Goal: Task Accomplishment & Management: Manage account settings

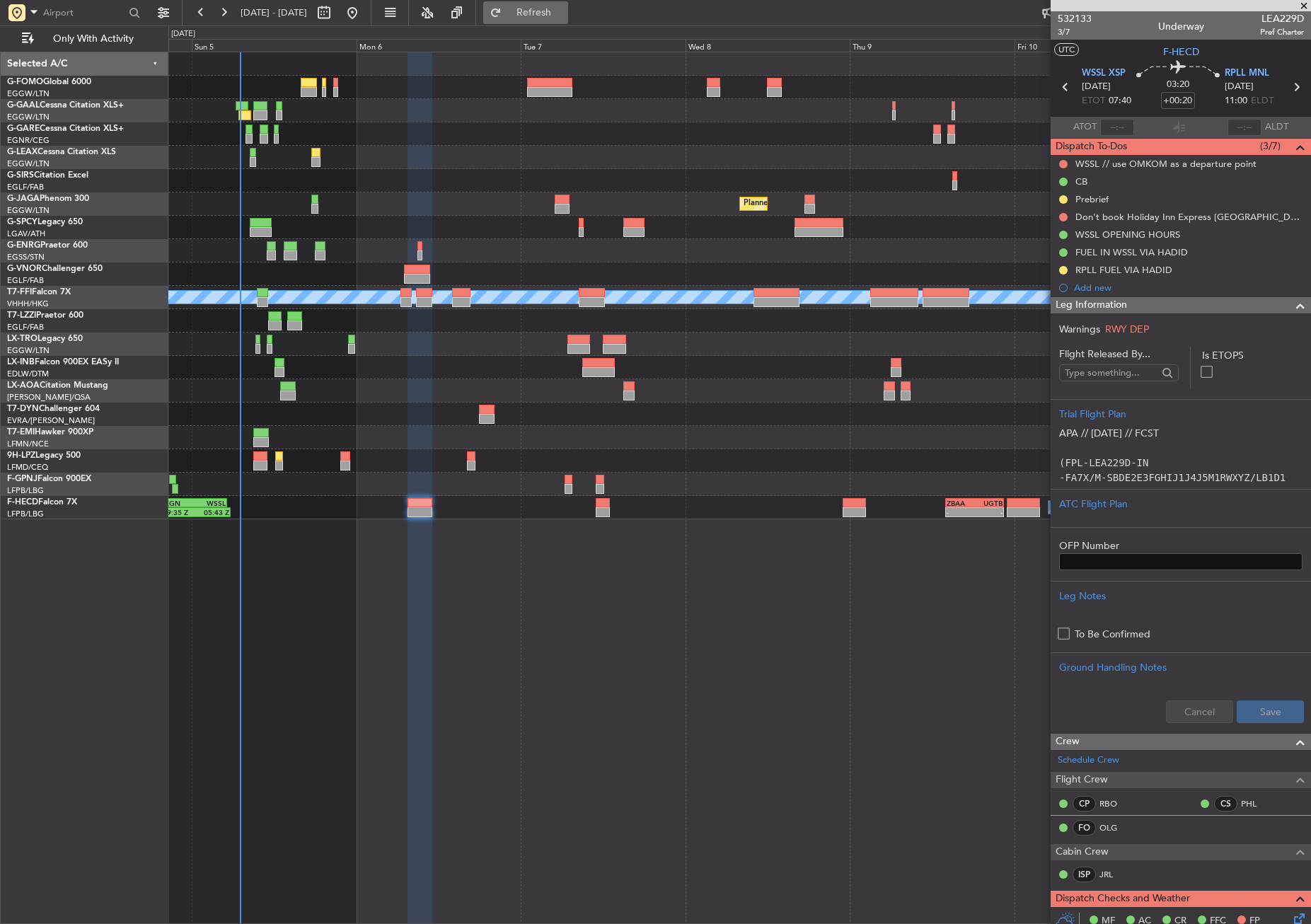
click at [562, 15] on span "Refresh" at bounding box center [534, 13] width 59 height 10
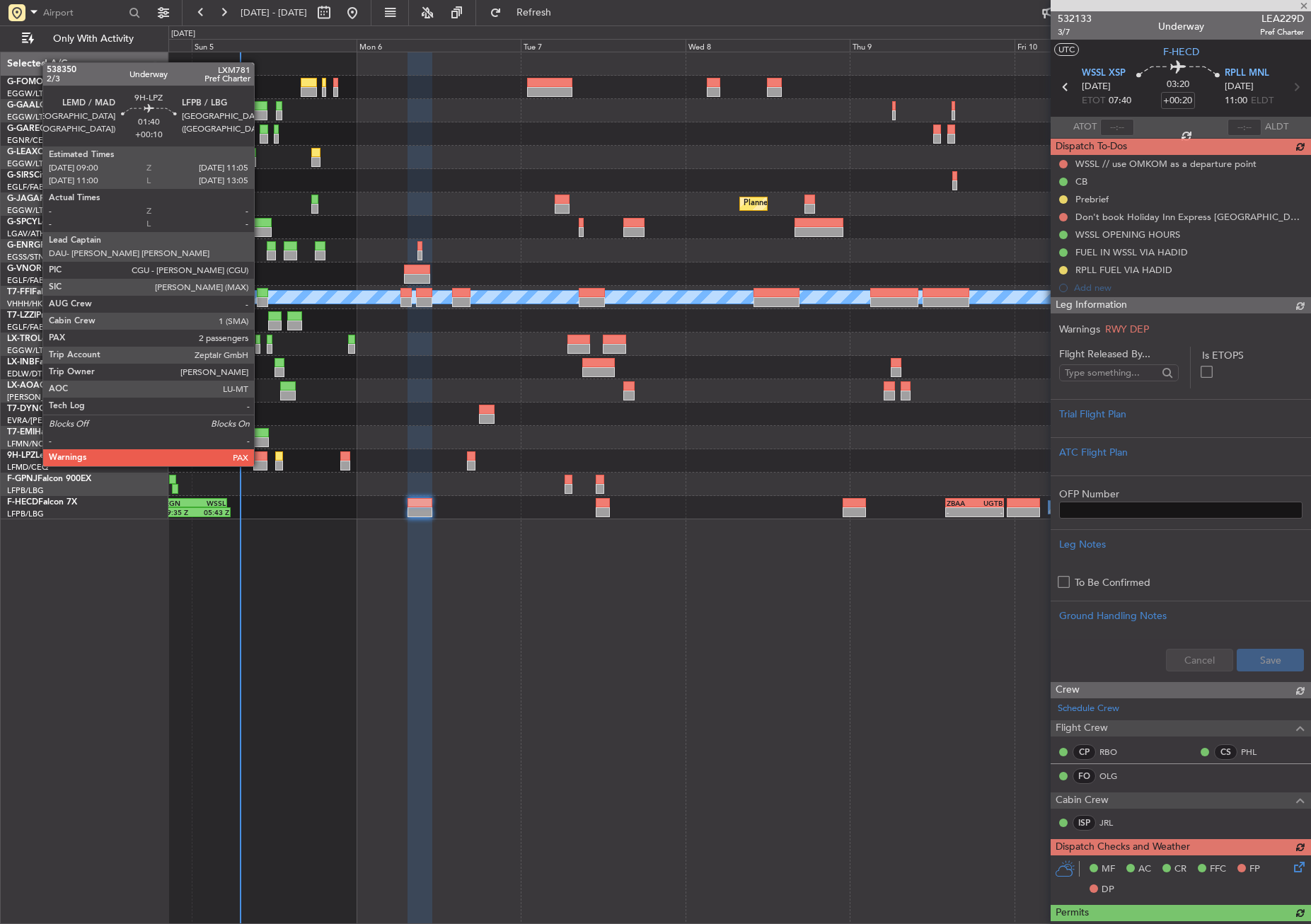
click at [261, 452] on div at bounding box center [260, 457] width 15 height 10
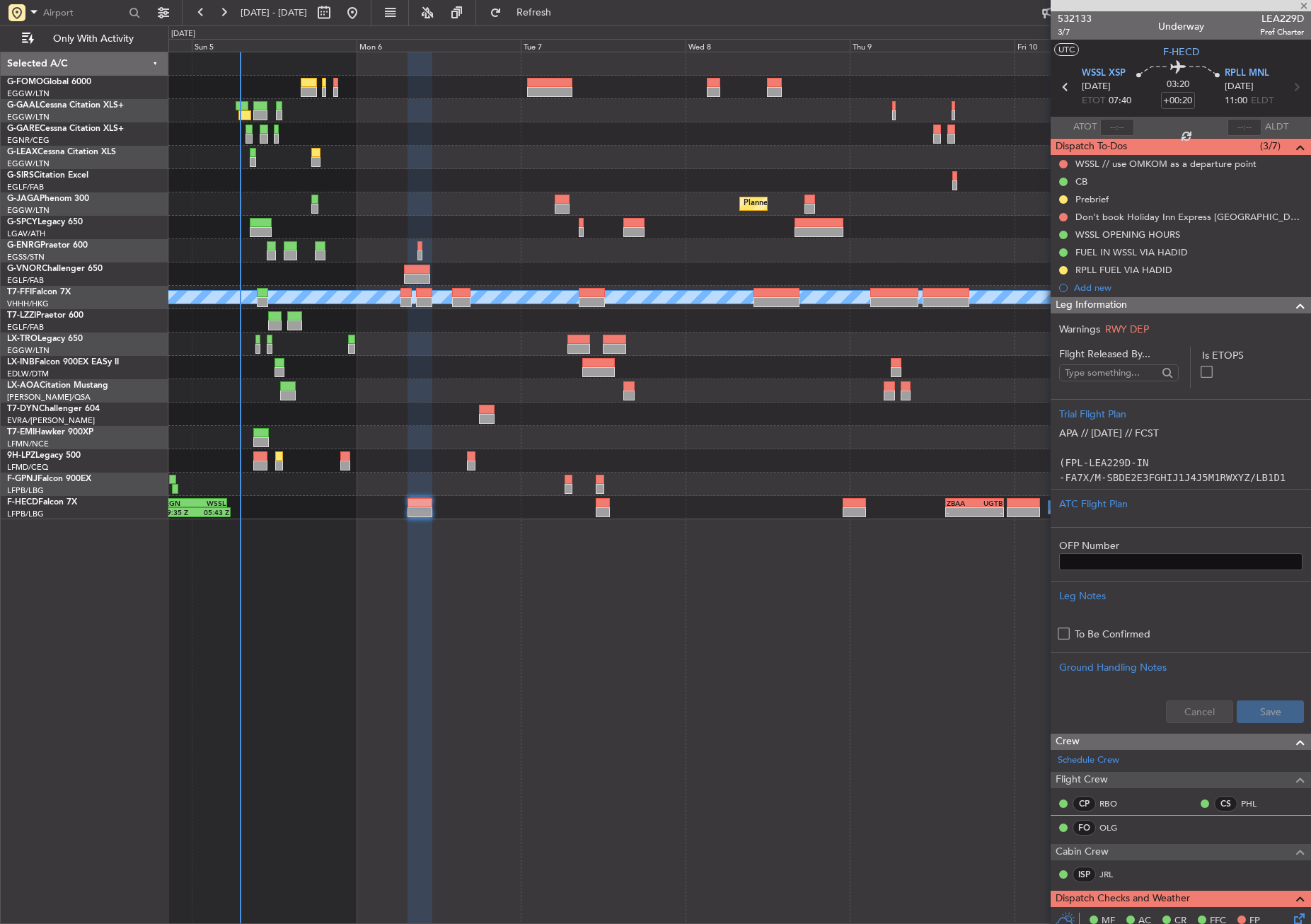
type input "+00:10"
type input "4"
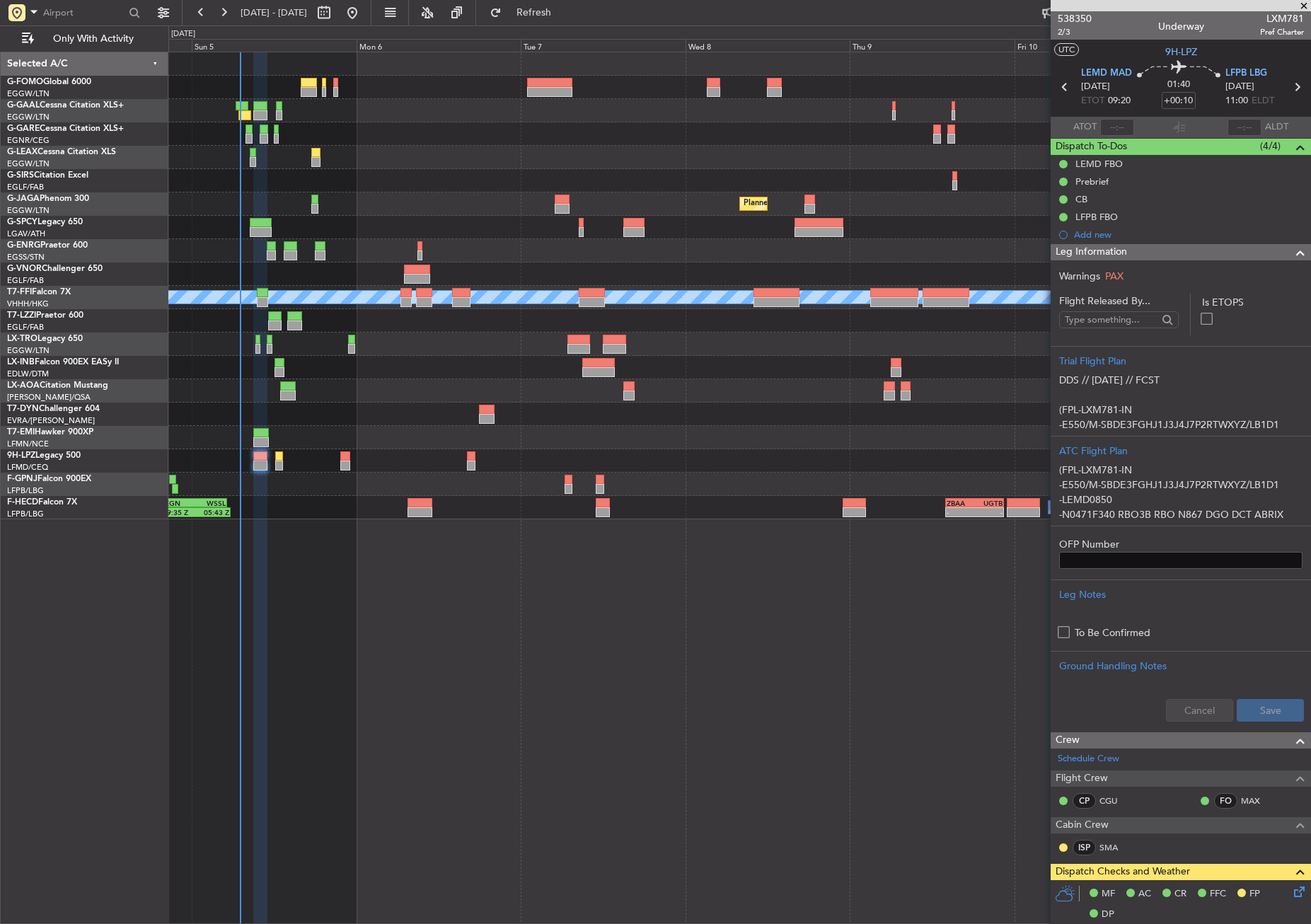
scroll to position [283, 0]
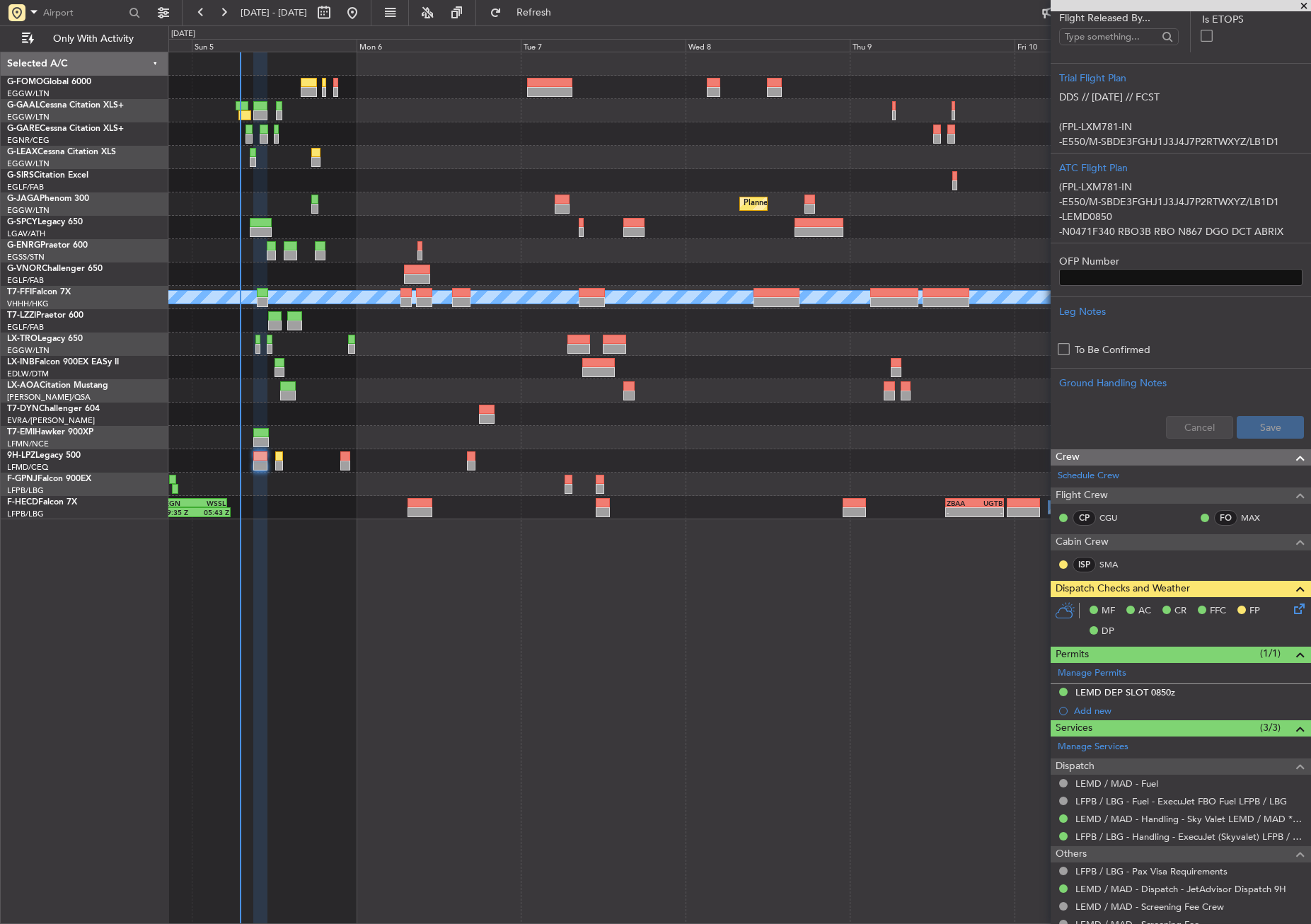
click at [1295, 607] on icon at bounding box center [1297, 606] width 12 height 12
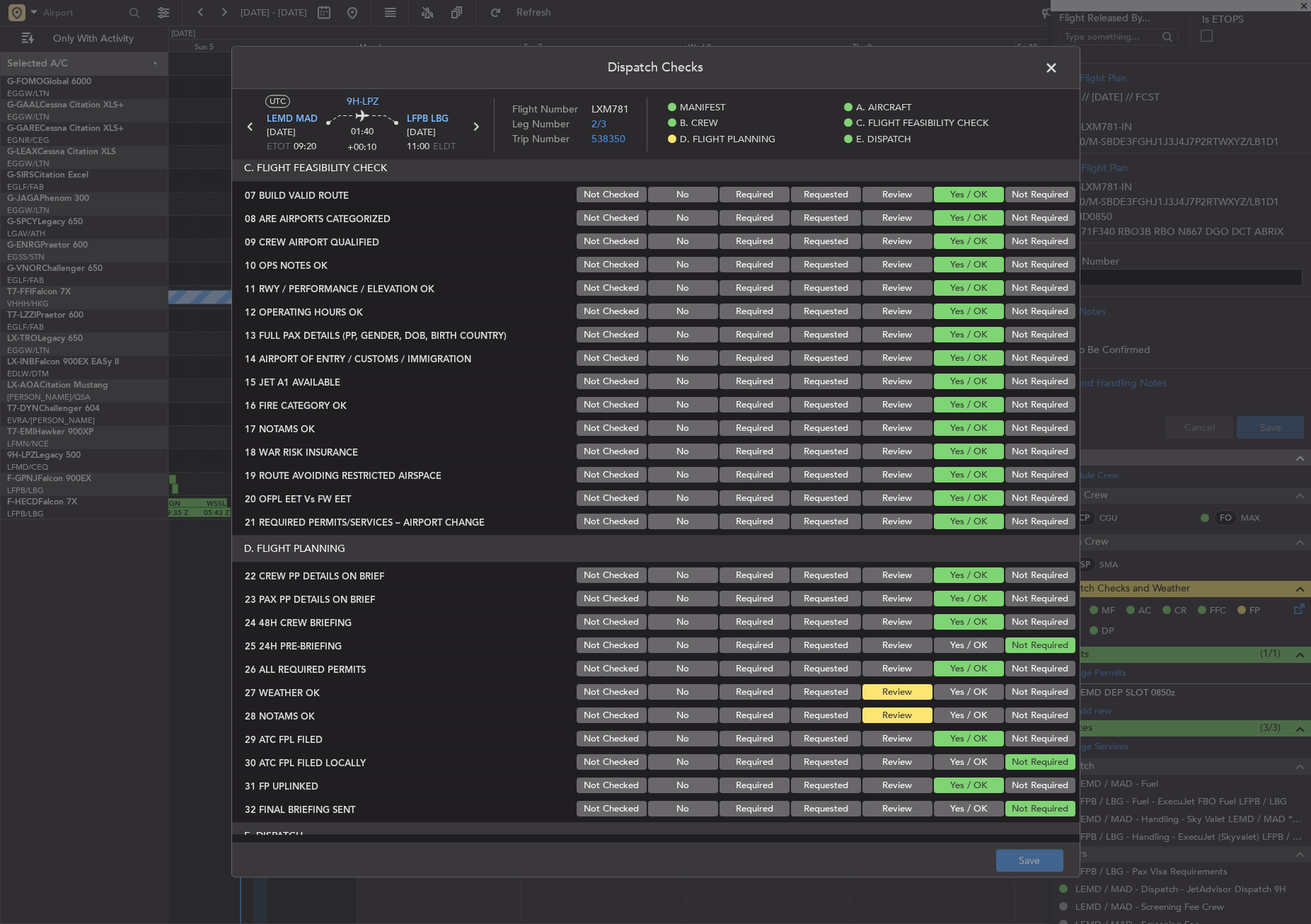
scroll to position [495, 0]
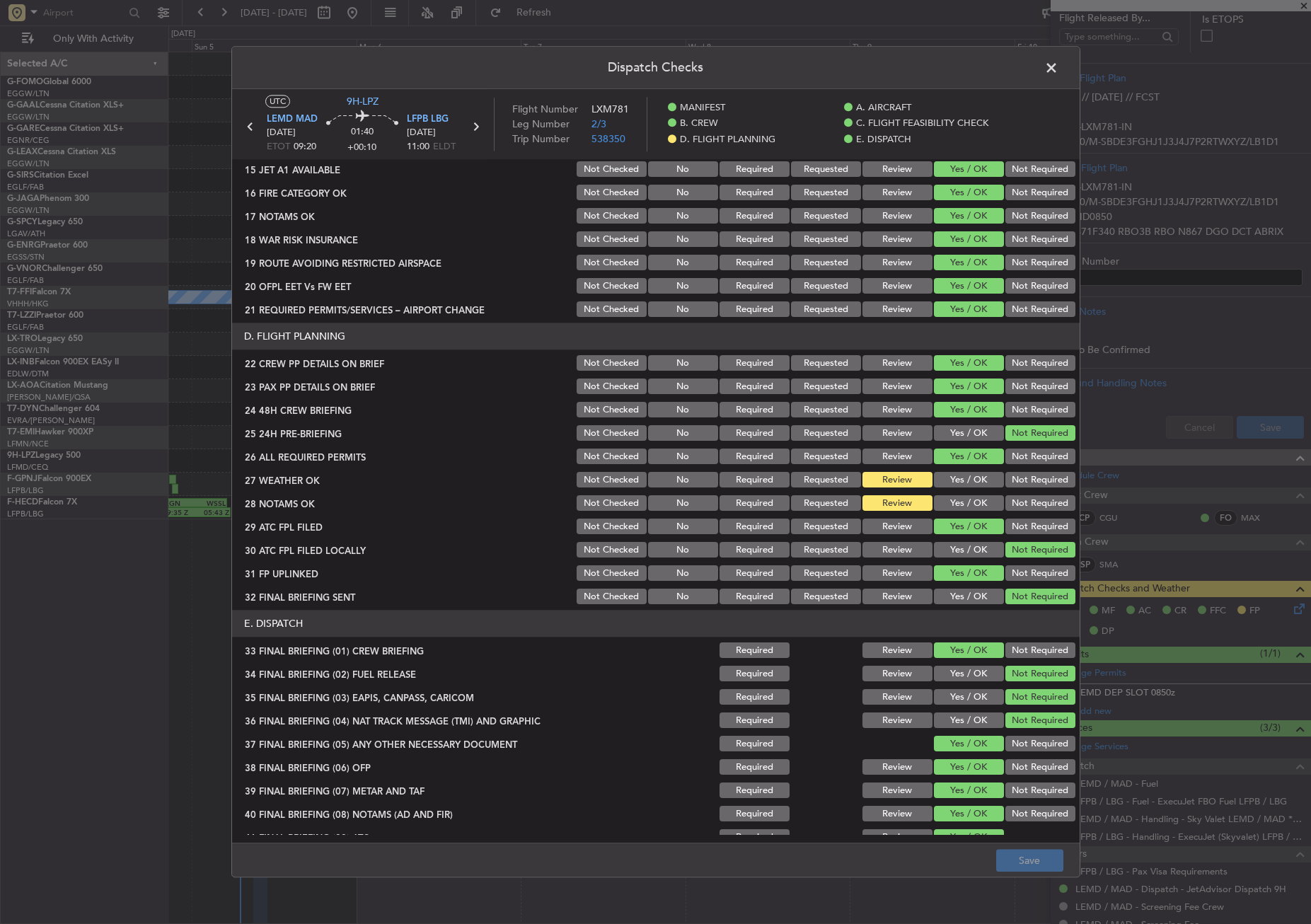
click at [973, 485] on button "Yes / OK" at bounding box center [968, 480] width 70 height 16
click at [964, 502] on button "Yes / OK" at bounding box center [968, 504] width 70 height 16
click at [1057, 860] on button "Save" at bounding box center [1030, 861] width 67 height 23
click at [1059, 62] on span at bounding box center [1059, 71] width 0 height 29
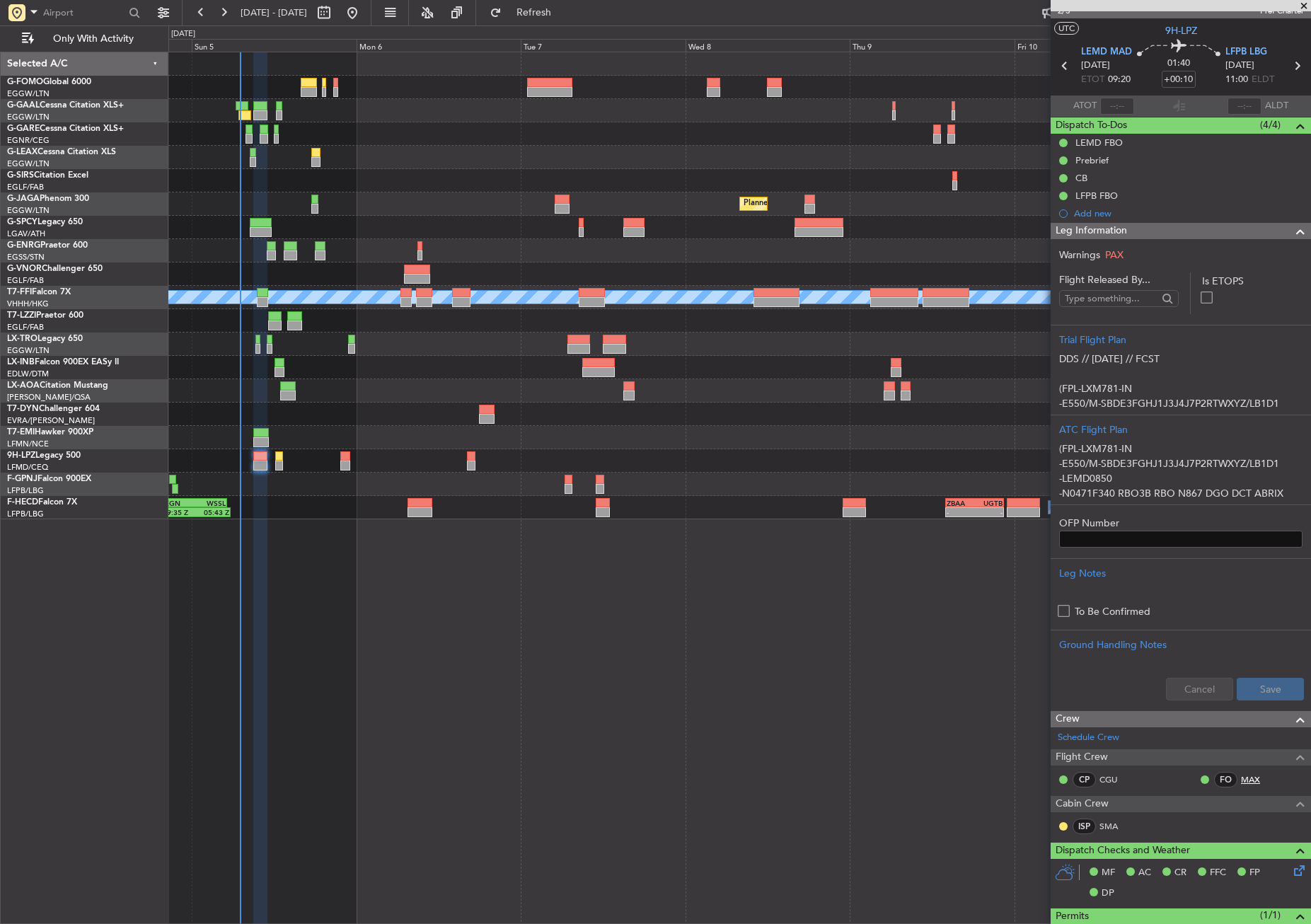
scroll to position [0, 0]
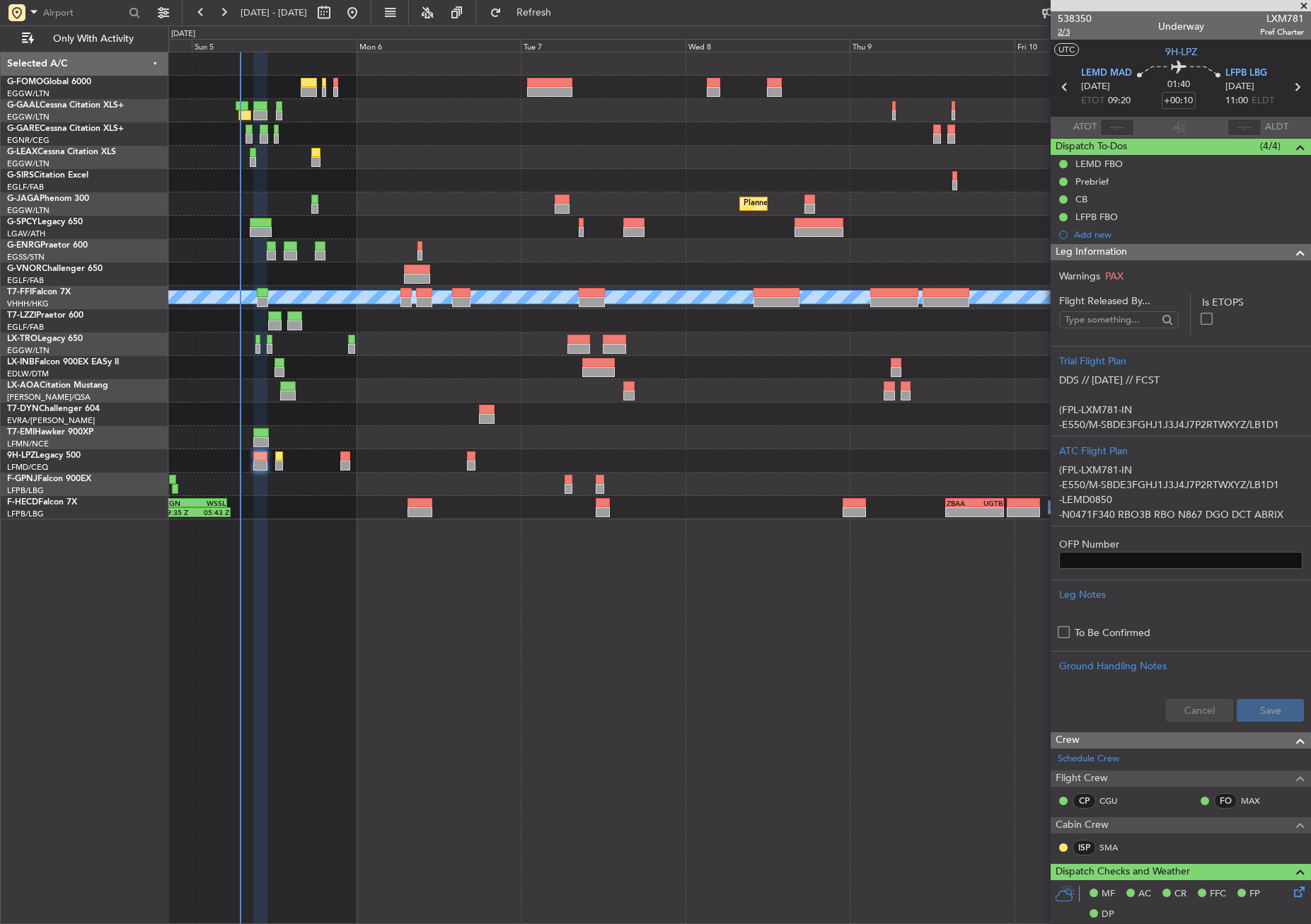
click at [1072, 34] on span "2/3" at bounding box center [1075, 32] width 34 height 12
click at [1059, 33] on span "2/3" at bounding box center [1075, 32] width 34 height 12
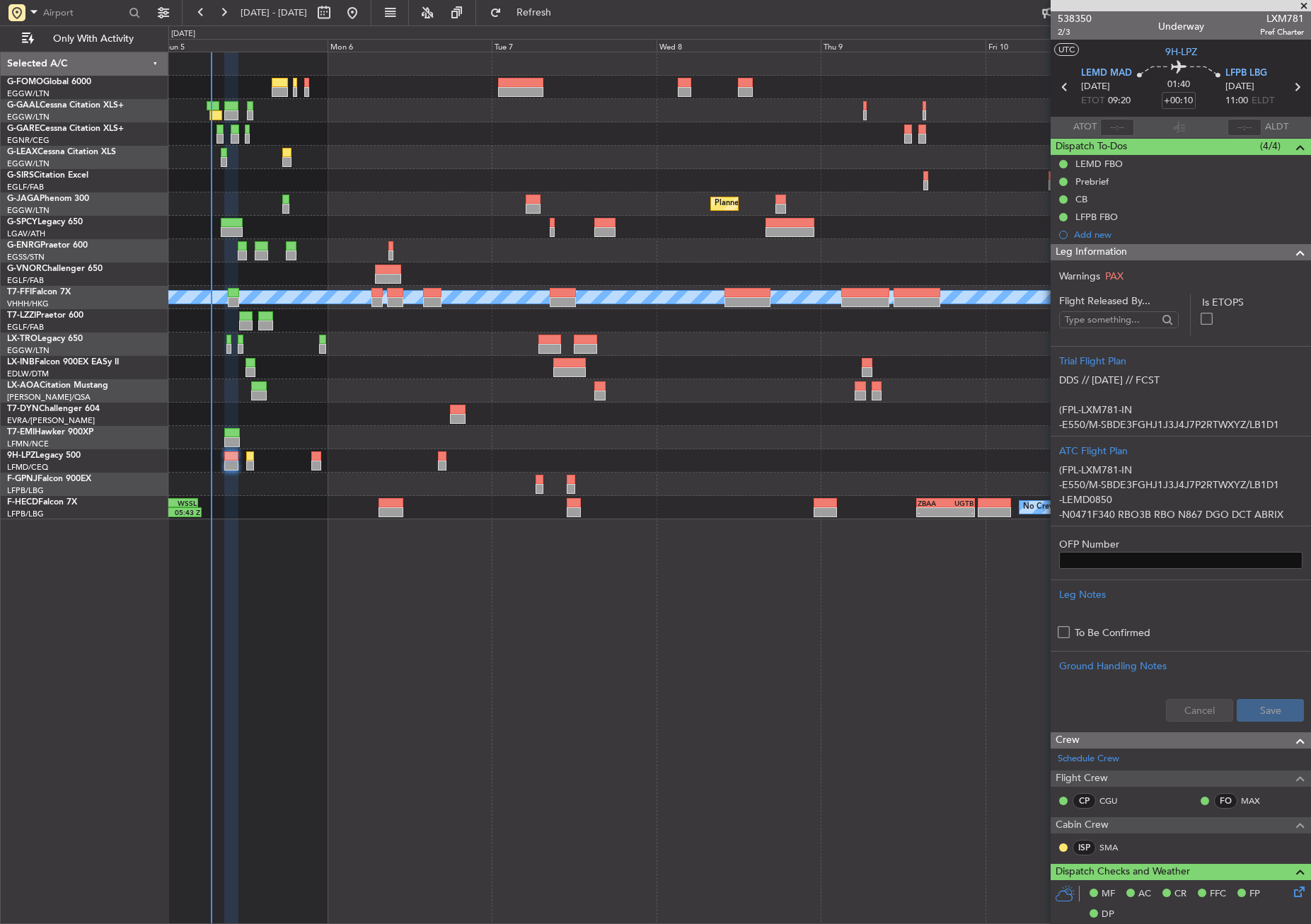
click at [433, 190] on div "Planned Maint [GEOGRAPHIC_DATA] ([GEOGRAPHIC_DATA])" at bounding box center [739, 181] width 1142 height 24
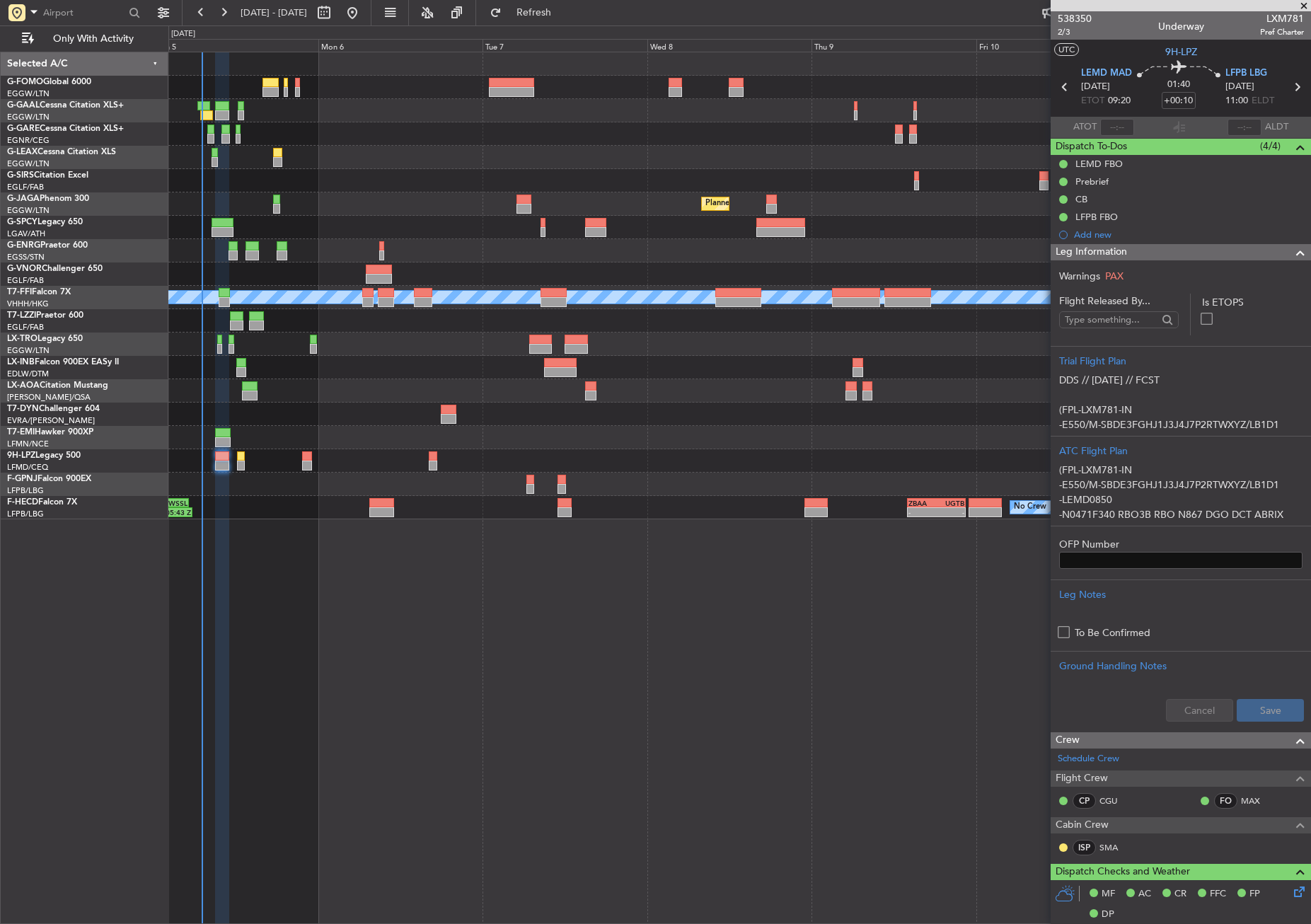
click at [437, 183] on div "Planned Maint [GEOGRAPHIC_DATA] ([GEOGRAPHIC_DATA])" at bounding box center [739, 181] width 1142 height 24
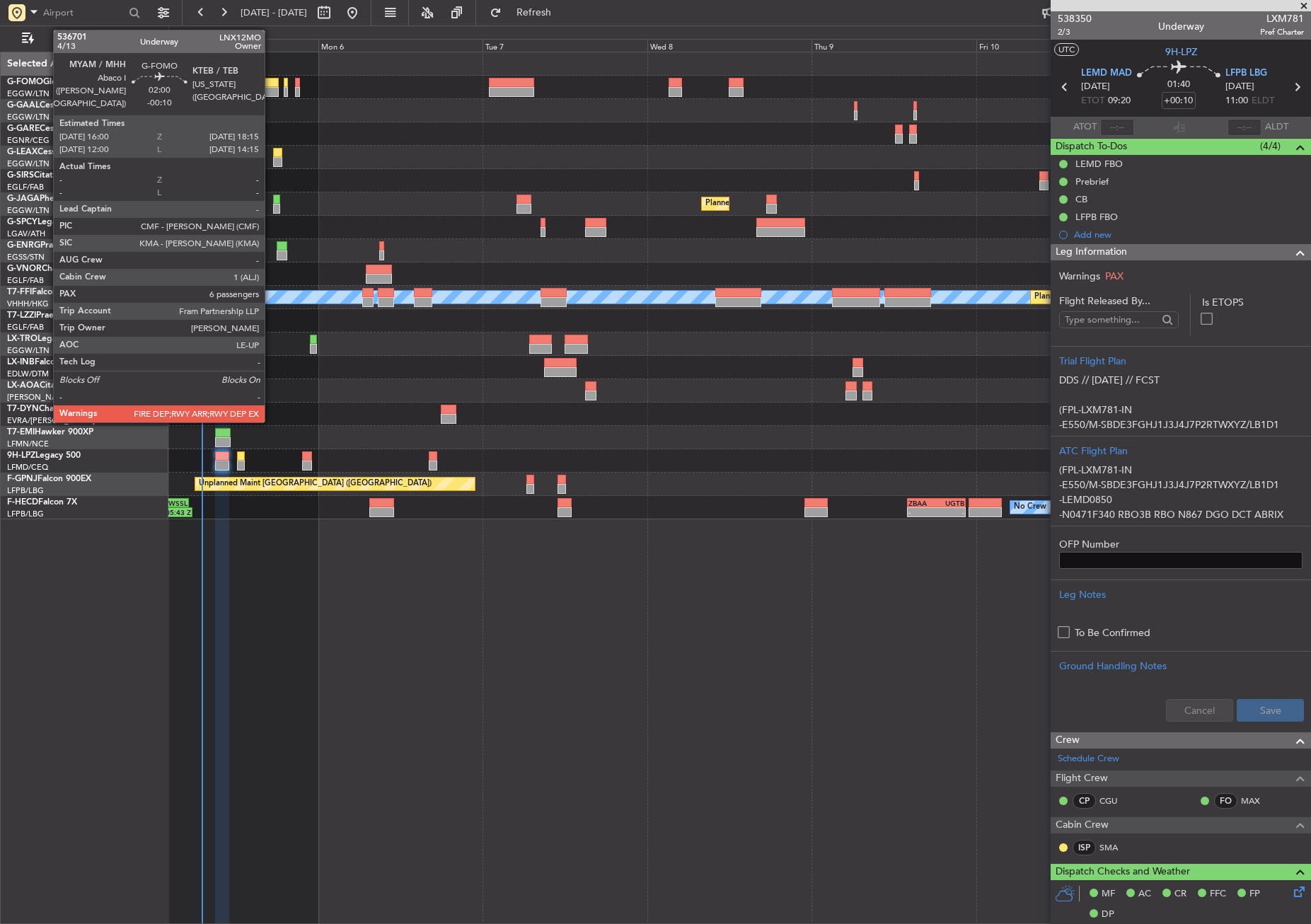
click at [271, 80] on div at bounding box center [271, 83] width 16 height 10
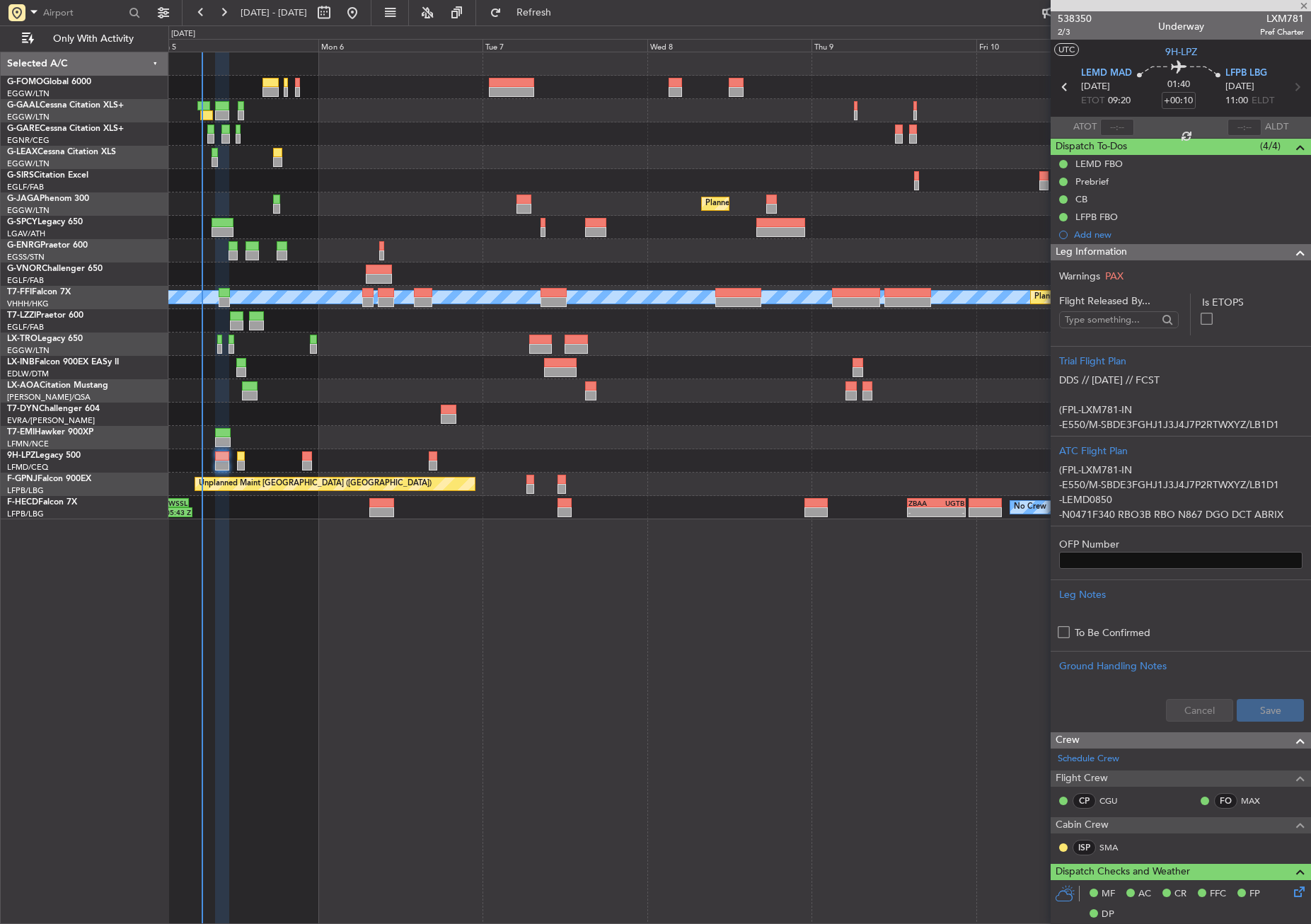
click at [342, 149] on div at bounding box center [739, 157] width 1142 height 24
type input "-00:10"
type input "6"
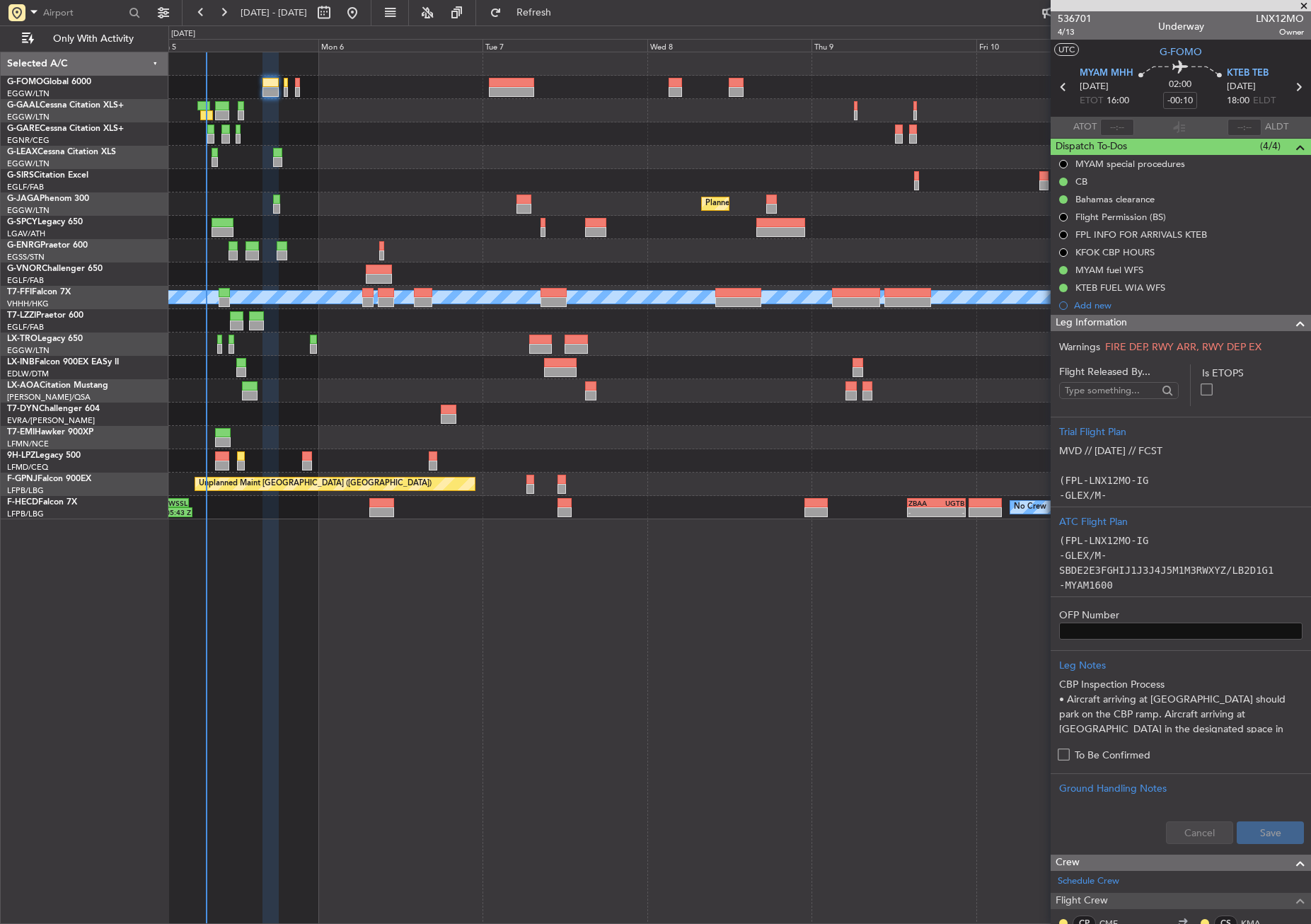
click at [382, 322] on div "Owner No Crew Planned Maint [GEOGRAPHIC_DATA] ([GEOGRAPHIC_DATA]) Planned Maint…" at bounding box center [739, 285] width 1142 height 467
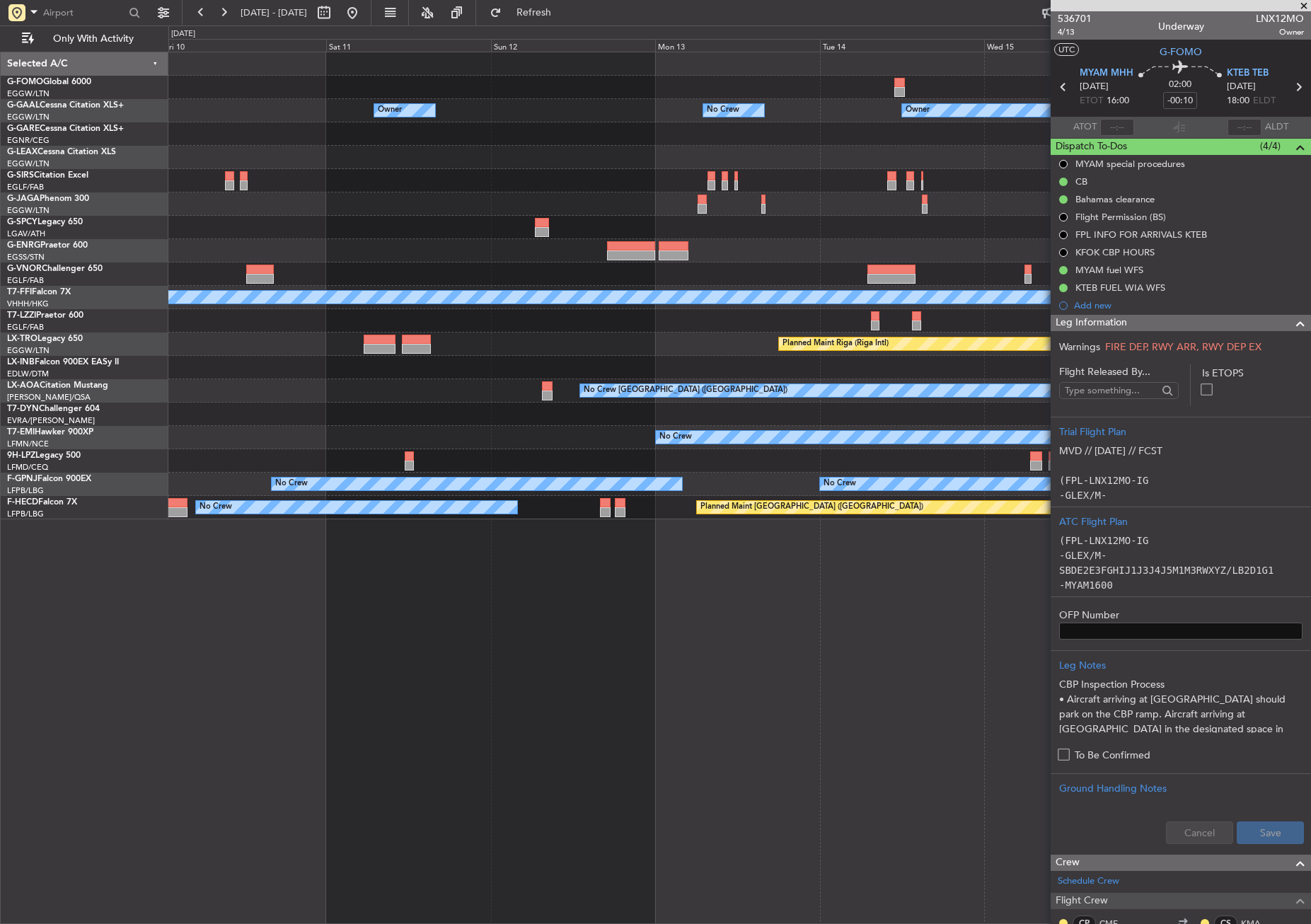
click at [108, 323] on div "Owner No Crew Owner Owner No Crew Owner Planned Maint [GEOGRAPHIC_DATA] ([GEOGR…" at bounding box center [656, 474] width 1311 height 898
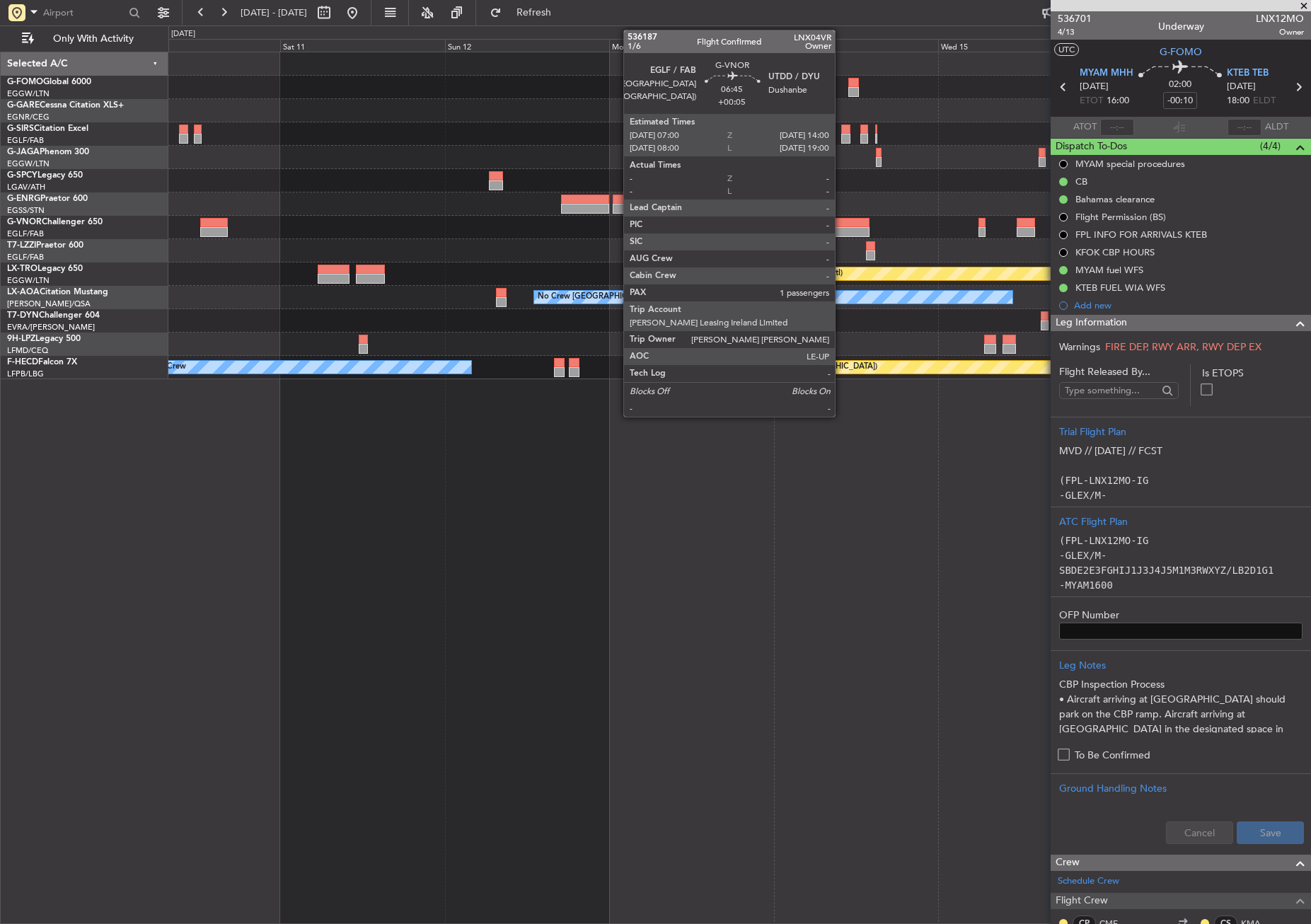
click at [842, 220] on div at bounding box center [845, 222] width 48 height 10
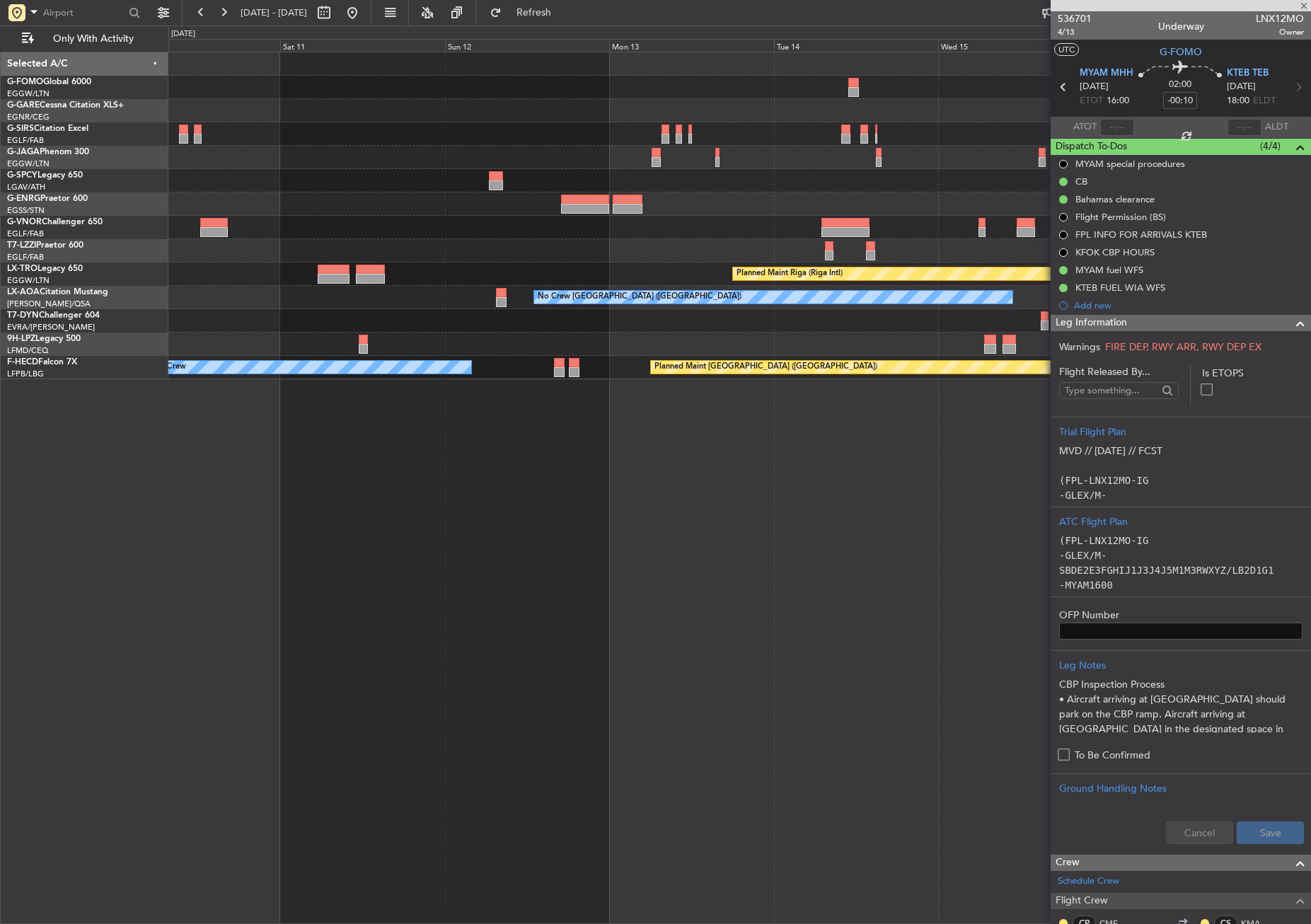
type input "+00:05"
type input "1"
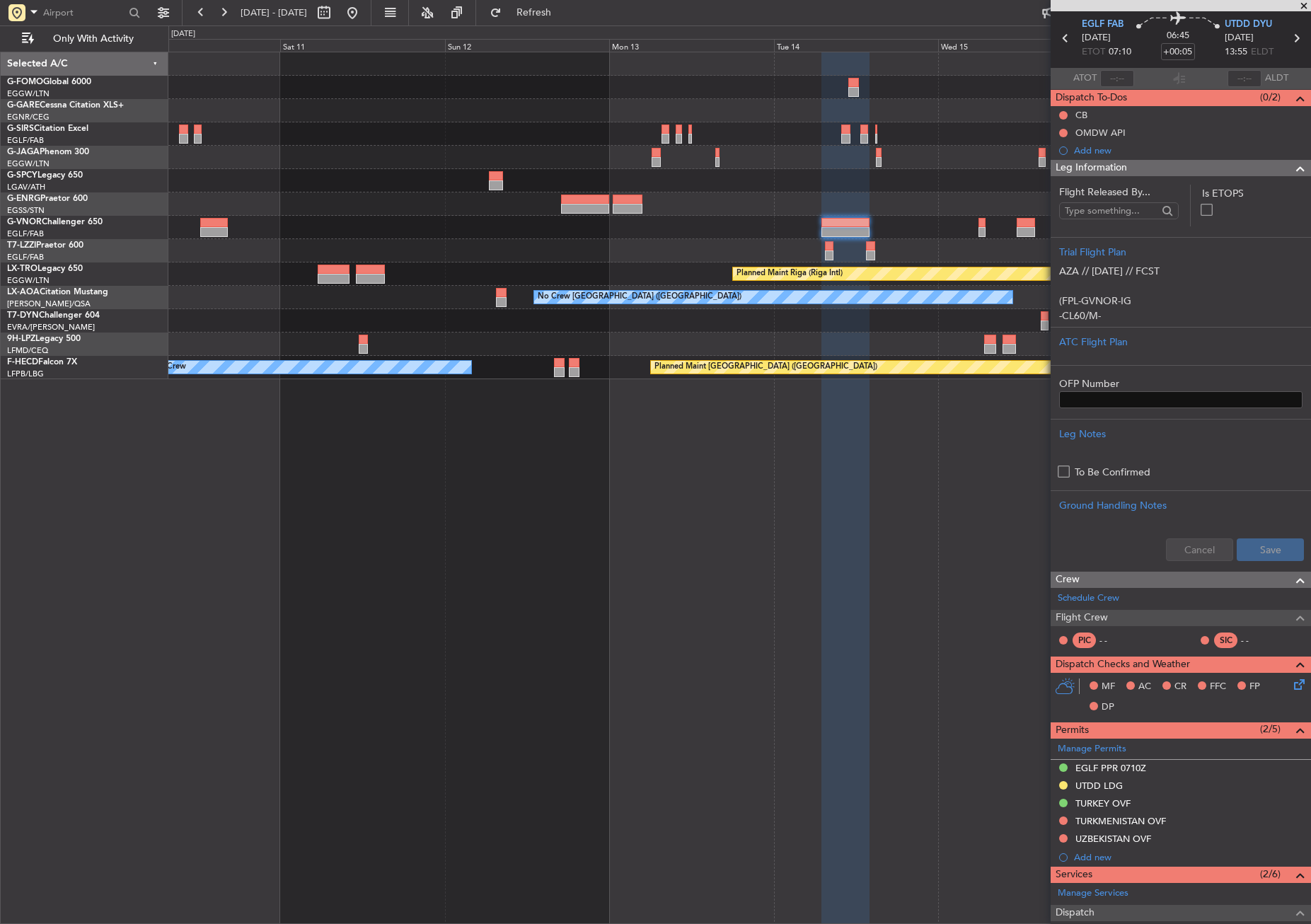
scroll to position [28, 0]
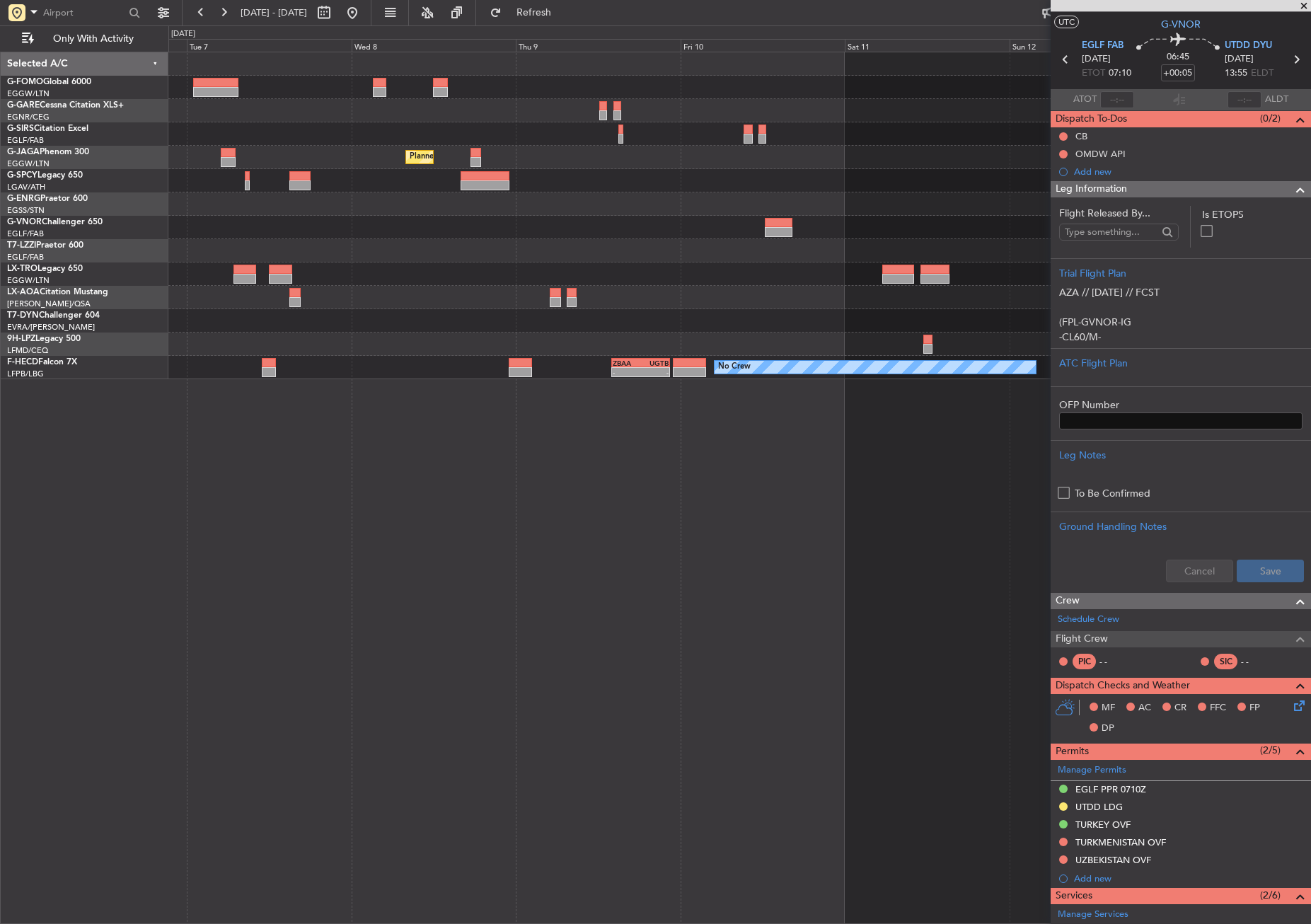
click at [830, 266] on div "Planned Maint Riga (Riga Intl)" at bounding box center [739, 275] width 1142 height 24
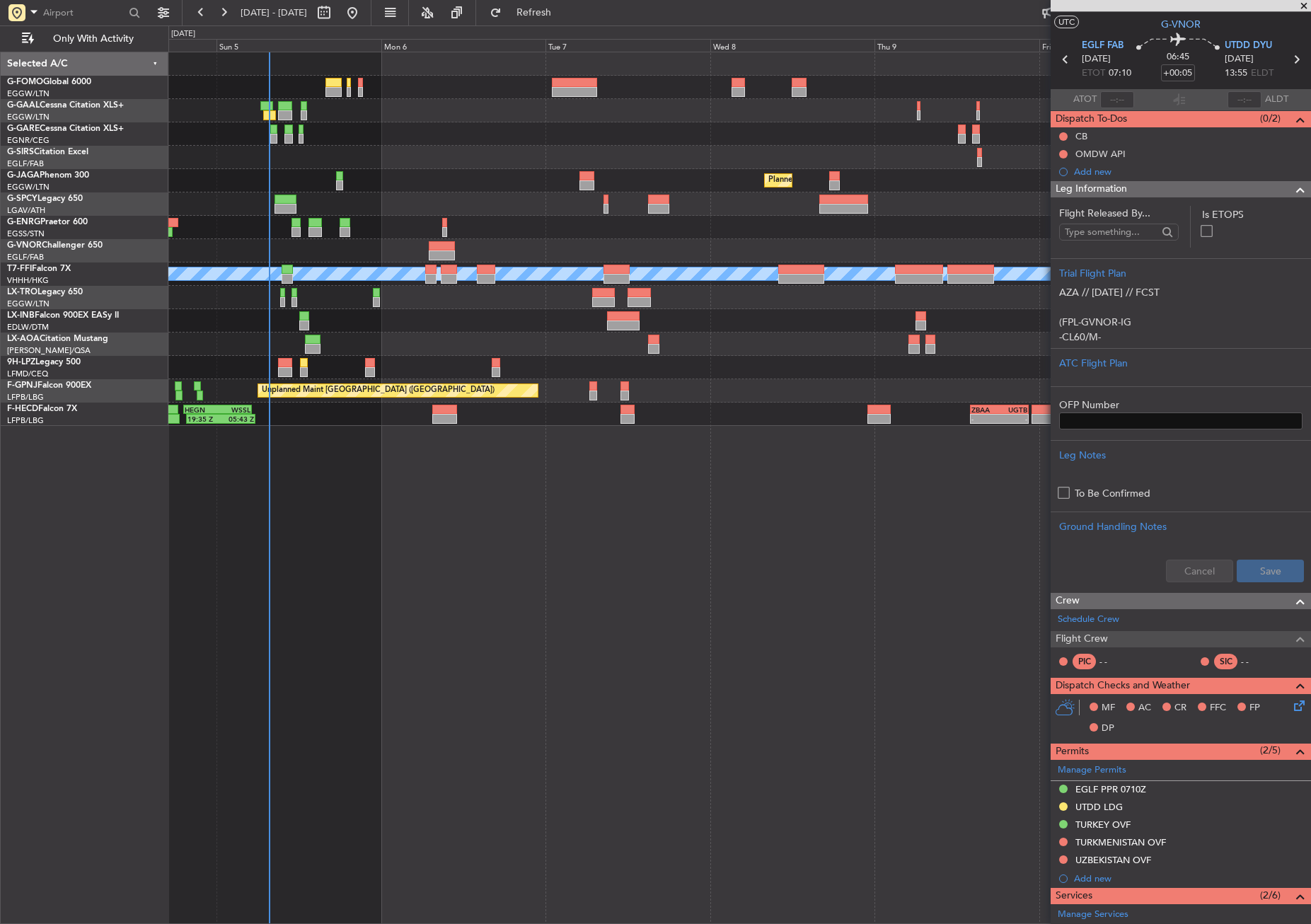
click at [759, 298] on div "Owner No Crew Planned Maint [GEOGRAPHIC_DATA] ([GEOGRAPHIC_DATA]) Planned Maint…" at bounding box center [739, 239] width 1142 height 374
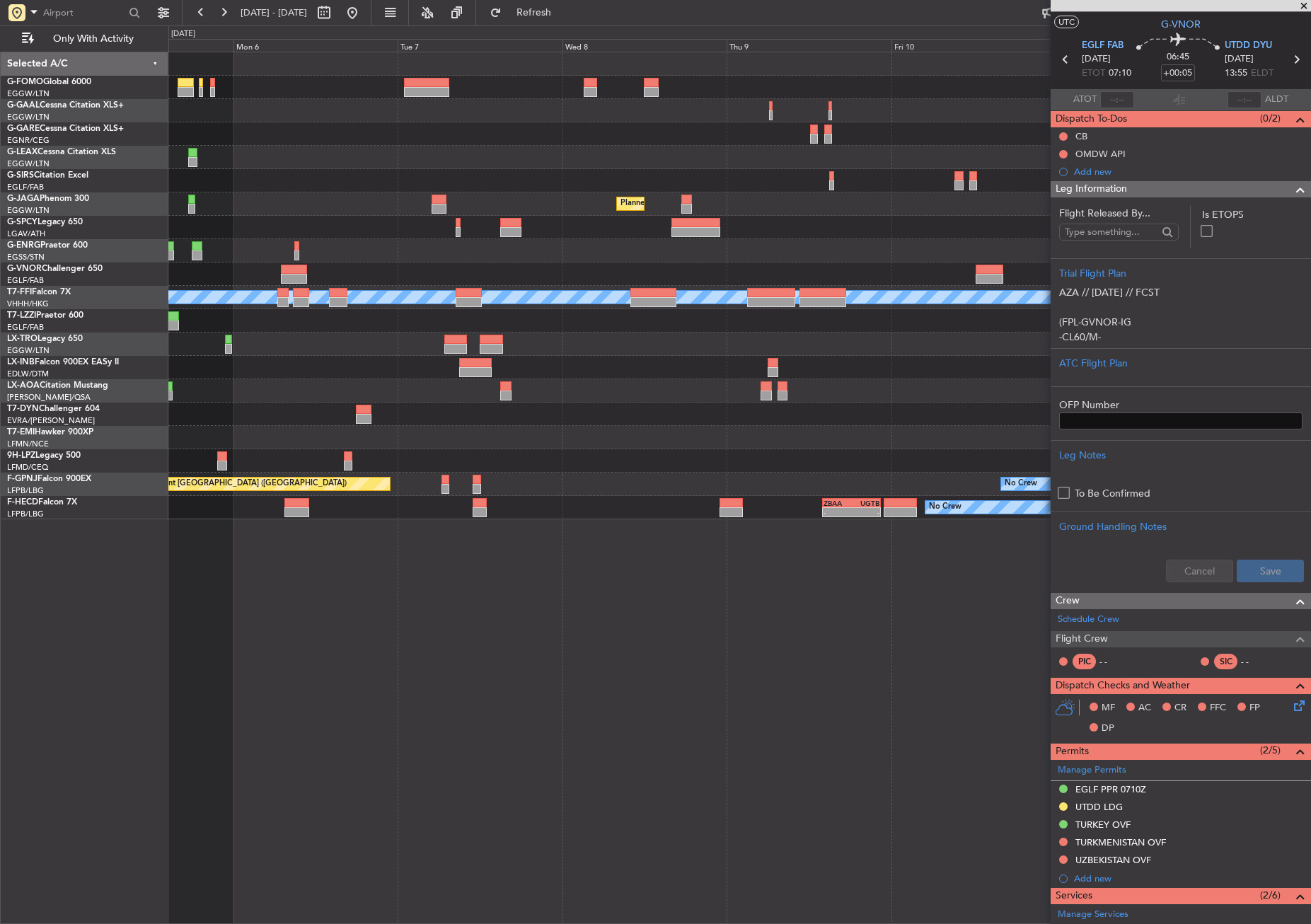
click at [635, 633] on div "Owner No Crew Planned Maint [GEOGRAPHIC_DATA] ([GEOGRAPHIC_DATA]) Planned Maint…" at bounding box center [739, 487] width 1143 height 873
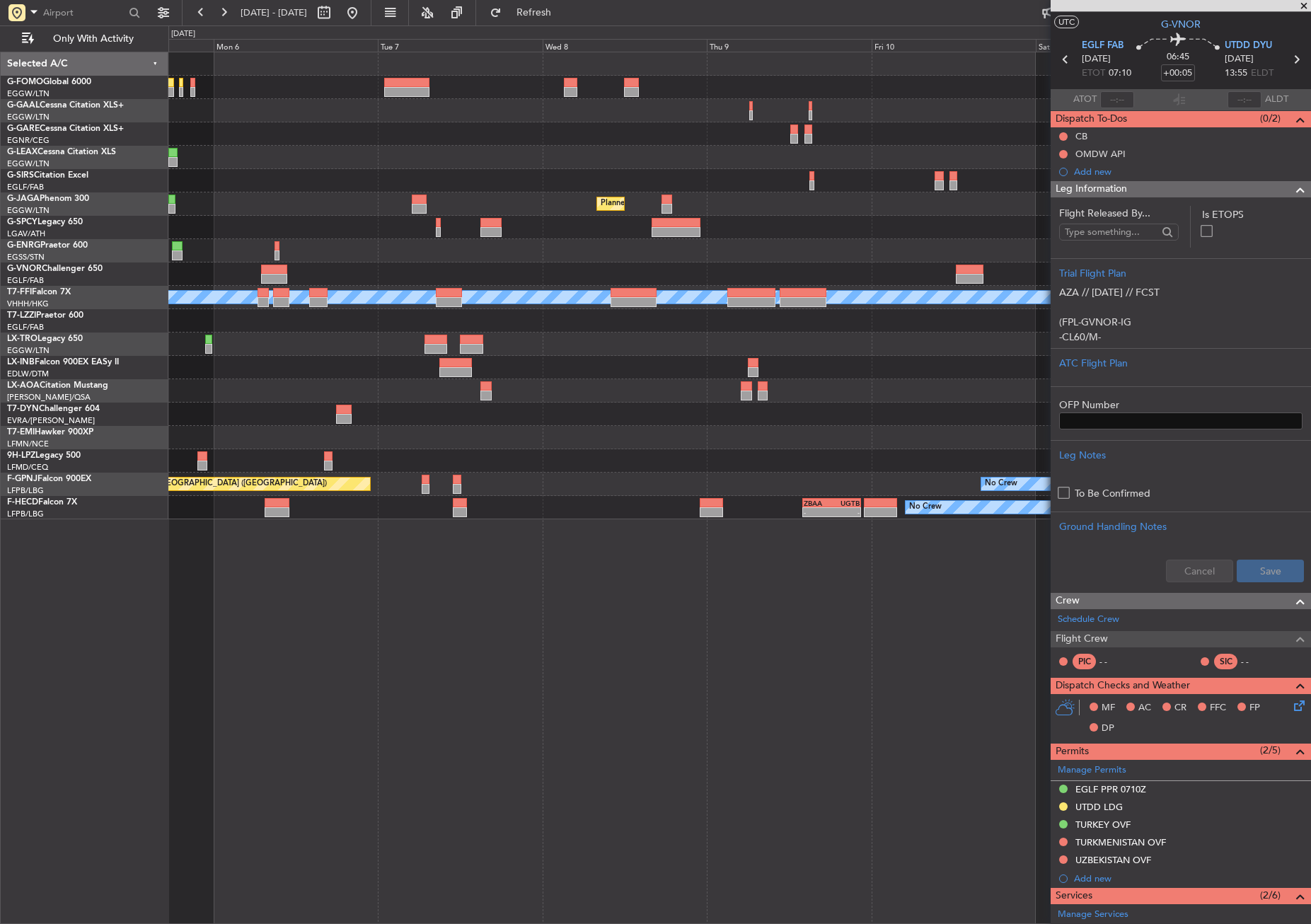
click at [518, 573] on div "Owner No Crew Planned Maint [GEOGRAPHIC_DATA] ([GEOGRAPHIC_DATA]) Planned Maint…" at bounding box center [739, 487] width 1143 height 873
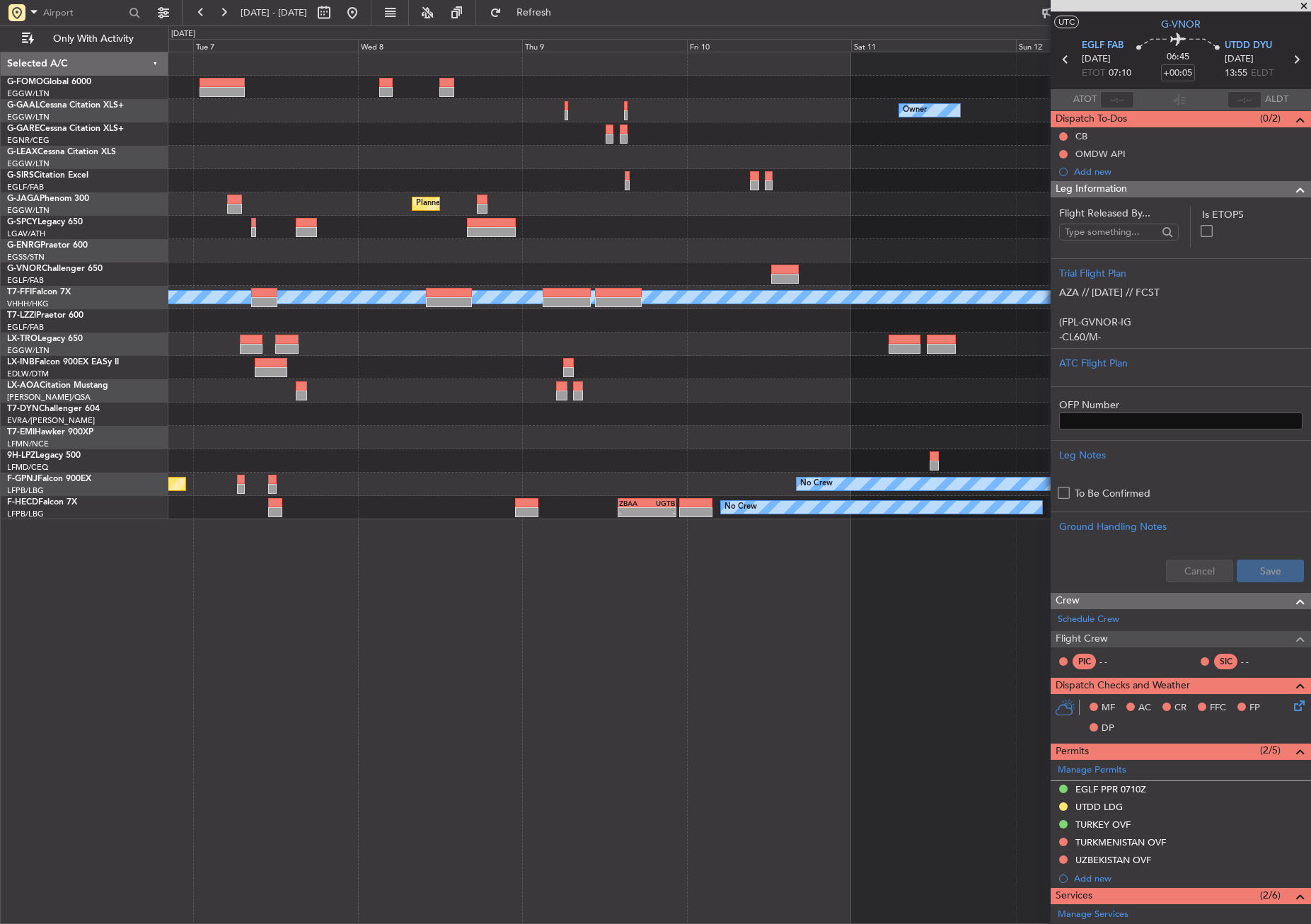
click at [462, 560] on div "Owner No Crew Owner Planned Maint [GEOGRAPHIC_DATA] ([GEOGRAPHIC_DATA]) Planned…" at bounding box center [739, 487] width 1143 height 873
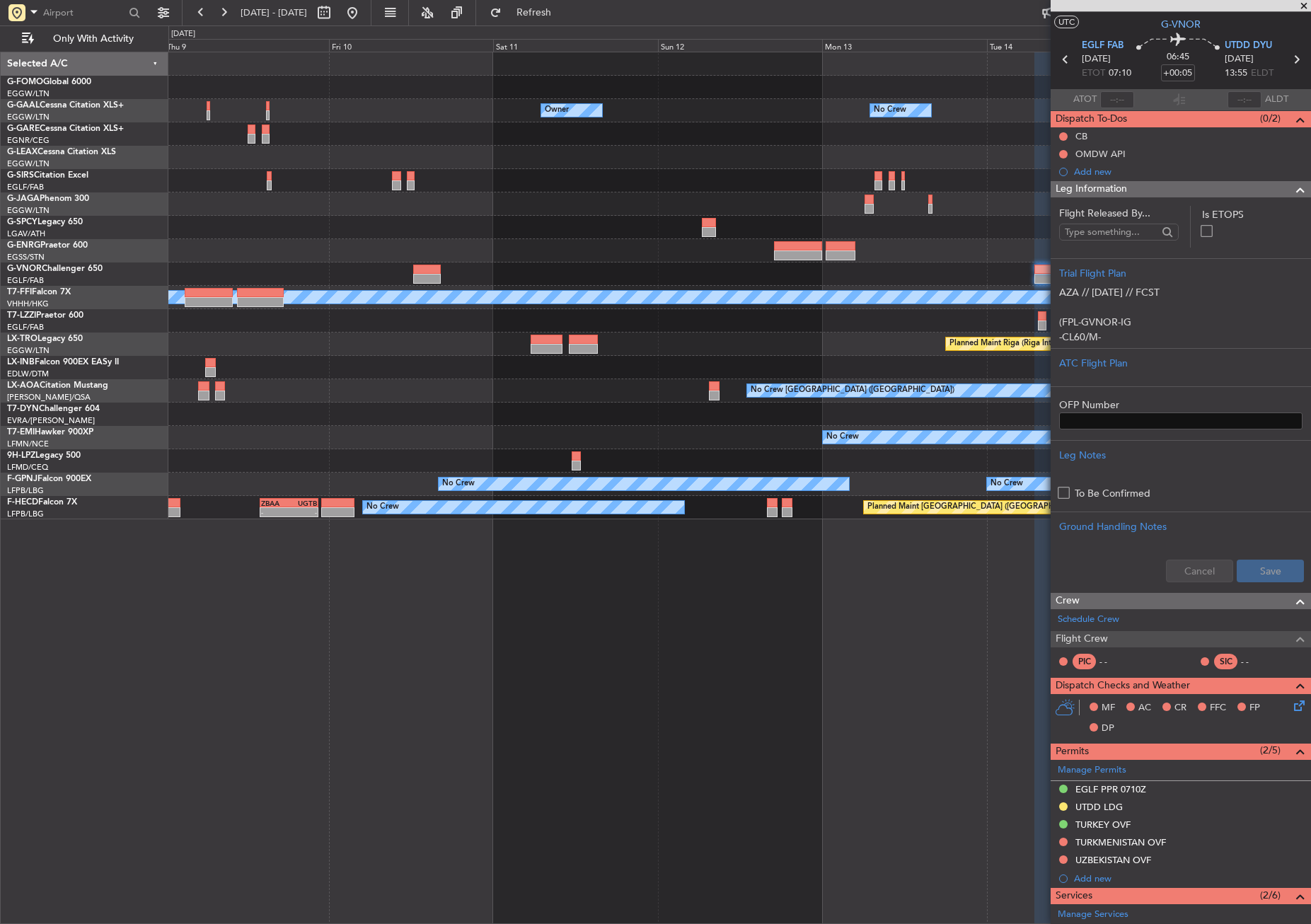
click at [504, 559] on div "Owner No Crew Owner Owner No Crew Planned Maint [GEOGRAPHIC_DATA] ([GEOGRAPHIC_…" at bounding box center [739, 487] width 1143 height 873
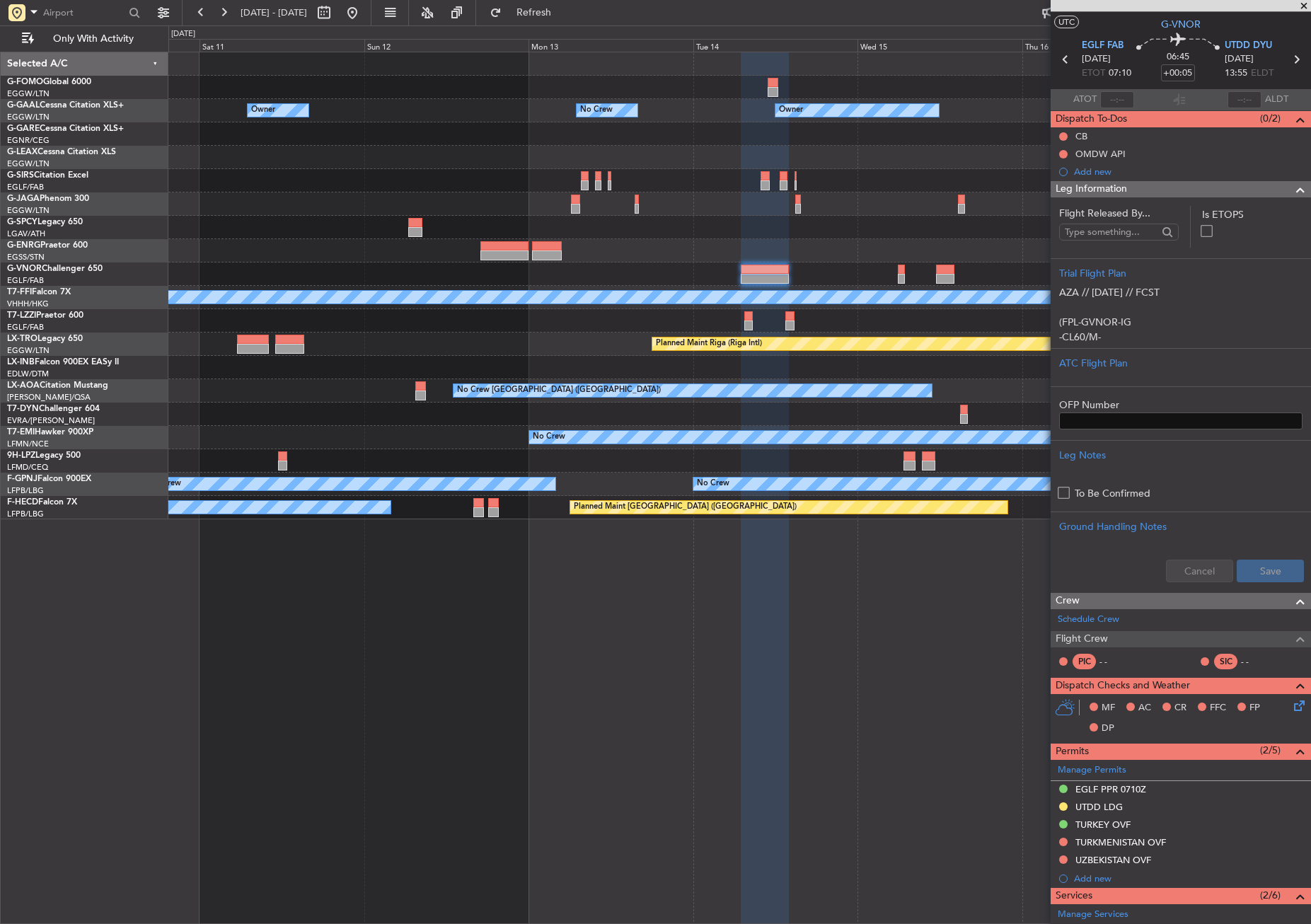
click at [538, 571] on div "Owner No Crew Owner Owner No Crew Owner Planned Maint Geneva ([GEOGRAPHIC_DATA]…" at bounding box center [739, 487] width 1143 height 873
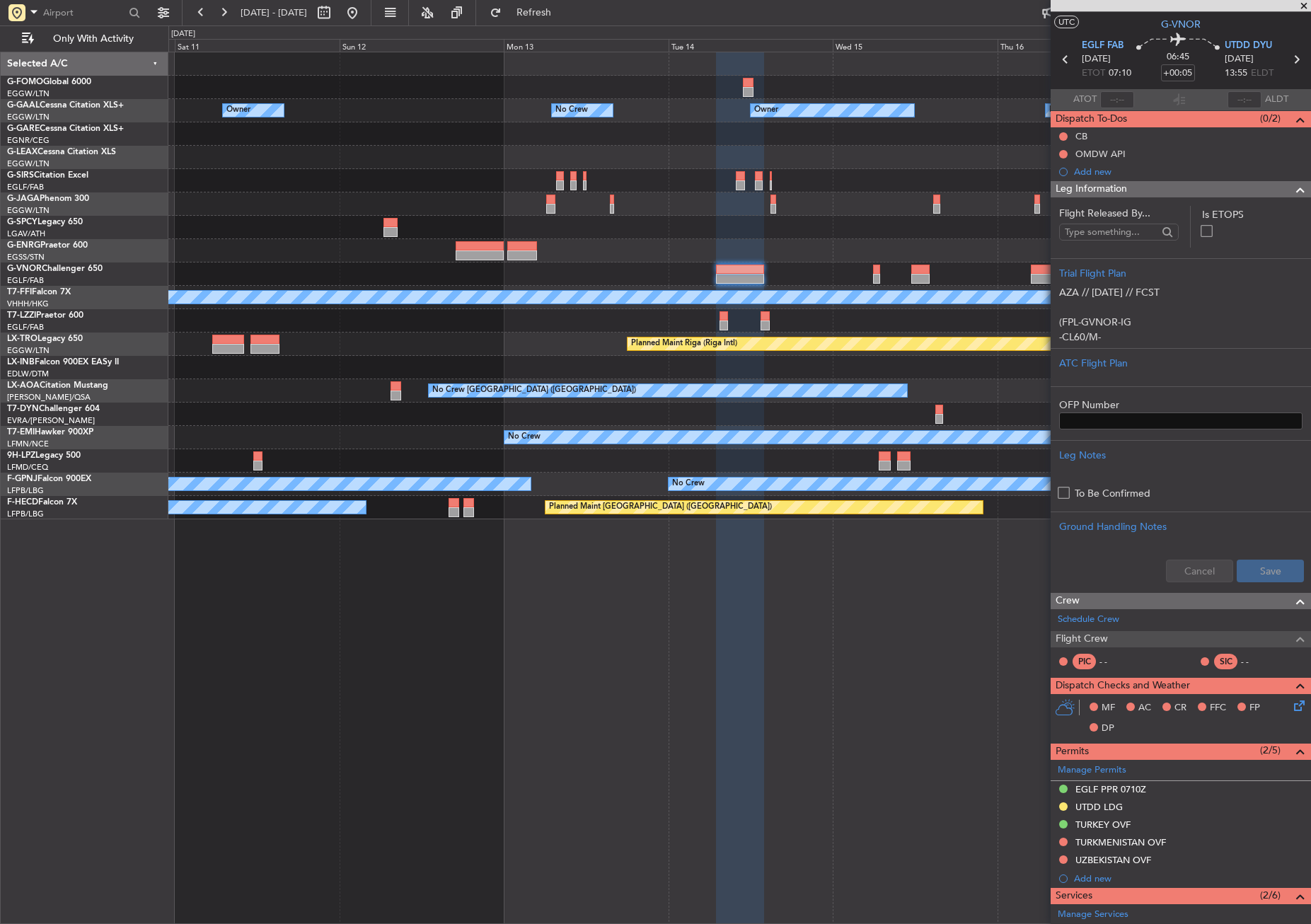
click at [469, 588] on div "Owner No Crew Owner Owner No Crew Owner Planned Maint Geneva ([GEOGRAPHIC_DATA]…" at bounding box center [739, 487] width 1143 height 873
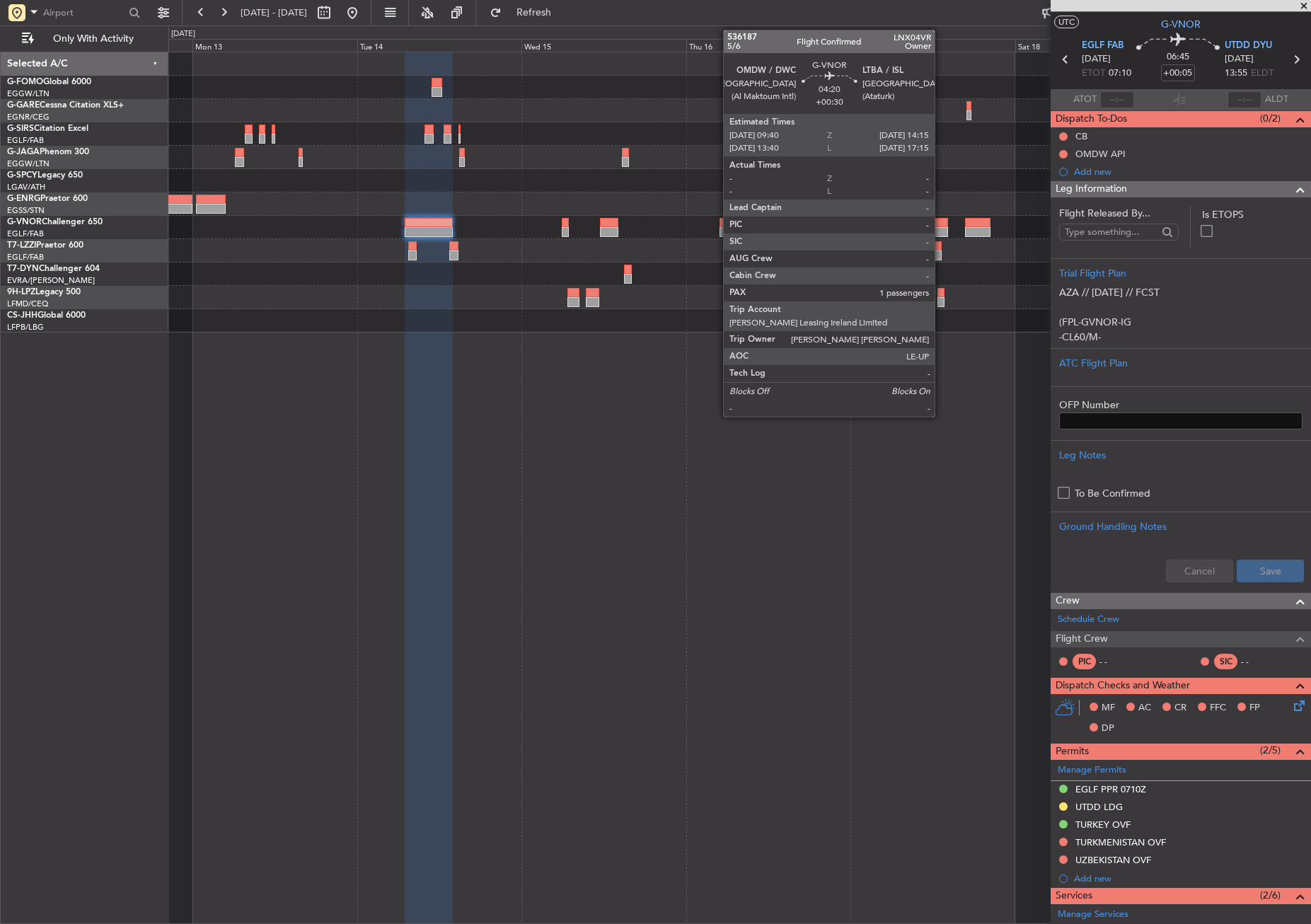
click at [941, 223] on div at bounding box center [932, 222] width 31 height 10
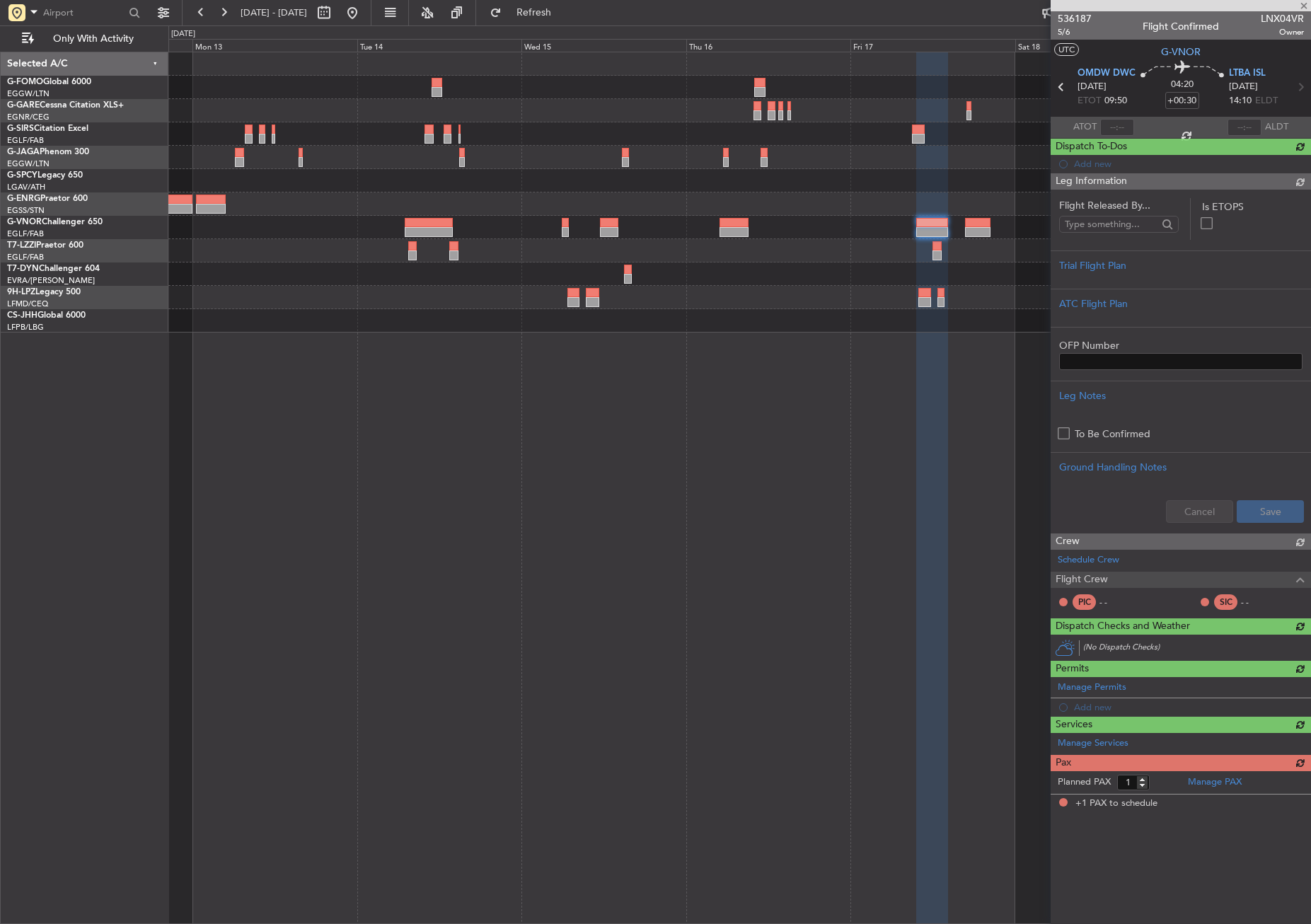
scroll to position [0, 0]
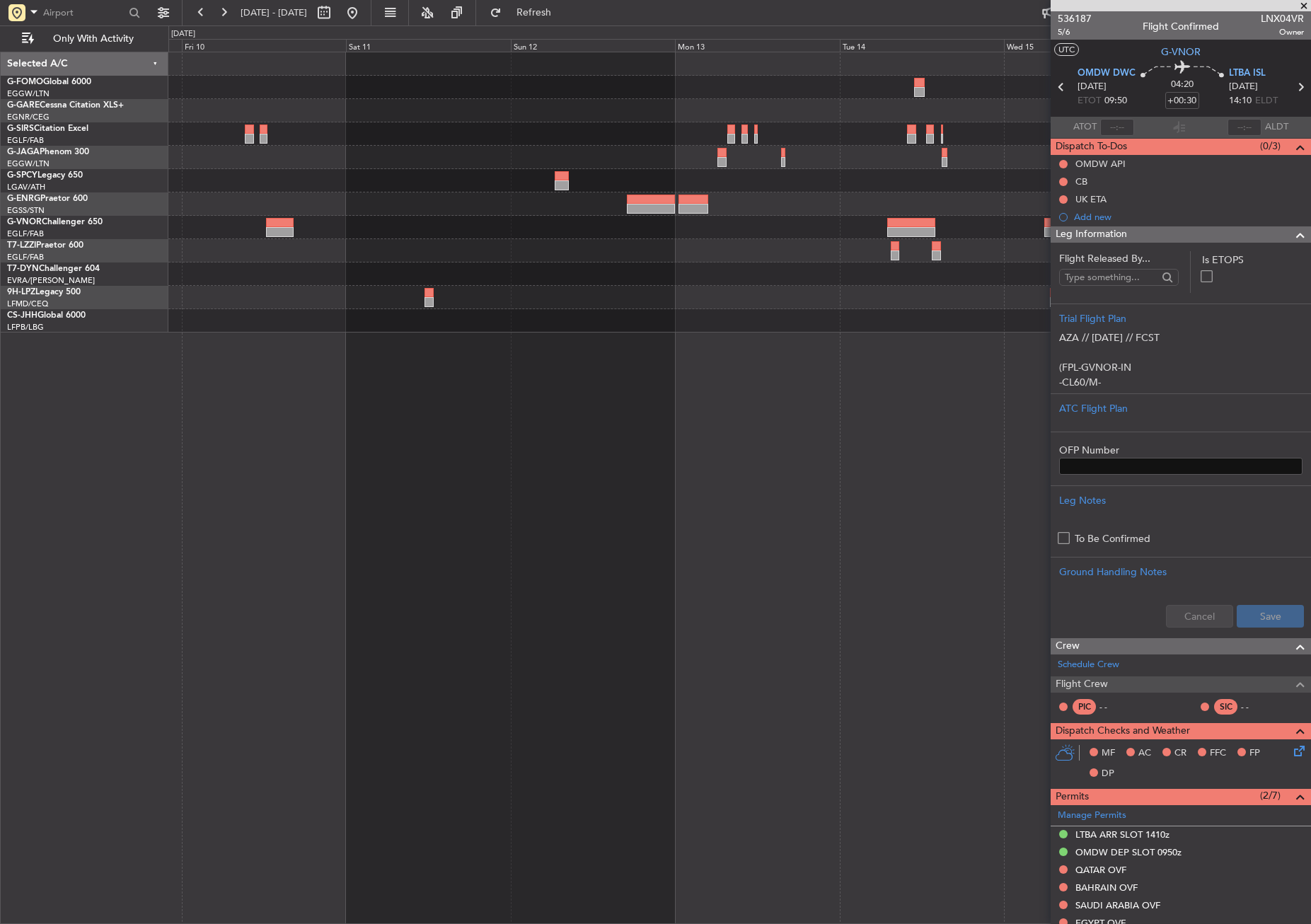
click at [800, 442] on div "Planned Maint [GEOGRAPHIC_DATA] ([GEOGRAPHIC_DATA]) Planned Maint [GEOGRAPHIC_D…" at bounding box center [739, 487] width 1143 height 873
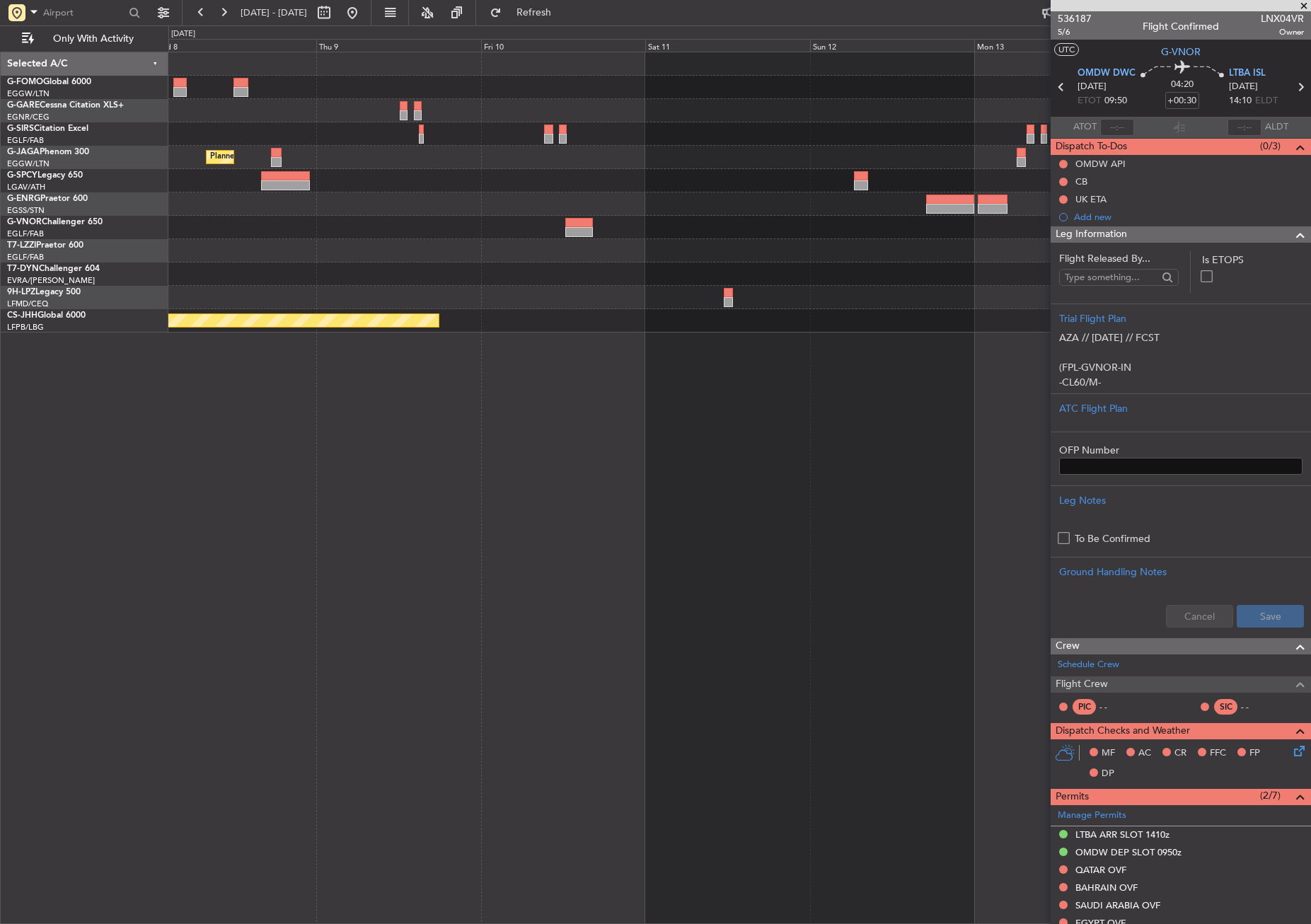
click at [855, 465] on div "Planned Maint [GEOGRAPHIC_DATA] ([GEOGRAPHIC_DATA]) Planned Maint [GEOGRAPHIC_D…" at bounding box center [739, 487] width 1143 height 873
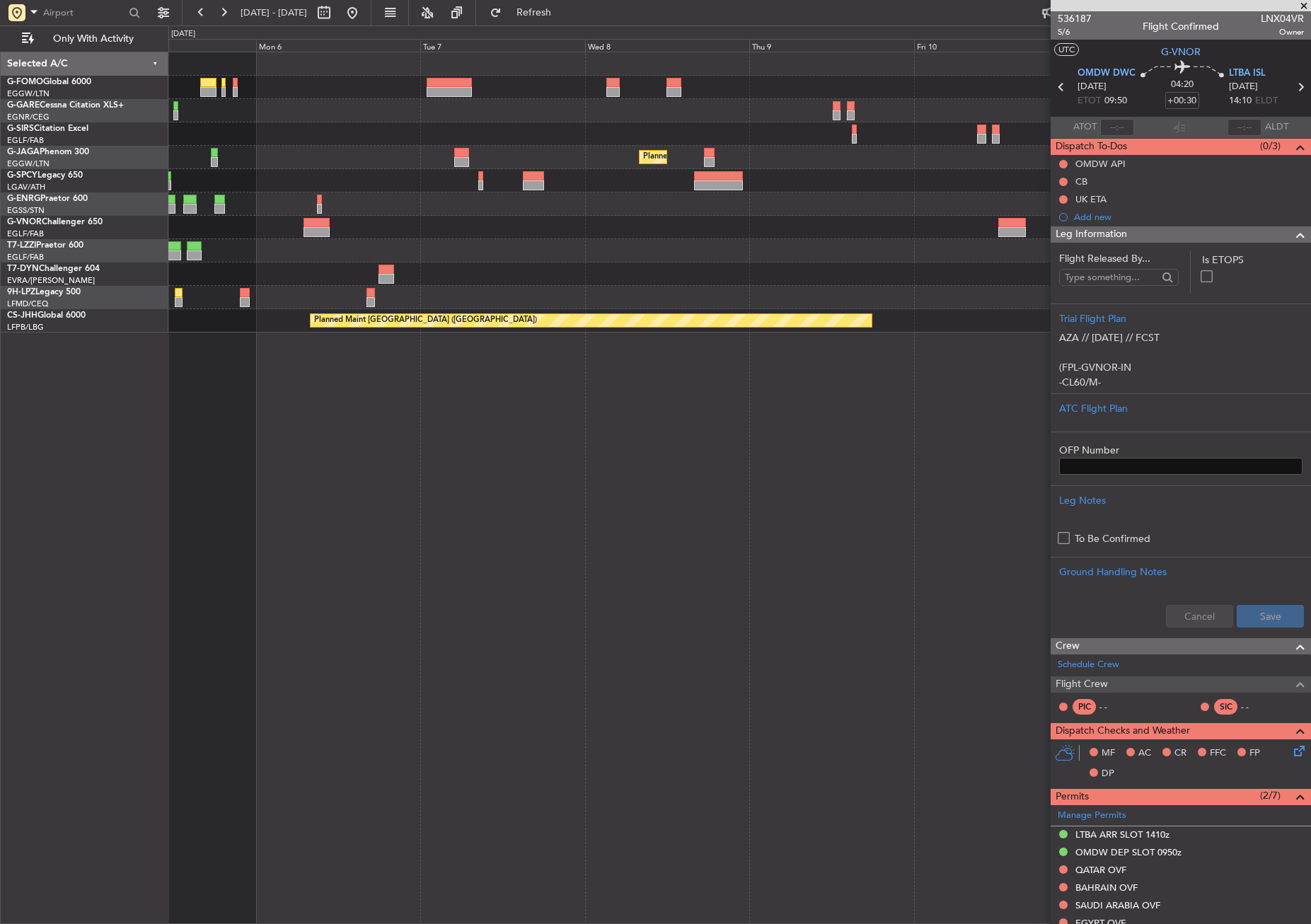
click at [840, 471] on div "Planned Maint [GEOGRAPHIC_DATA] ([GEOGRAPHIC_DATA]) Planned Maint [GEOGRAPHIC_D…" at bounding box center [739, 487] width 1143 height 873
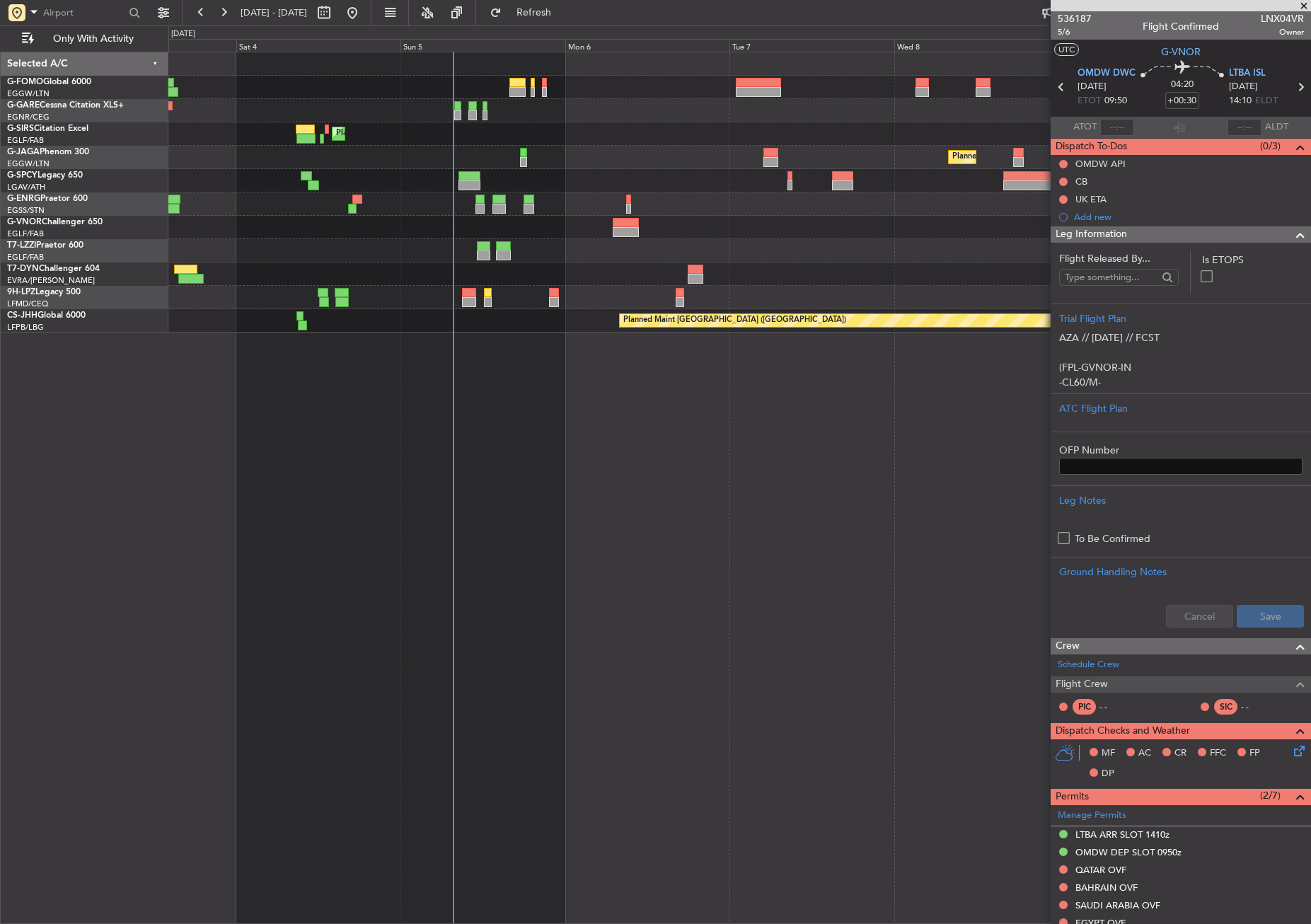
click at [699, 503] on div "Planned Maint [GEOGRAPHIC_DATA] ([GEOGRAPHIC_DATA]) Planned Maint [GEOGRAPHIC_D…" at bounding box center [739, 487] width 1143 height 873
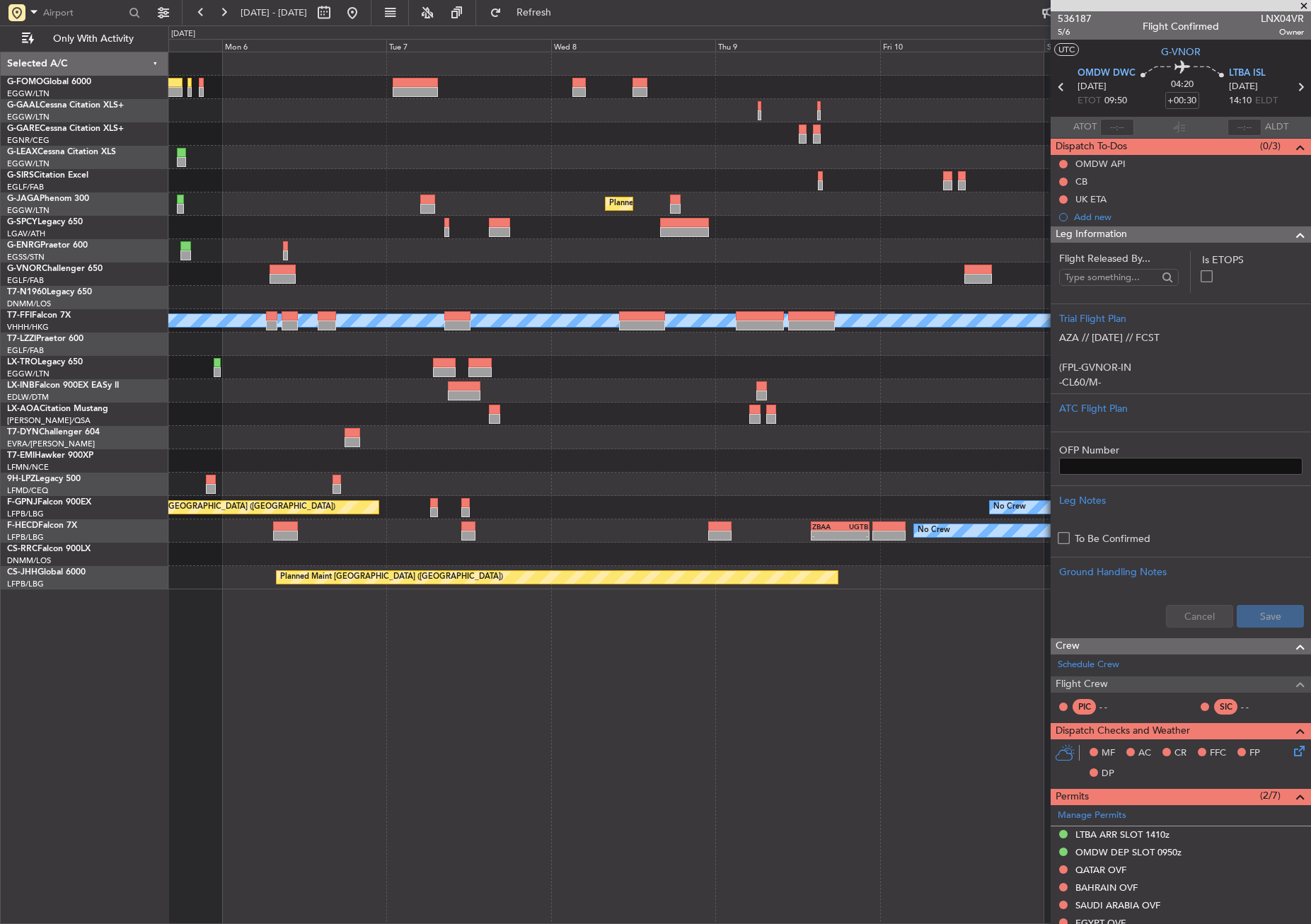
click at [644, 413] on div "Owner No Crew Planned Maint [GEOGRAPHIC_DATA] ([GEOGRAPHIC_DATA]) Planned Maint…" at bounding box center [739, 321] width 1142 height 537
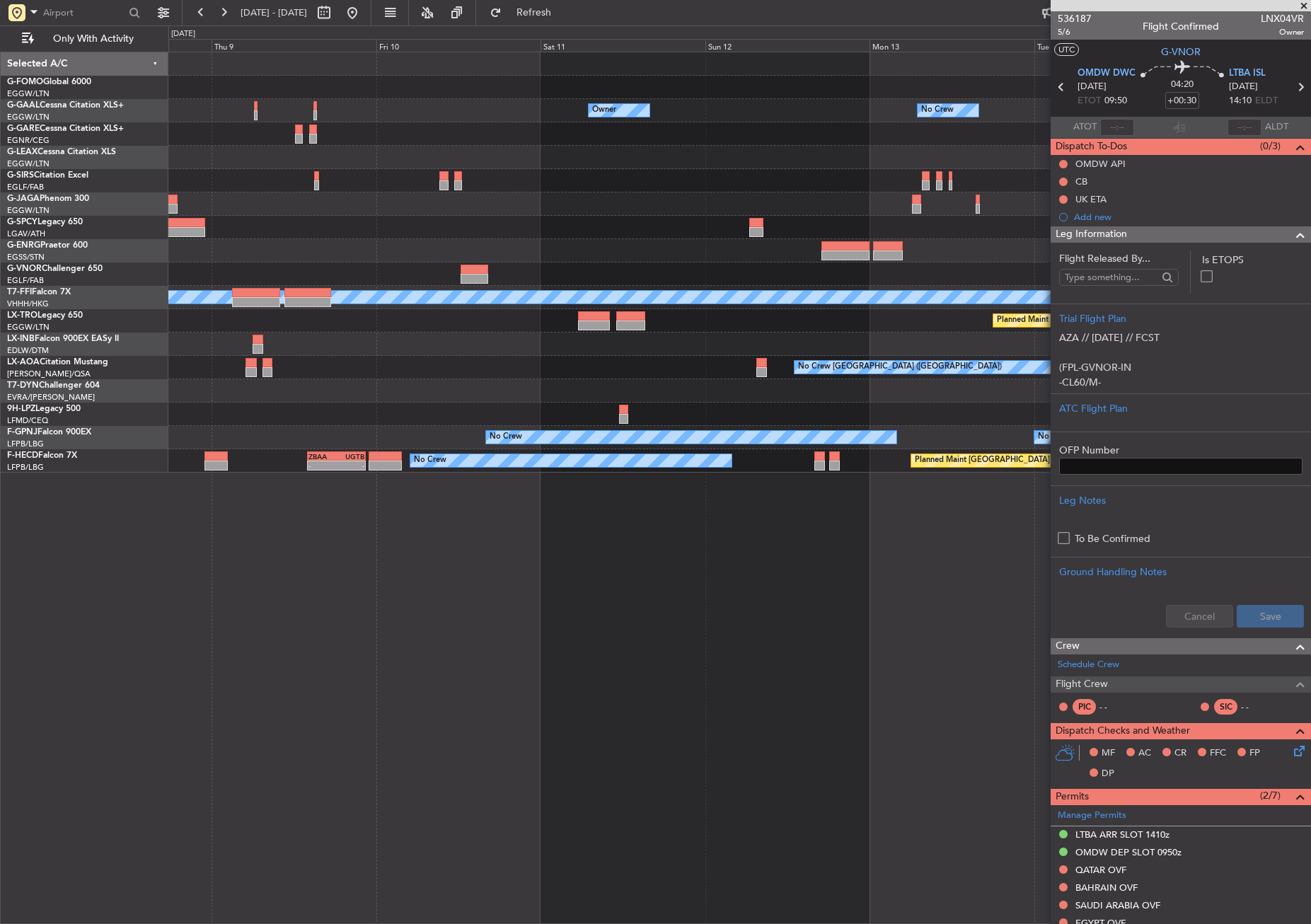
click at [296, 362] on div "Owner No Crew Owner Owner No Crew Planned Maint [GEOGRAPHIC_DATA] ([GEOGRAPHIC_…" at bounding box center [739, 262] width 1142 height 420
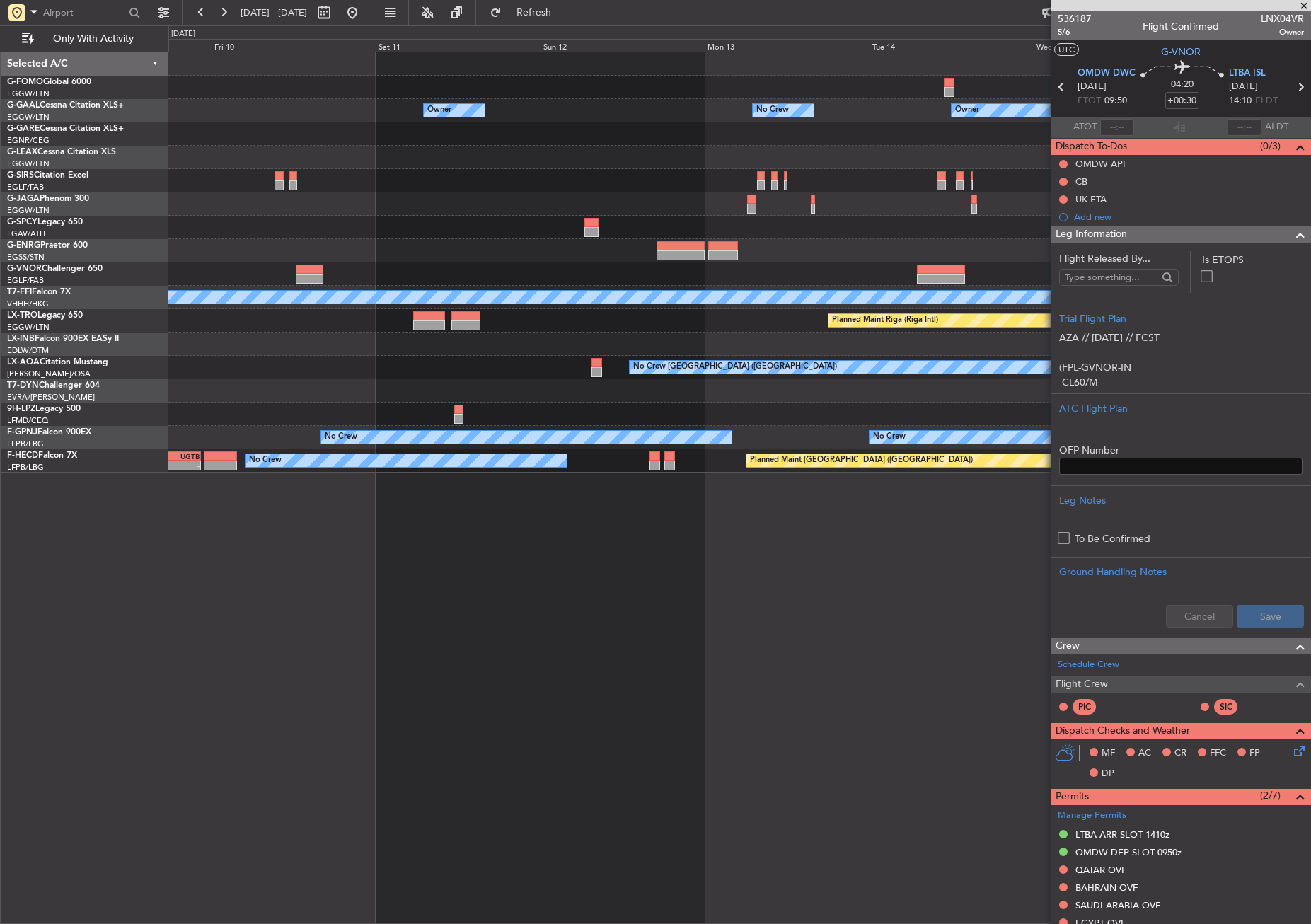
click at [285, 339] on div "Owner No Crew Owner Owner No Crew Owner Planned Maint [GEOGRAPHIC_DATA] ([GEOGR…" at bounding box center [739, 262] width 1142 height 420
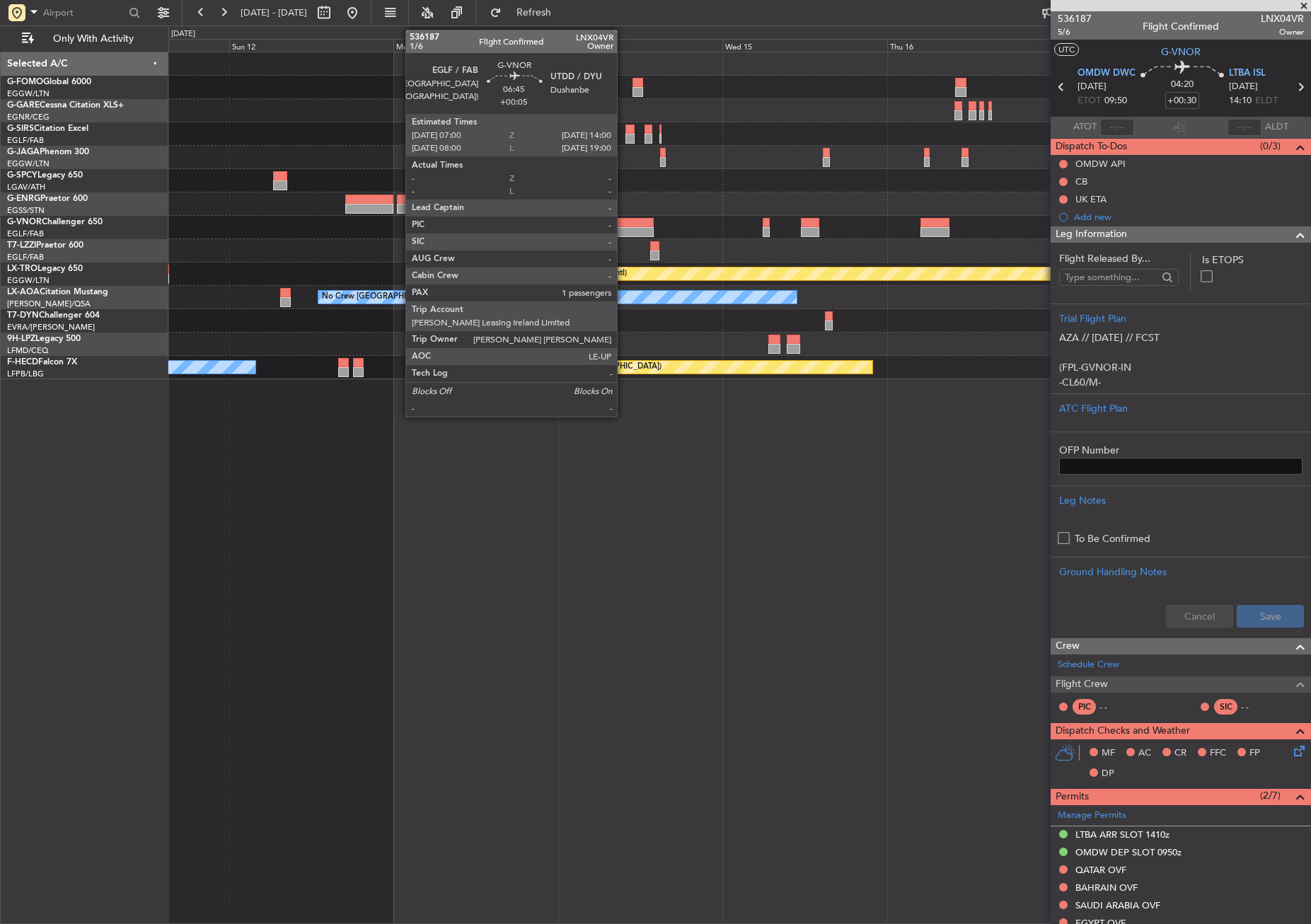
click at [623, 225] on div at bounding box center [629, 222] width 48 height 10
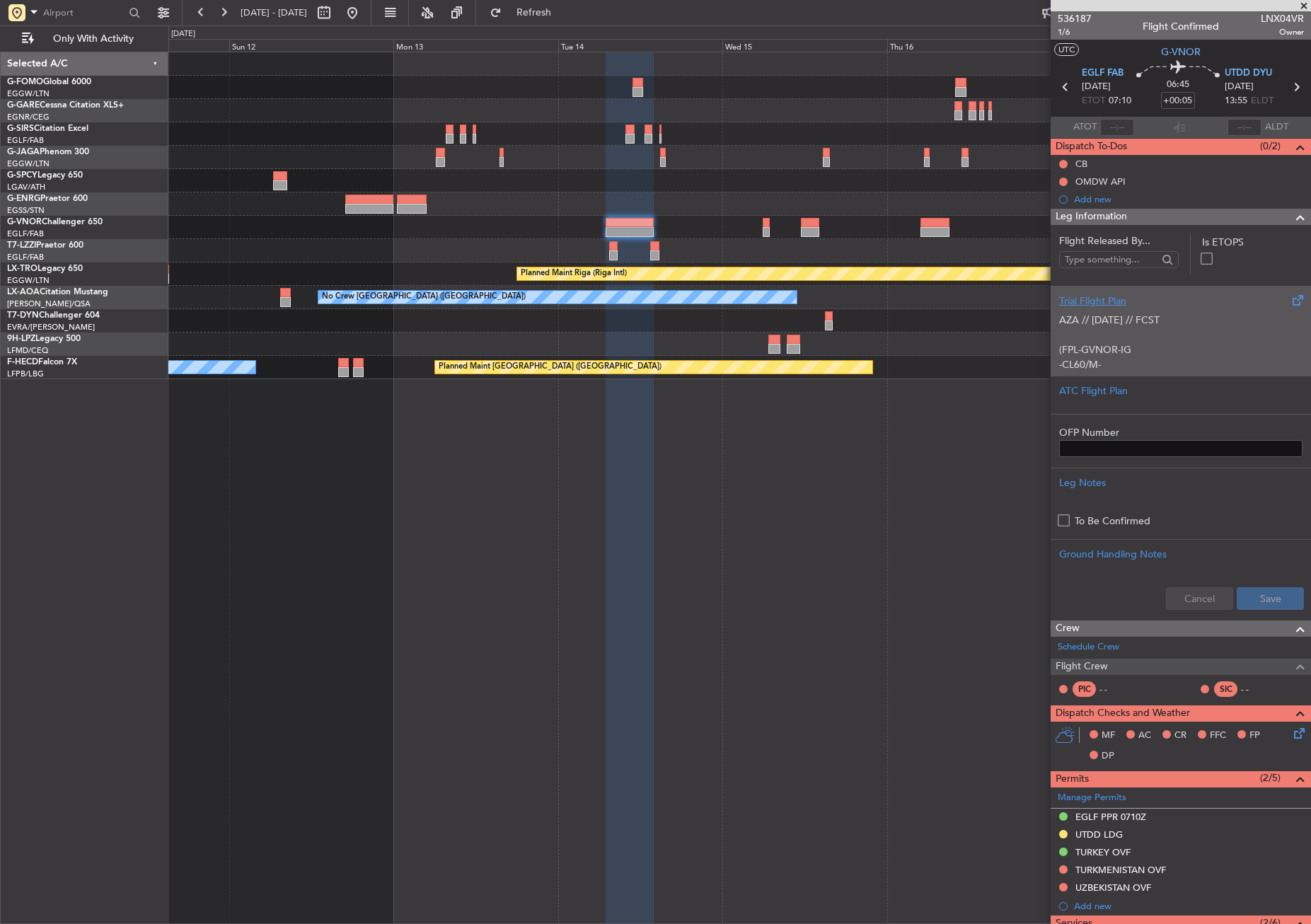
click at [1093, 364] on p "AZA // [DATE] // FCST (FPL-GVNOR-IG -CL60/M-SBDE2E3FGHIJ1J3J4J5M1M3RWXYZ/LB2D1G…" at bounding box center [1180, 528] width 243 height 431
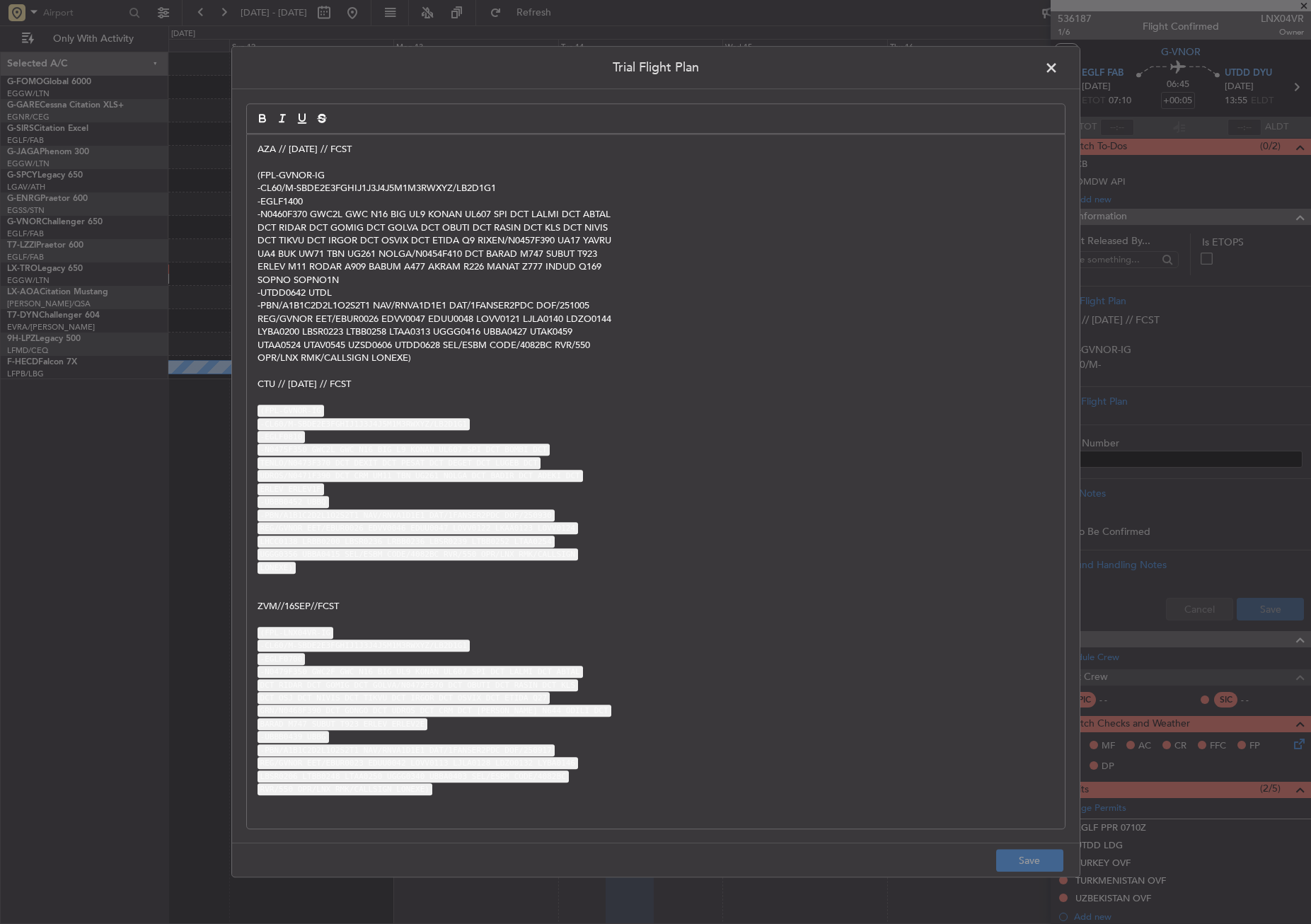
click at [1059, 70] on span at bounding box center [1059, 71] width 0 height 29
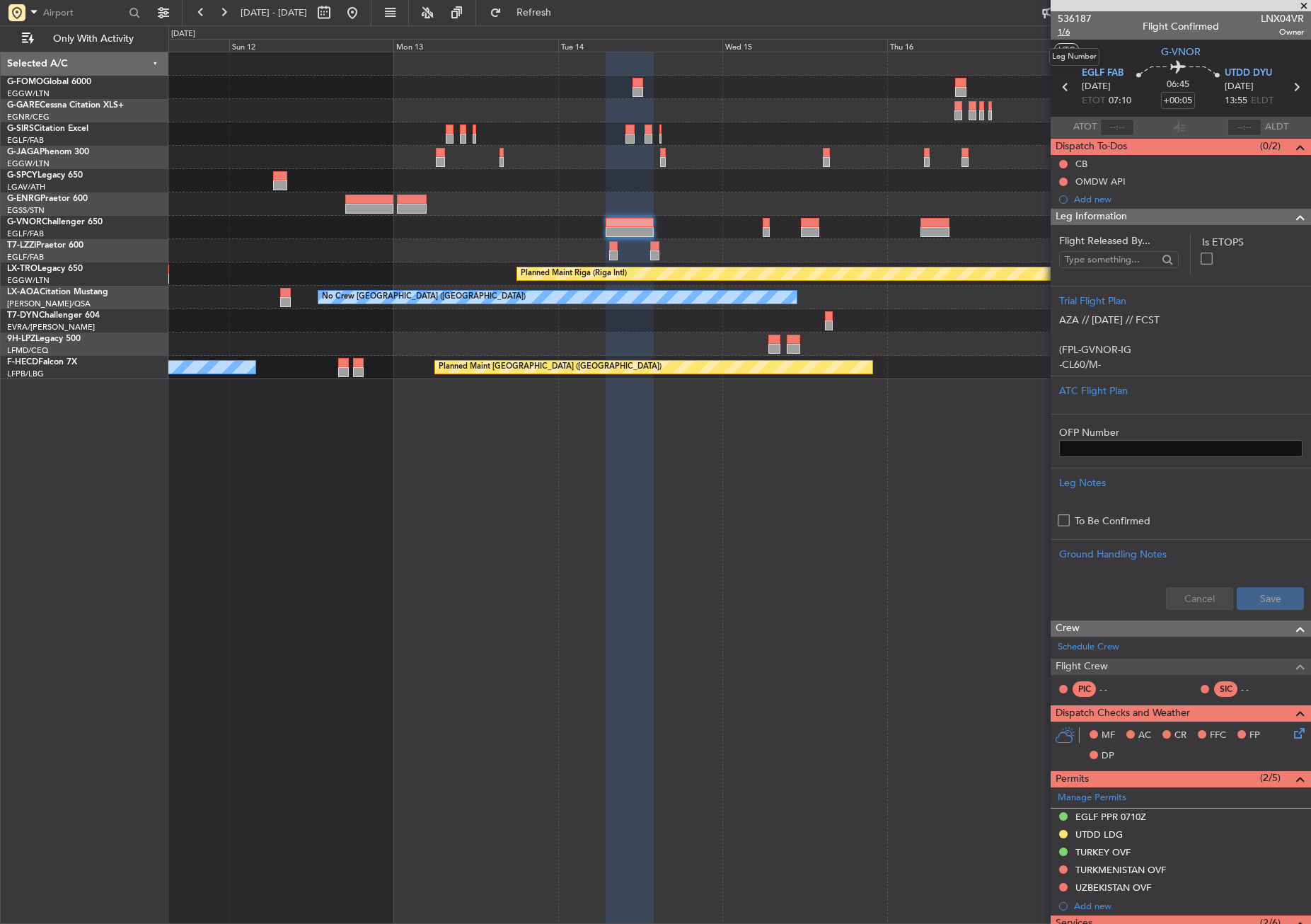
click at [1069, 34] on span "1/6" at bounding box center [1075, 32] width 34 height 12
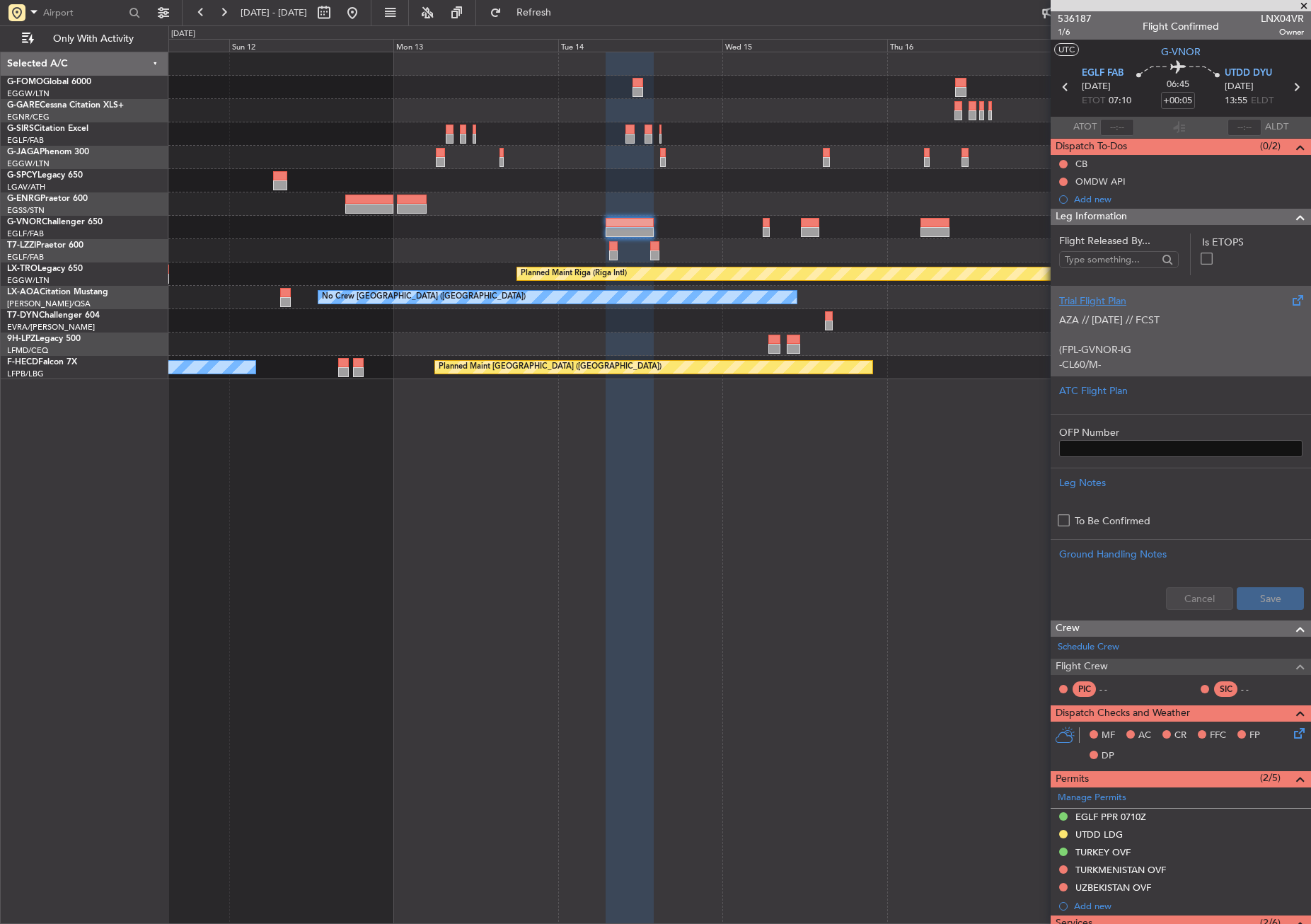
click at [1107, 344] on p "AZA // [DATE] // FCST (FPL-GVNOR-IG -CL60/M-SBDE2E3FGHIJ1J3J4J5M1M3RWXYZ/LB2D1G…" at bounding box center [1180, 528] width 243 height 431
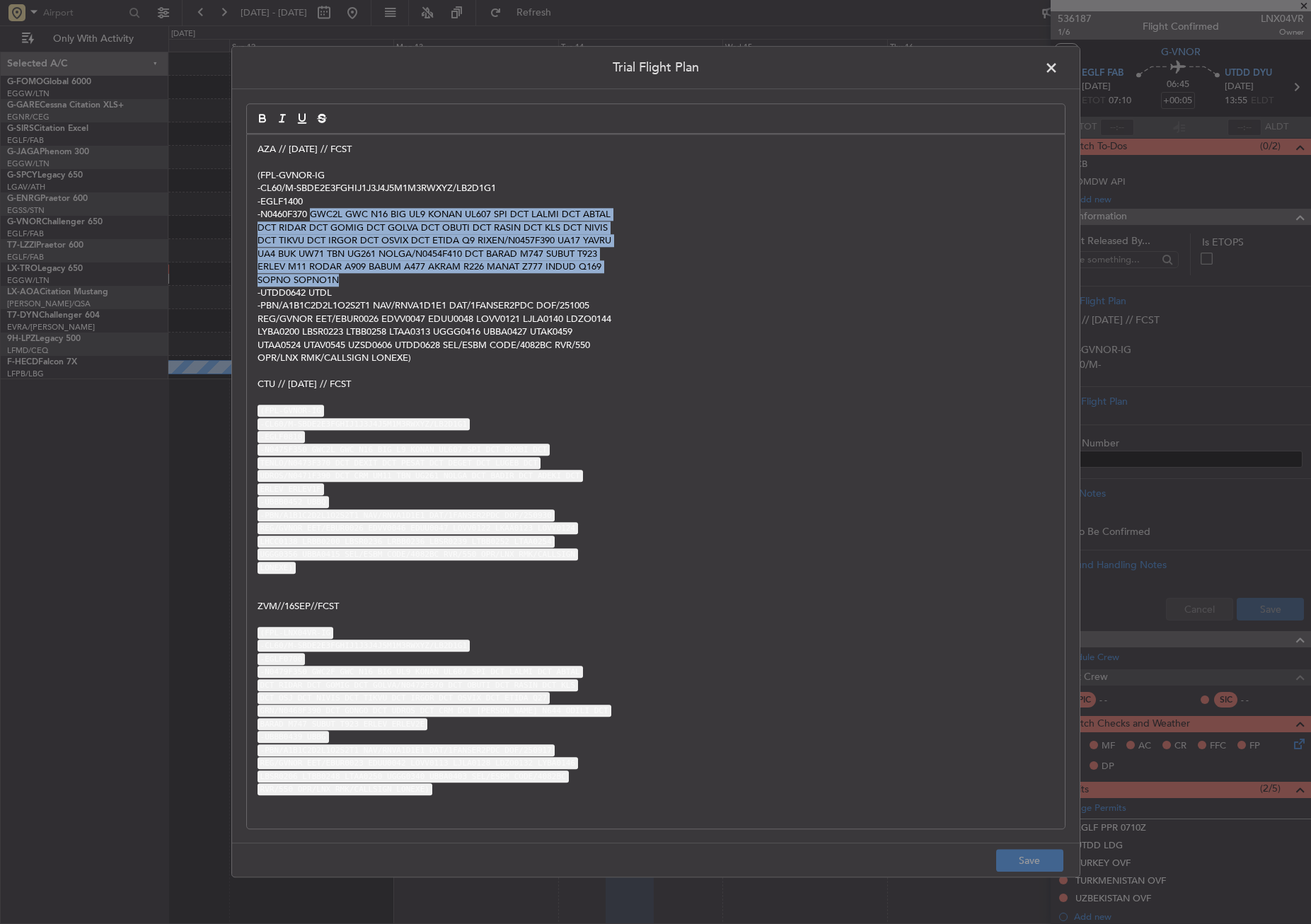
drag, startPoint x: 313, startPoint y: 214, endPoint x: 353, endPoint y: 281, distance: 78.0
click at [353, 281] on div "AZA // [DATE] // FCST (FPL-GVNOR-IG -CL60/M-SBDE2E3FGHIJ1J3J4J5M1M3RWXYZ/LB2D1G…" at bounding box center [656, 481] width 818 height 694
copy div "GWC2L GWC N16 BIG UL9 KONAN UL607 SPI DCT LALMI DCT ABTAL DCT RIDAR DCT GOMIG D…"
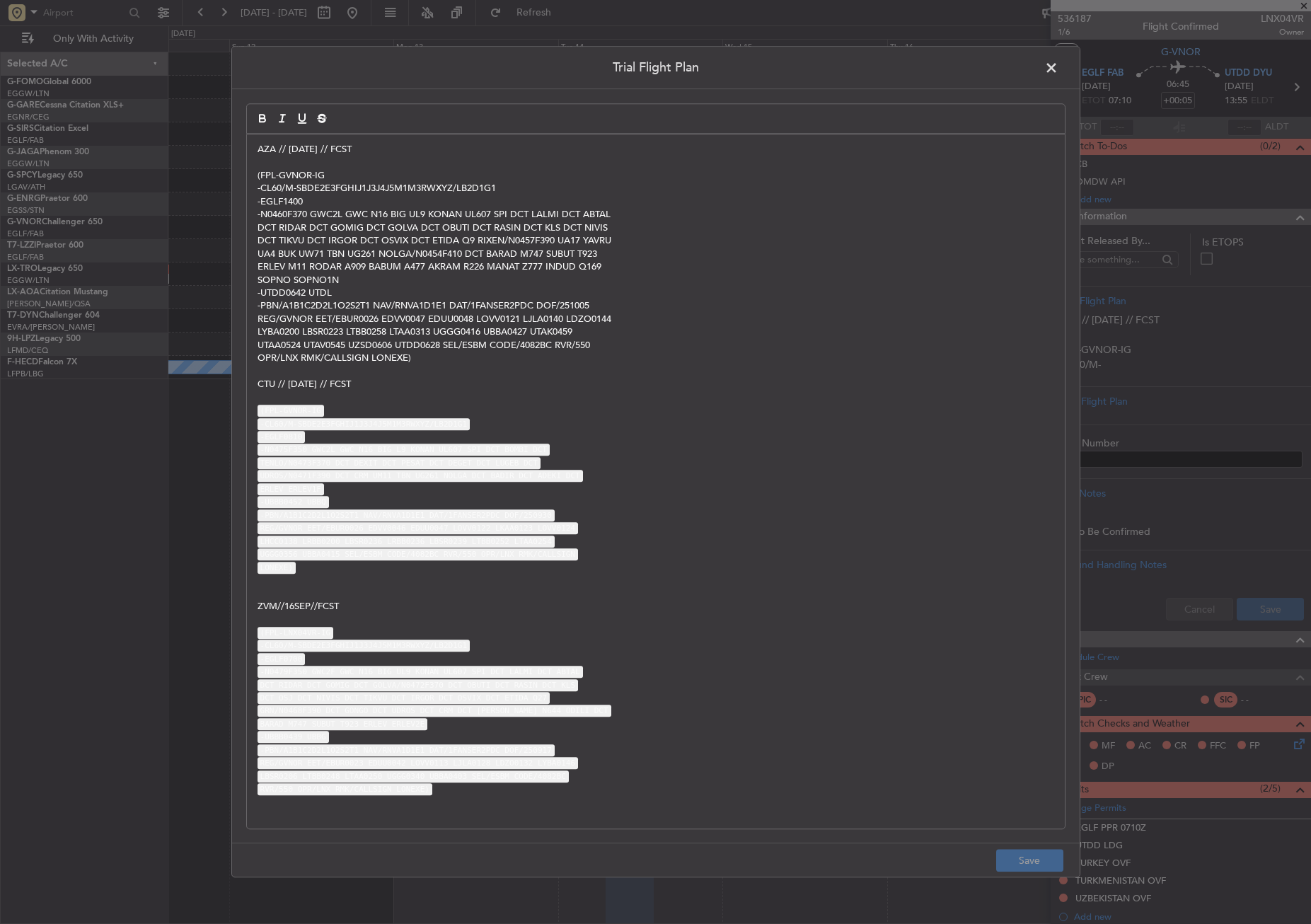
click at [1059, 73] on span at bounding box center [1059, 71] width 0 height 29
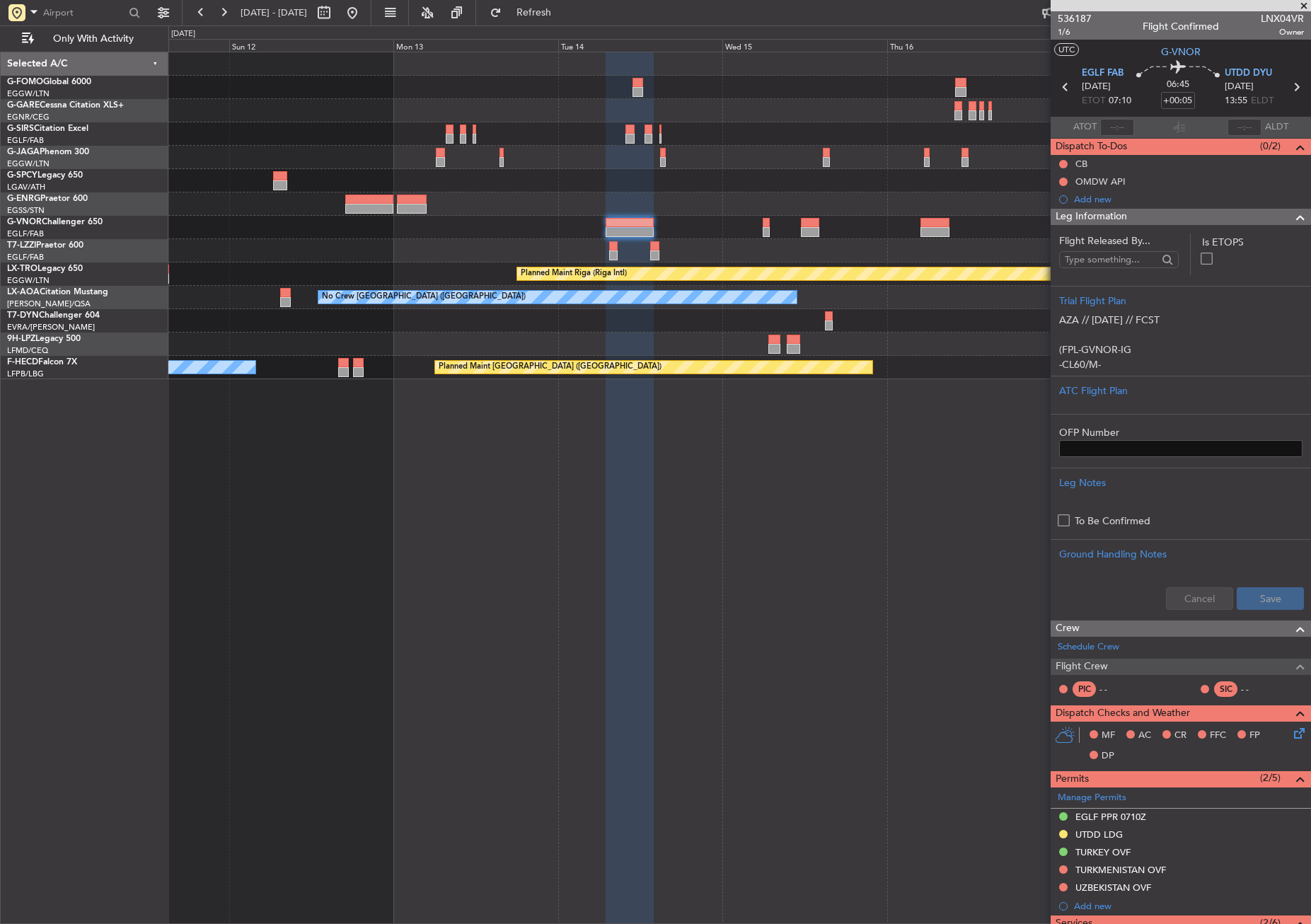
click at [714, 502] on div "Planned Maint Riga (Riga Intl) No Crew [GEOGRAPHIC_DATA] ([GEOGRAPHIC_DATA]) No…" at bounding box center [739, 487] width 1143 height 873
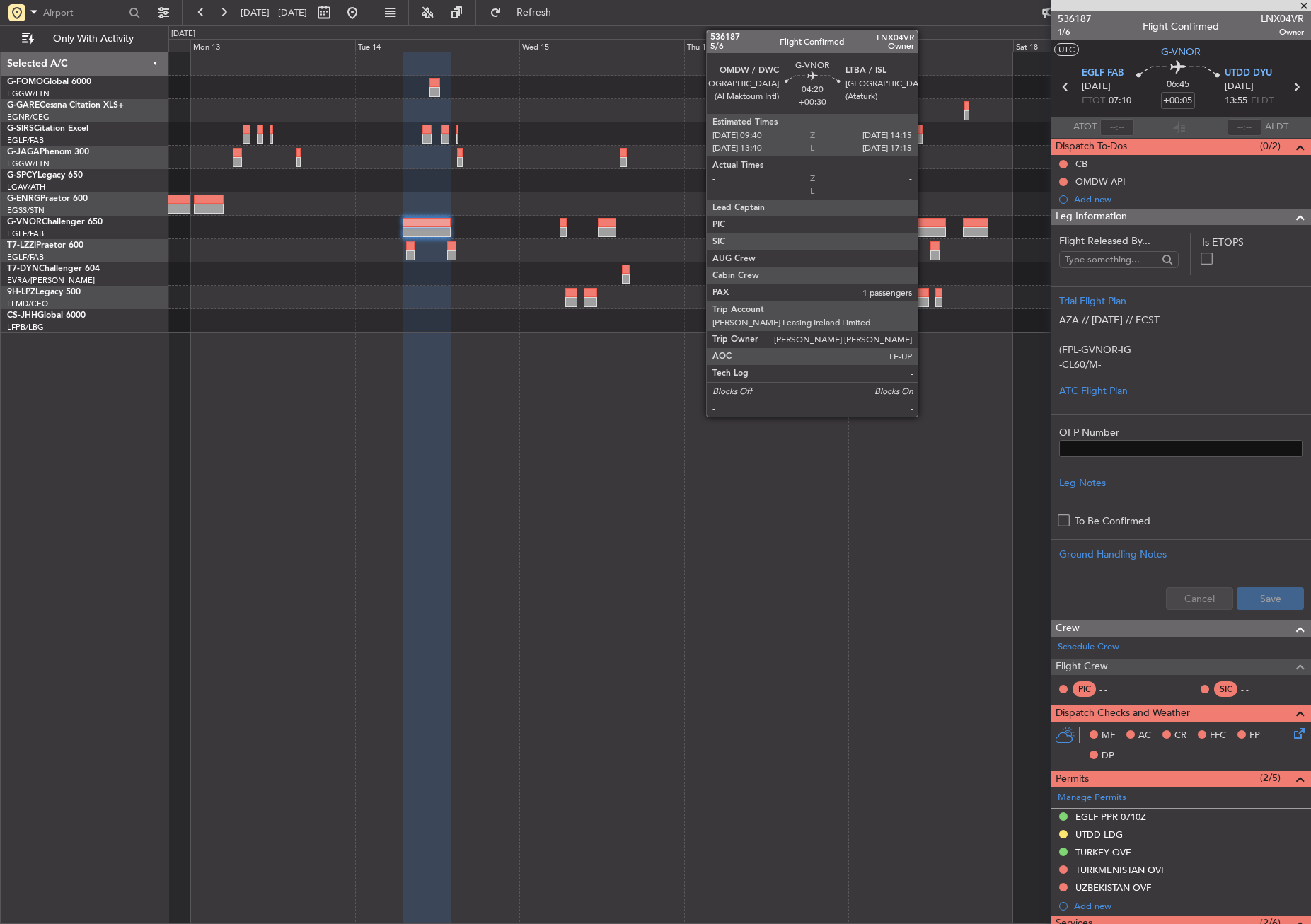
click at [924, 222] on div at bounding box center [930, 222] width 31 height 10
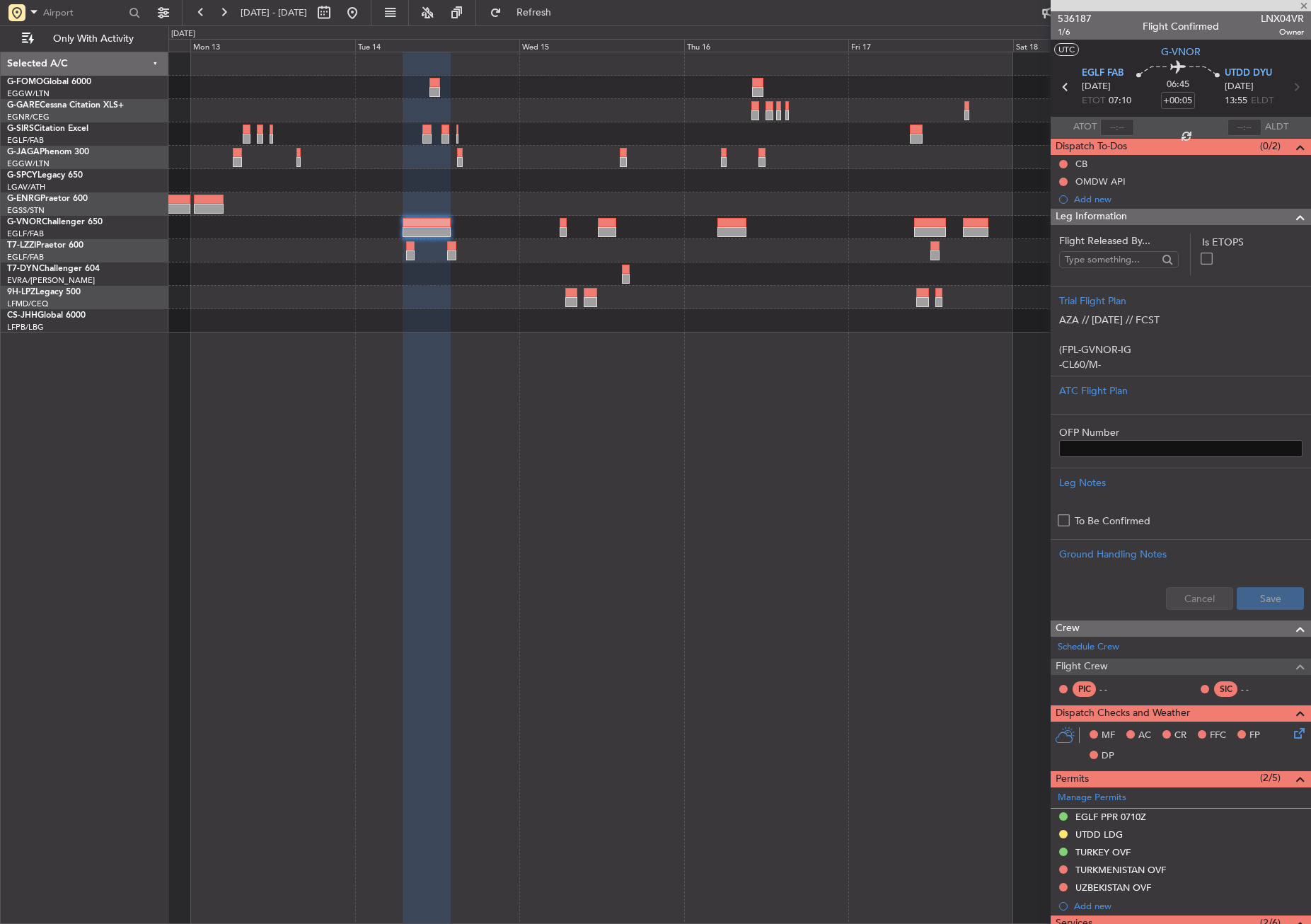
type input "+00:30"
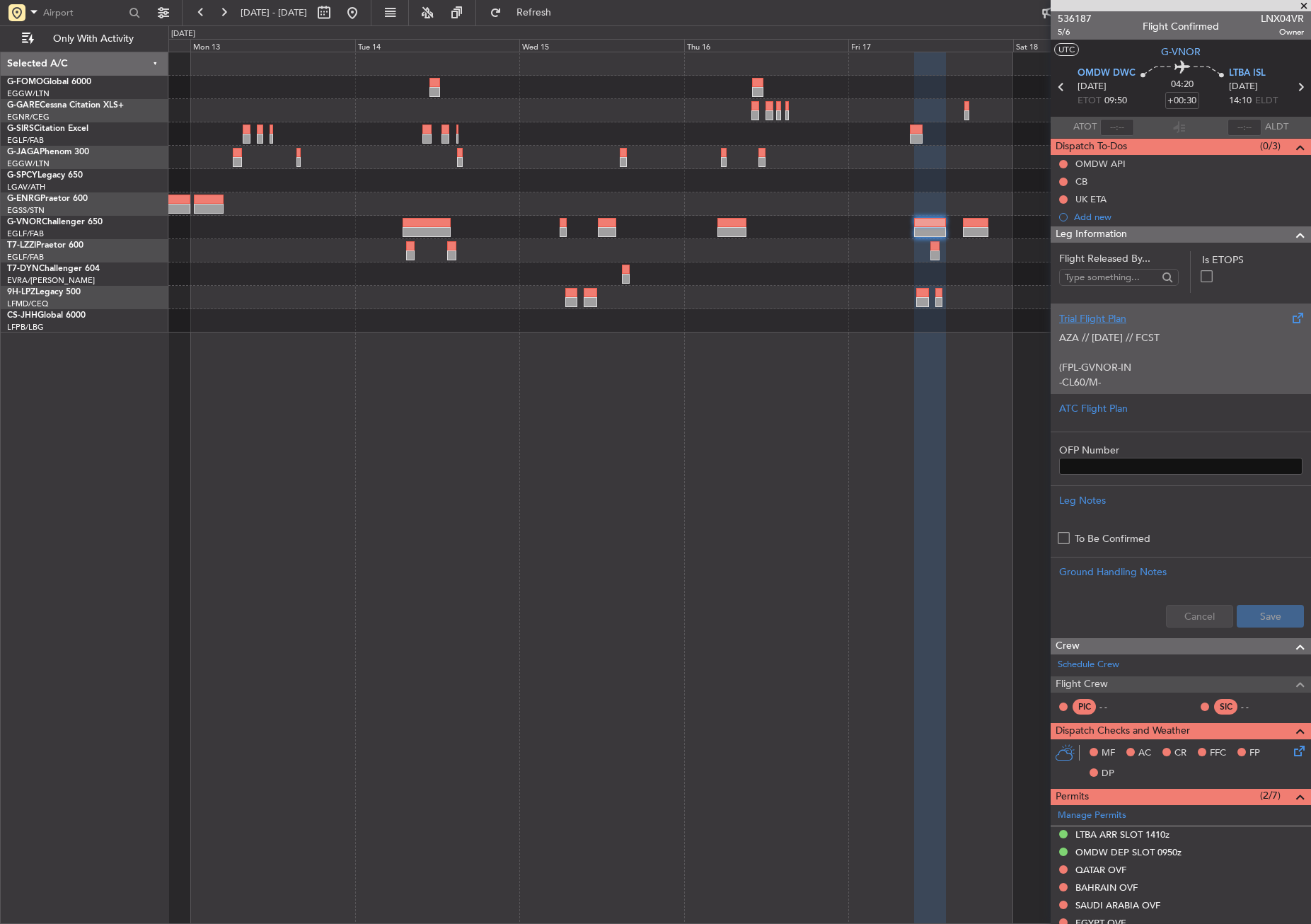
click at [1174, 347] on div "AZA // [DATE] // FCST (FPL-GVNOR-IN -CL60/M-SBDE2E3FGHIJ1J3J4J5M1M3RWXYZ/LB2D1G…" at bounding box center [1180, 355] width 243 height 60
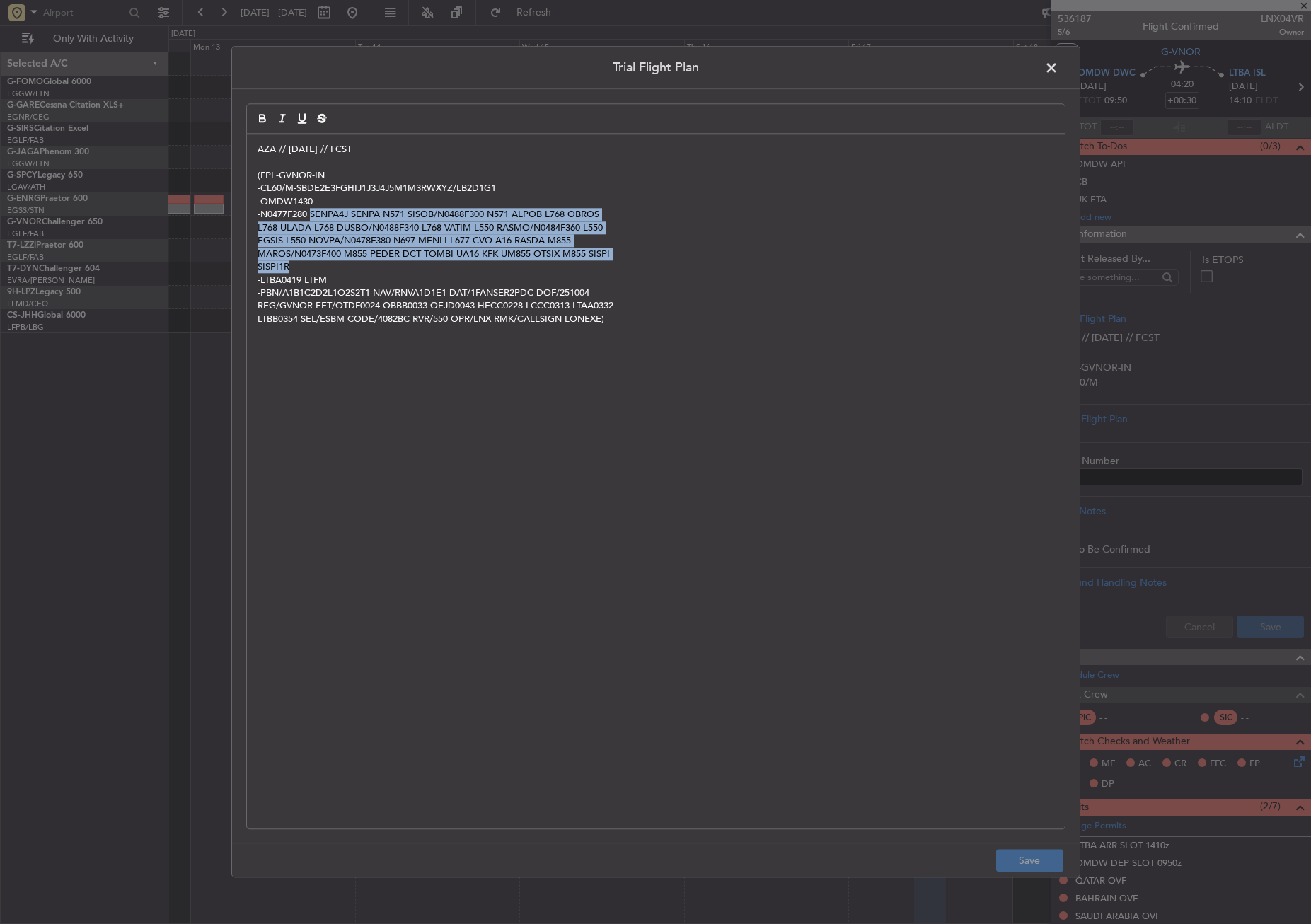
drag, startPoint x: 310, startPoint y: 215, endPoint x: 442, endPoint y: 265, distance: 141.2
click at [442, 265] on div "AZA // [DATE] // FCST (FPL-GVNOR-IN -CL60/M-SBDE2E3FGHIJ1J3J4J5M1M3RWXYZ/LB2D1G…" at bounding box center [656, 481] width 818 height 694
copy div "SENPA4J SENPA N571 SISOB/N0488F300 N571 ALPOB L768 OBROS L768 ULADA L768 DUSBO/…"
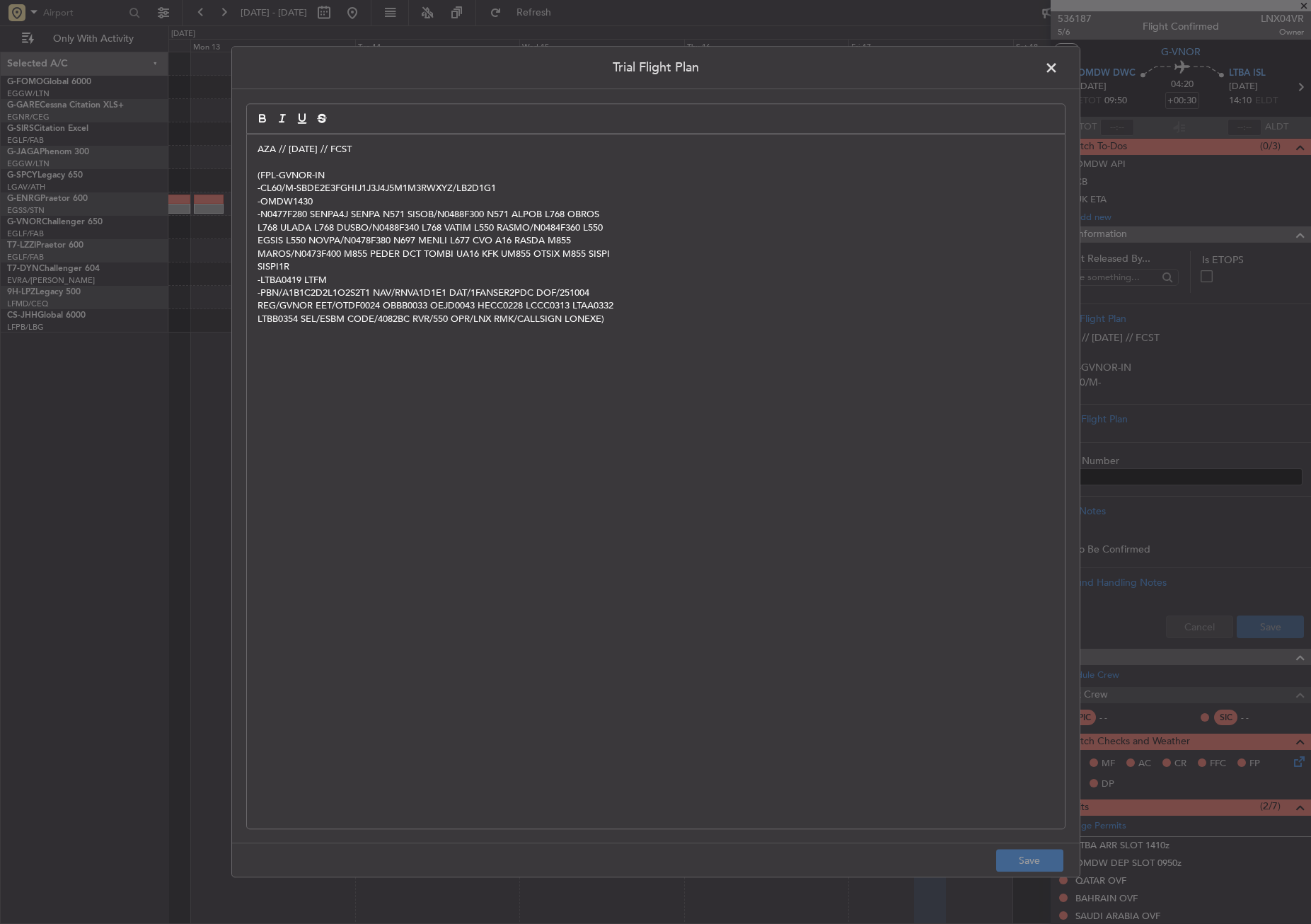
click at [482, 298] on p "-PBN/A1B1C2D2L1O2S2T1 NAV/RNVA1D1E1 DAT/1FANSER2PDC DOF/251004" at bounding box center [656, 292] width 797 height 13
click at [465, 216] on p "-N0477F280 SENPA4J SENPA N571 SISOB/N0488F300 N571 ALPOB L768 OBROS" at bounding box center [656, 215] width 797 height 13
copy p "N0488F300"
click at [496, 256] on p "MAROS/N0473F400 M855 PEDER DCT TOMBI UA16 KFK UM855 OTSIX M855 SISPI" at bounding box center [656, 254] width 797 height 13
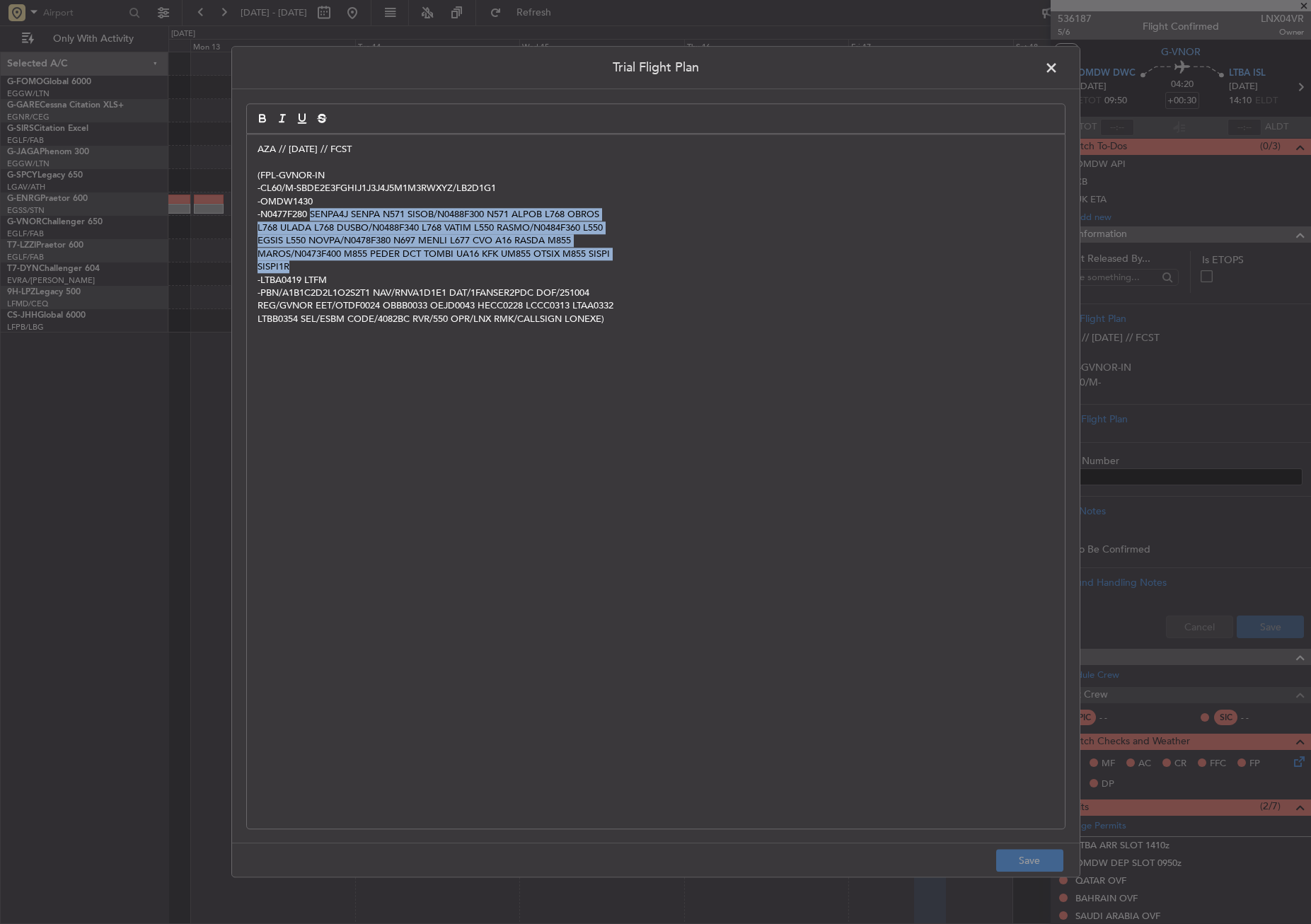
drag, startPoint x: 313, startPoint y: 216, endPoint x: 324, endPoint y: 263, distance: 48.3
click at [324, 263] on div "AZA // [DATE] // FCST (FPL-GVNOR-IN -CL60/M-SBDE2E3FGHIJ1J3J4J5M1M3RWXYZ/LB2D1G…" at bounding box center [656, 481] width 818 height 694
copy div "SENPA4J SENPA N571 SISOB/N0488F300 N571 ALPOB L768 OBROS L768 ULADA L768 DUSBO/…"
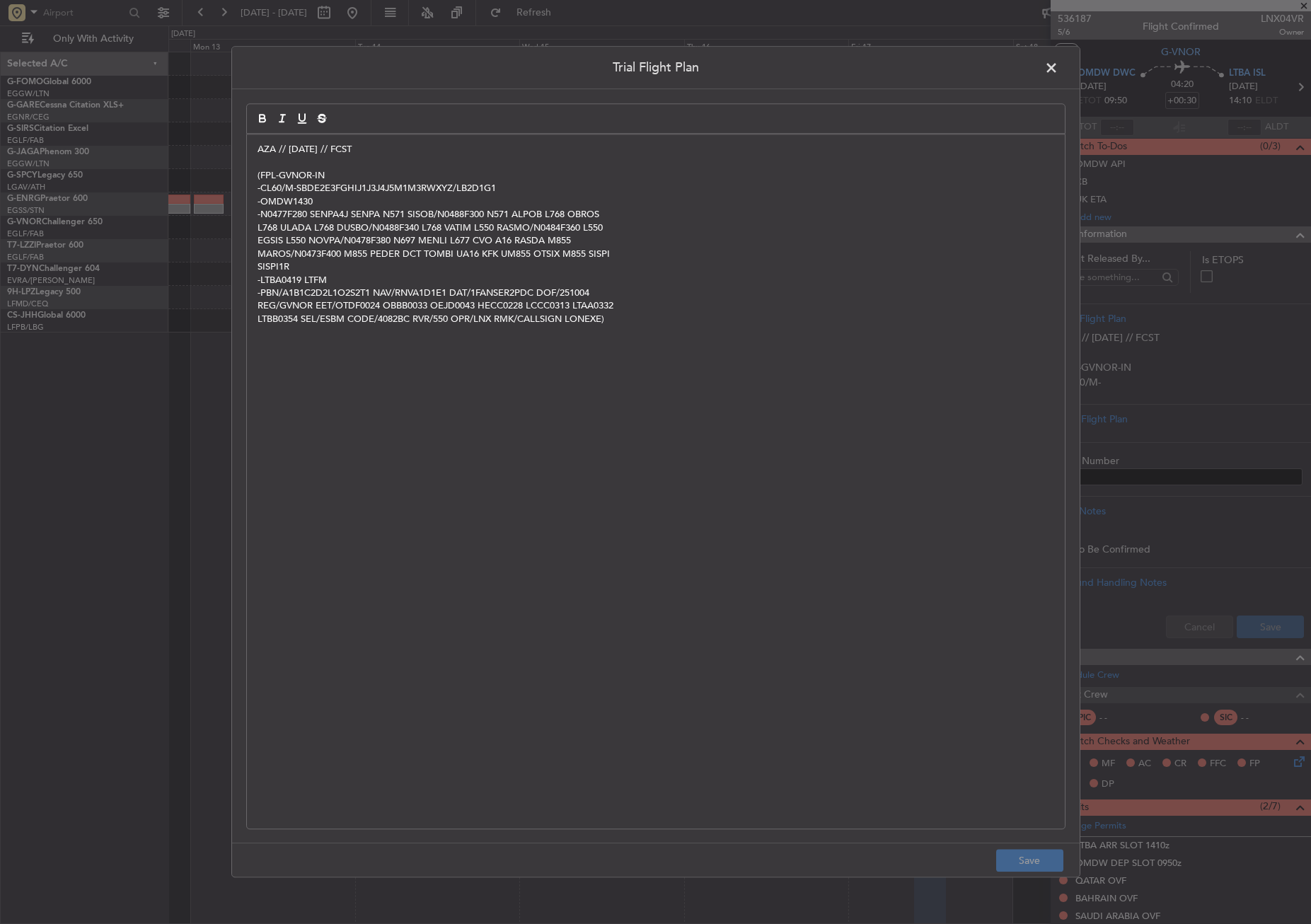
click at [453, 203] on p "-OMDW1430" at bounding box center [656, 201] width 797 height 13
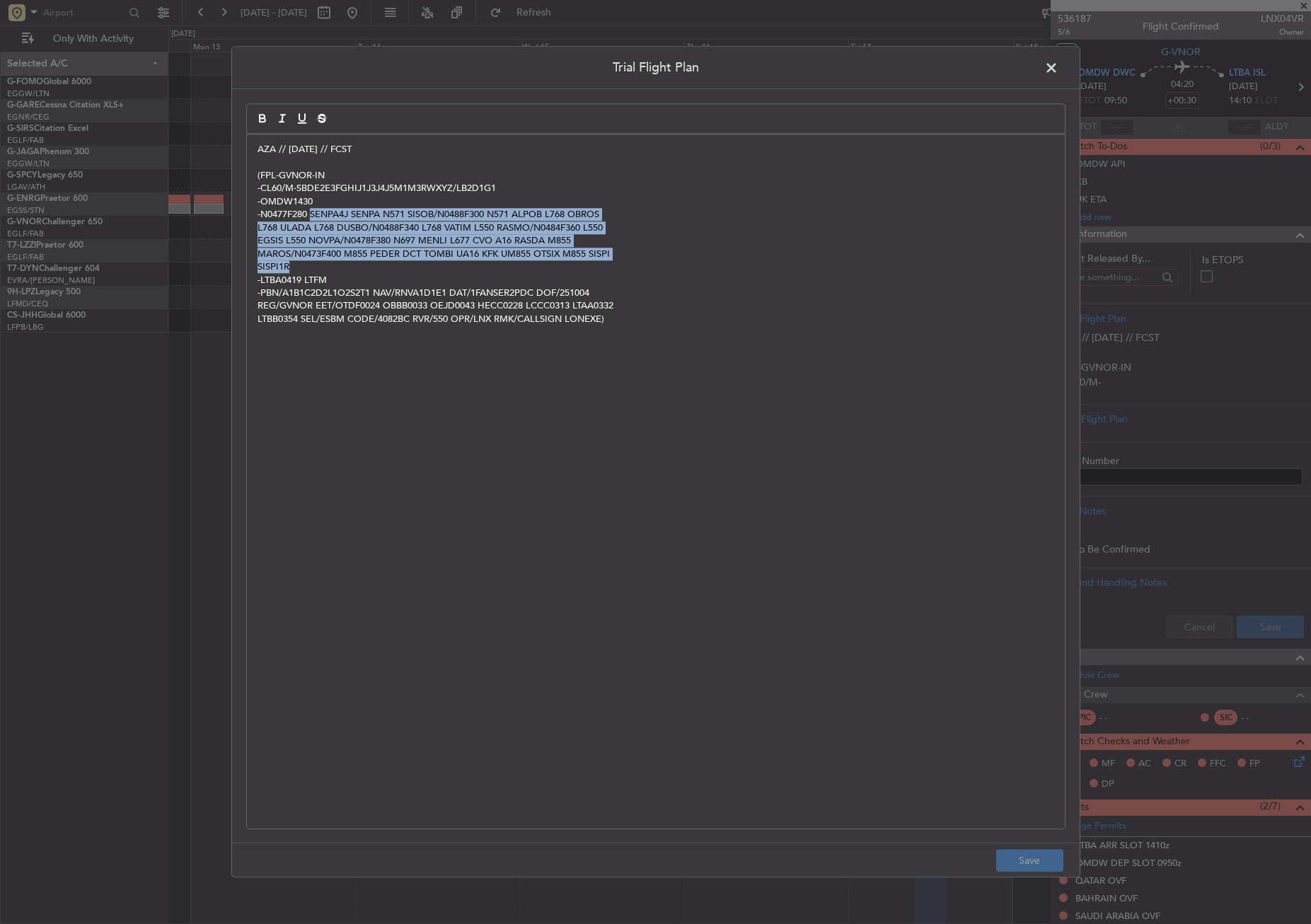
drag, startPoint x: 313, startPoint y: 208, endPoint x: 339, endPoint y: 263, distance: 60.8
click at [339, 263] on div "AZA // [DATE] // FCST (FPL-GVNOR-IN -CL60/M-SBDE2E3FGHIJ1J3J4J5M1M3RWXYZ/LB2D1G…" at bounding box center [656, 481] width 818 height 694
copy div "SENPA4J SENPA N571 SISOB/N0488F300 N571 ALPOB L768 OBROS L768 ULADA L768 DUSBO/…"
click at [308, 251] on p "MAROS/N0473F400 M855 PEDER DCT TOMBI UA16 KFK UM855 OTSIX M855 SISPI" at bounding box center [656, 254] width 797 height 13
drag, startPoint x: 311, startPoint y: 216, endPoint x: 616, endPoint y: 261, distance: 308.3
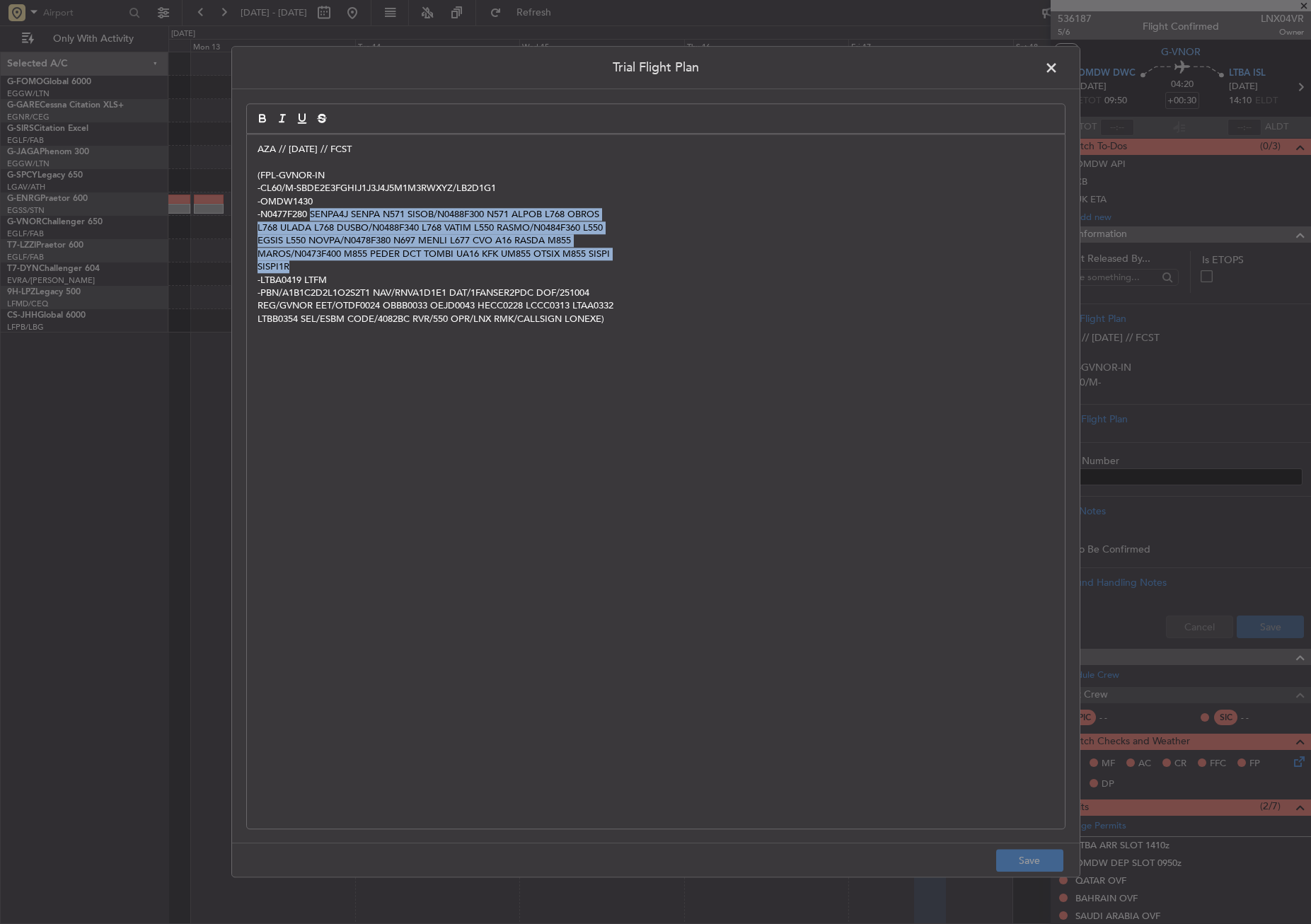
click at [616, 261] on div "AZA // [DATE] // FCST (FPL-GVNOR-IN -CL60/M-SBDE2E3FGHIJ1J3J4J5M1M3RWXYZ/LB2D1G…" at bounding box center [656, 481] width 818 height 694
copy div "SENPA4J SENPA N571 SISOB/N0488F300 N571 ALPOB L768 OBROS L768 ULADA L768 DUSBO/…"
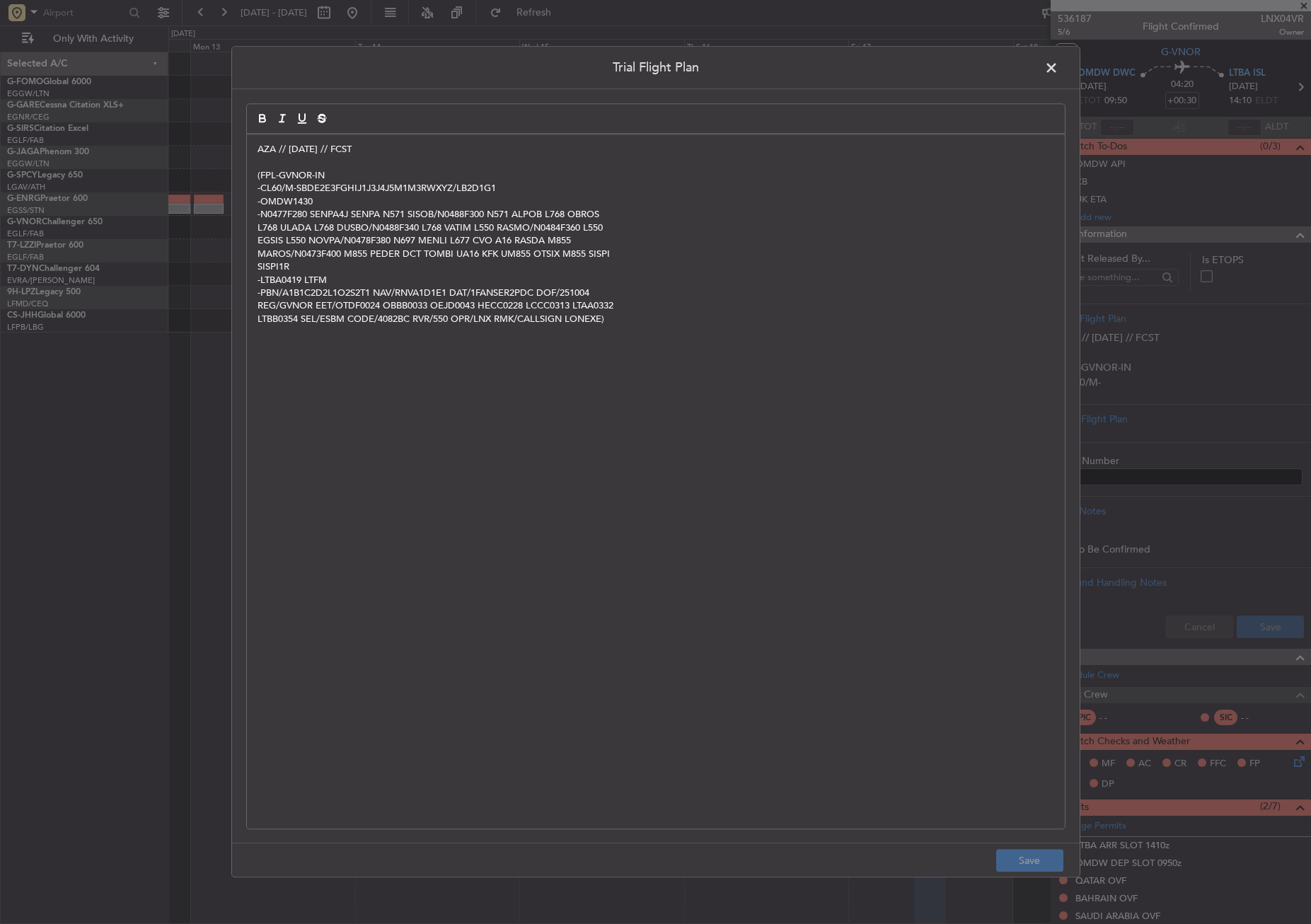
click at [253, 151] on div "AZA // [DATE] // FCST (FPL-GVNOR-IN -CL60/M-SBDE2E3FGHIJ1J3J4J5M1M3RWXYZ/LB2D1G…" at bounding box center [656, 481] width 818 height 694
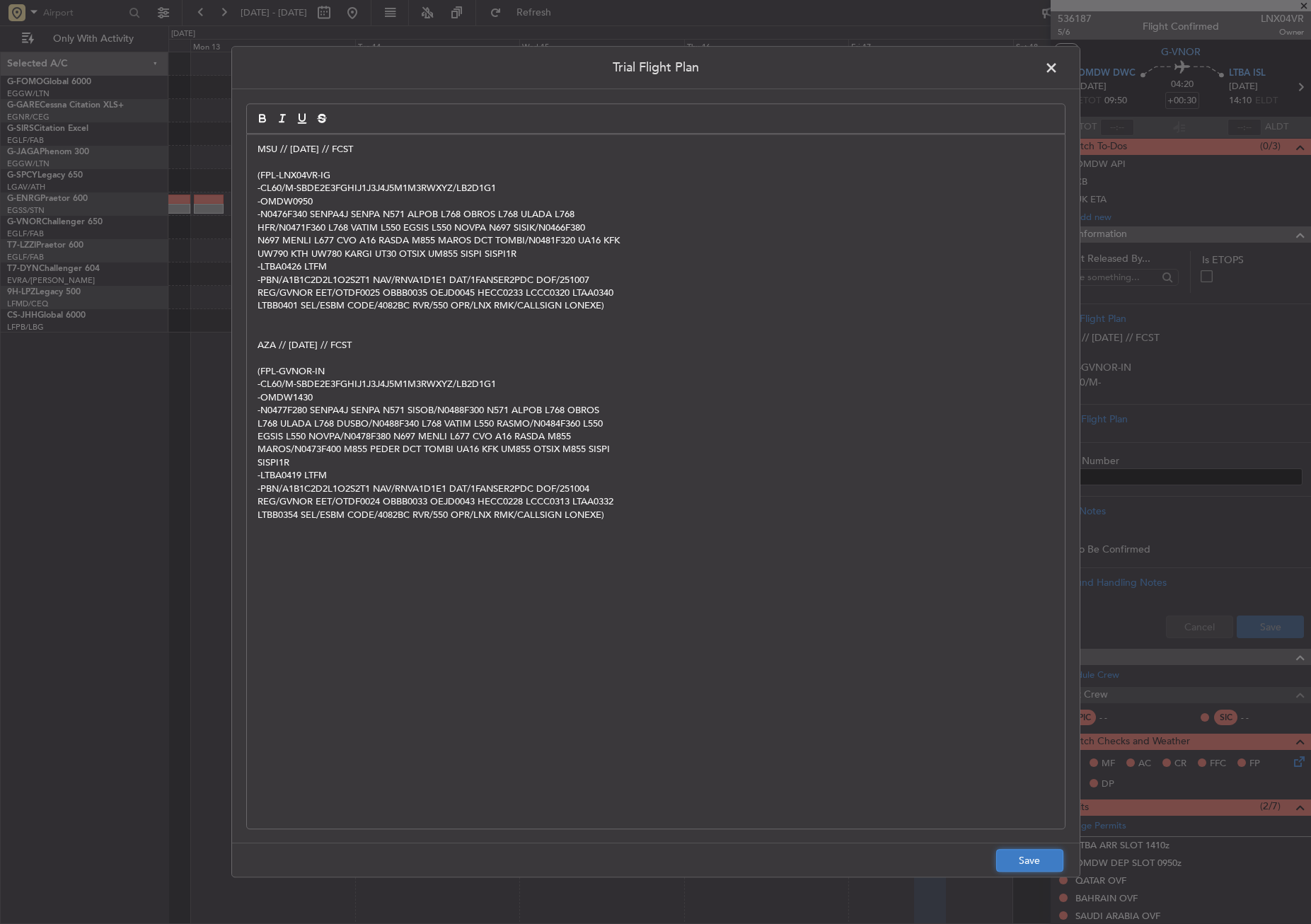
click at [1008, 861] on button "Save" at bounding box center [1030, 861] width 67 height 23
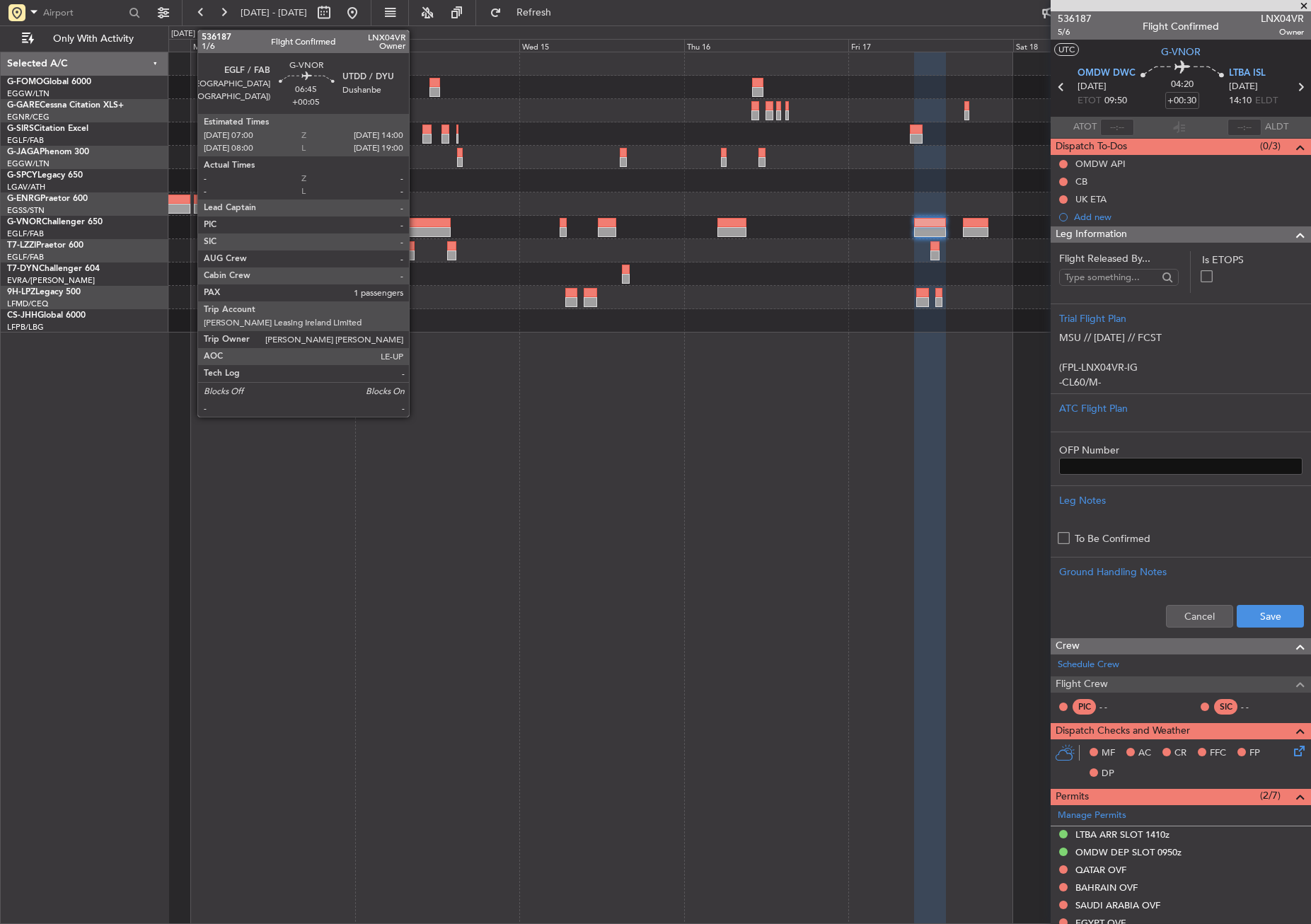
click at [415, 218] on div at bounding box center [426, 222] width 48 height 10
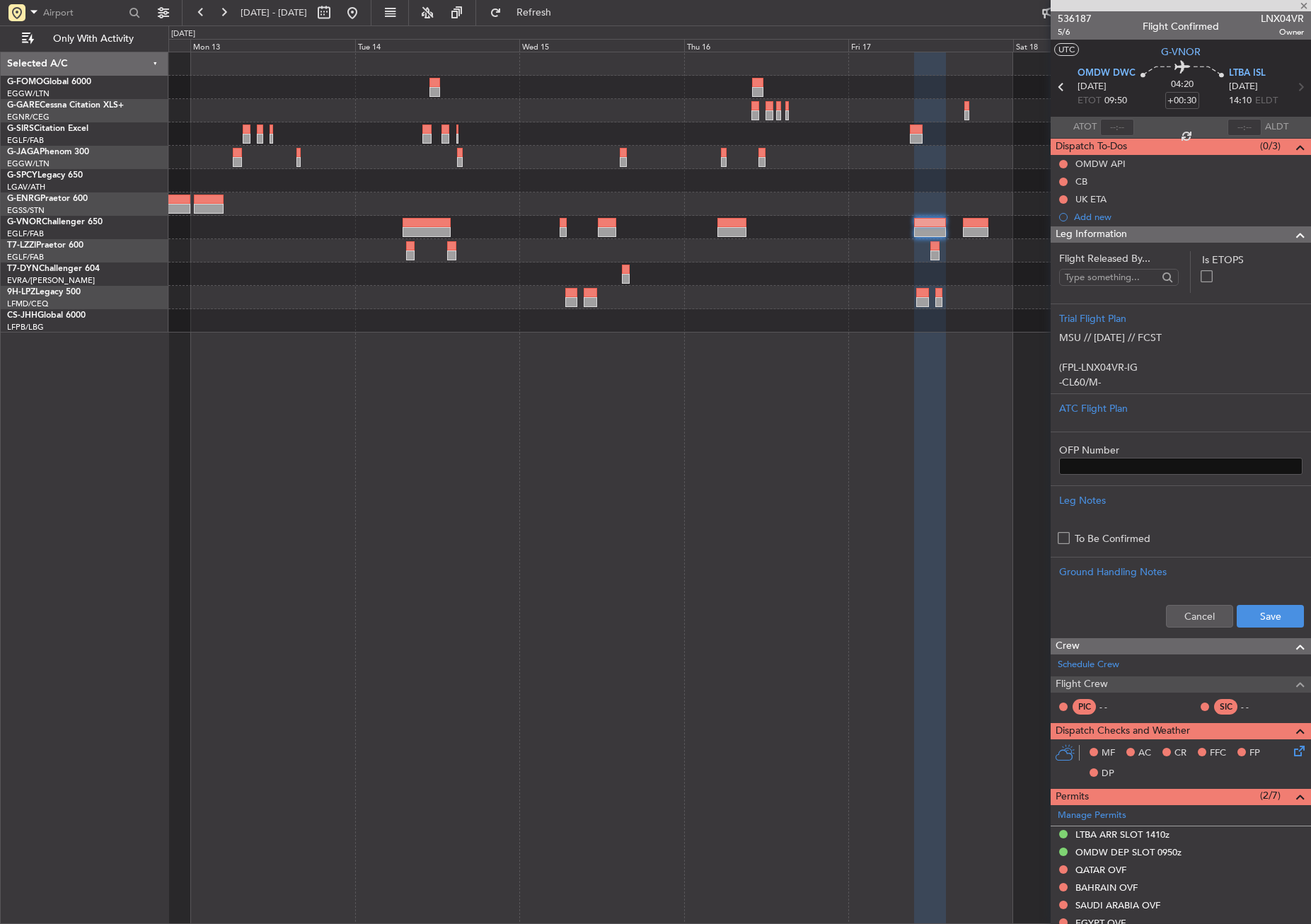
type input "+00:05"
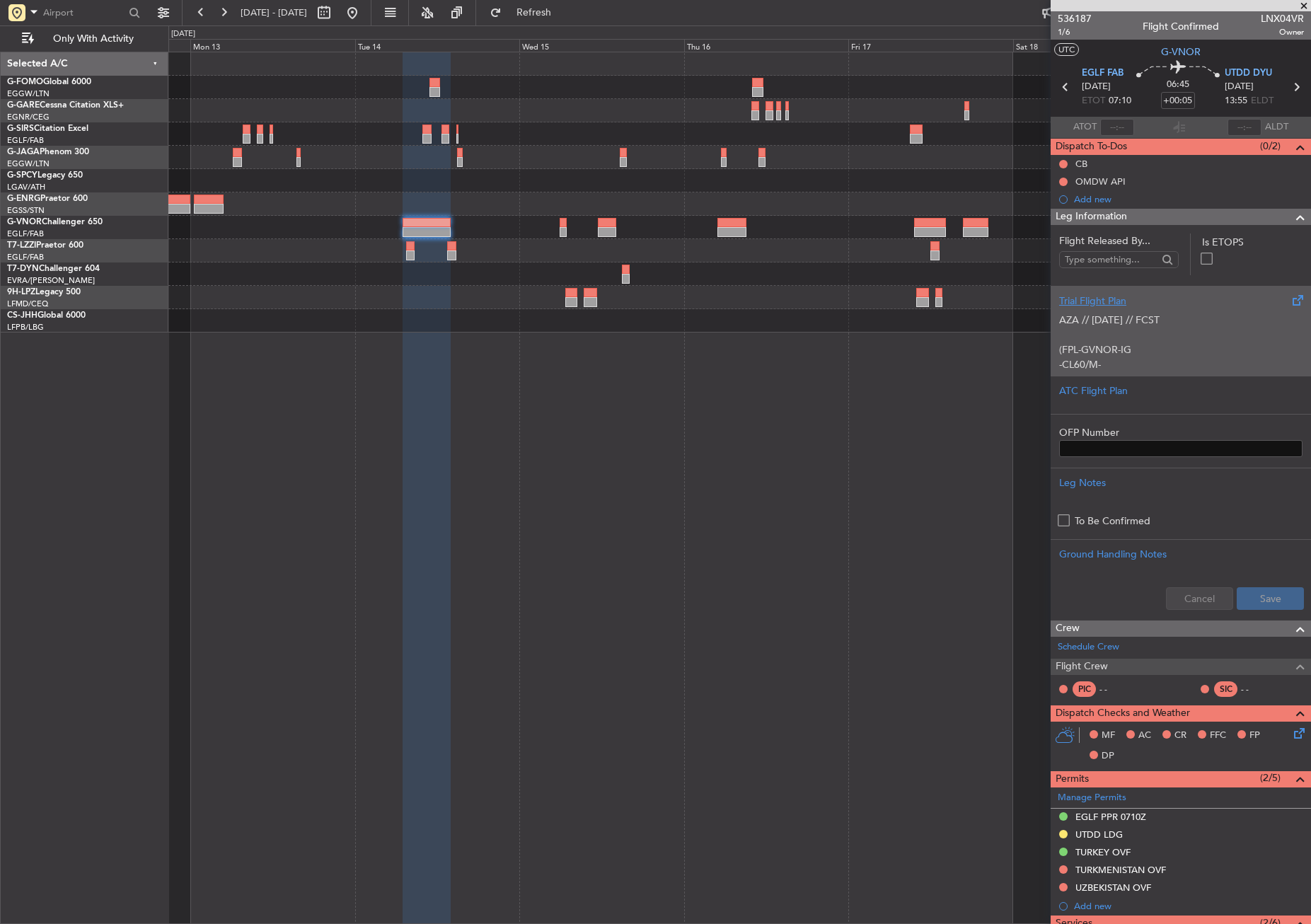
click at [1119, 359] on p "AZA // [DATE] // FCST (FPL-GVNOR-IG -CL60/M-SBDE2E3FGHIJ1J3J4J5M1M3RWXYZ/LB2D1G…" at bounding box center [1180, 528] width 243 height 431
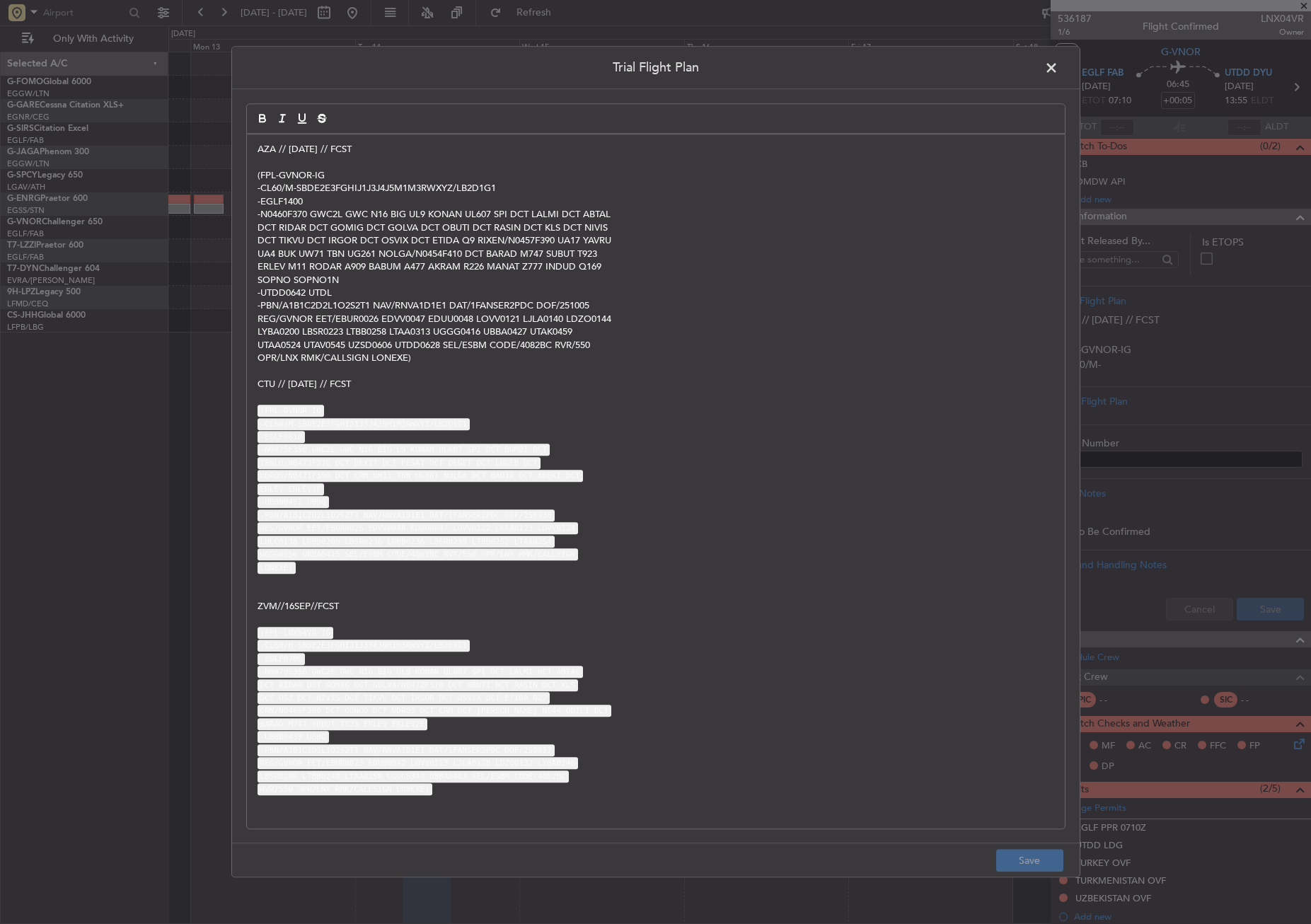
click at [1059, 67] on span at bounding box center [1059, 71] width 0 height 29
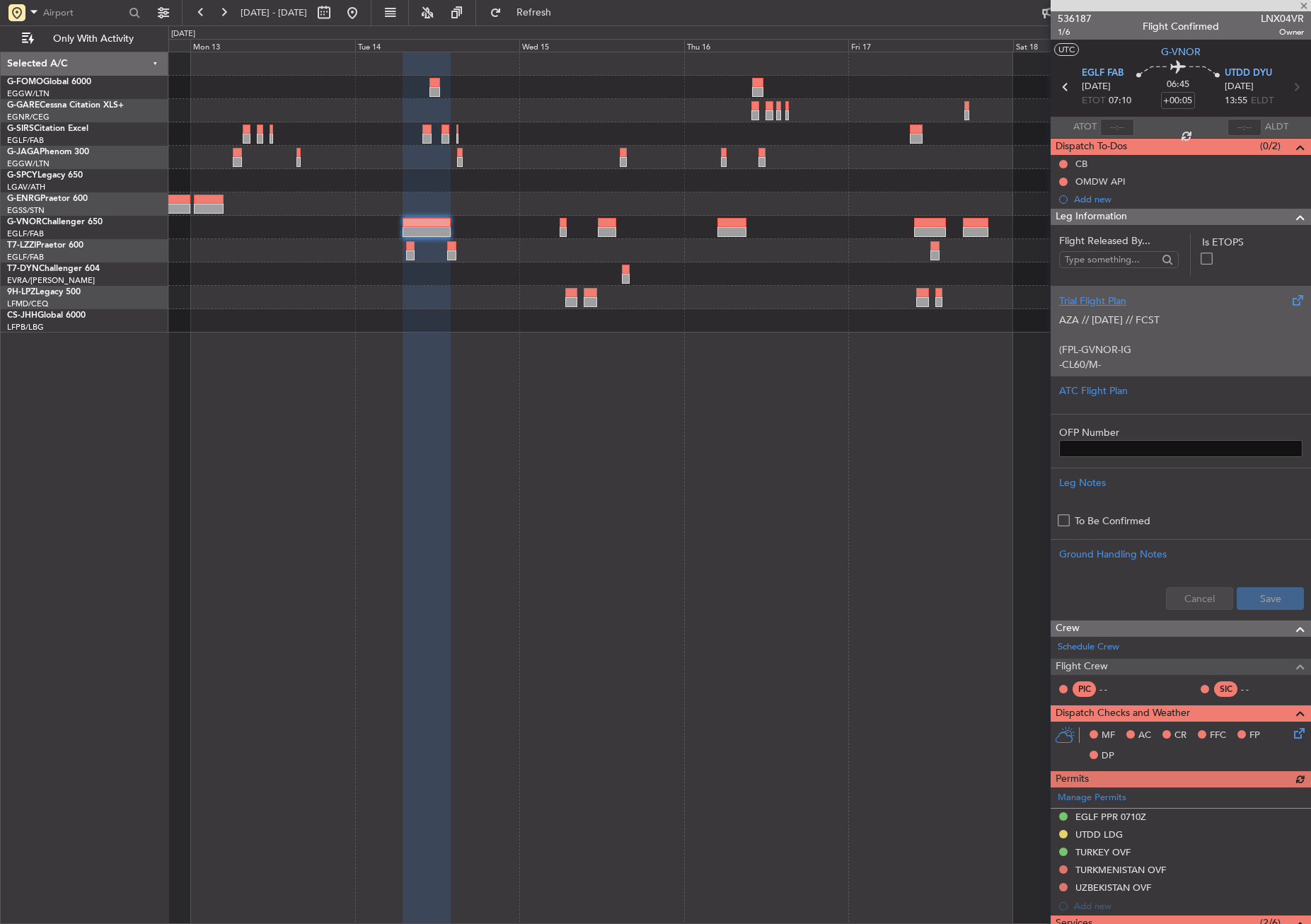
click at [1094, 329] on p "AZA // [DATE] // FCST (FPL-GVNOR-IG -CL60/M-SBDE2E3FGHIJ1J3J4J5M1M3RWXYZ/LB2D1G…" at bounding box center [1180, 528] width 243 height 431
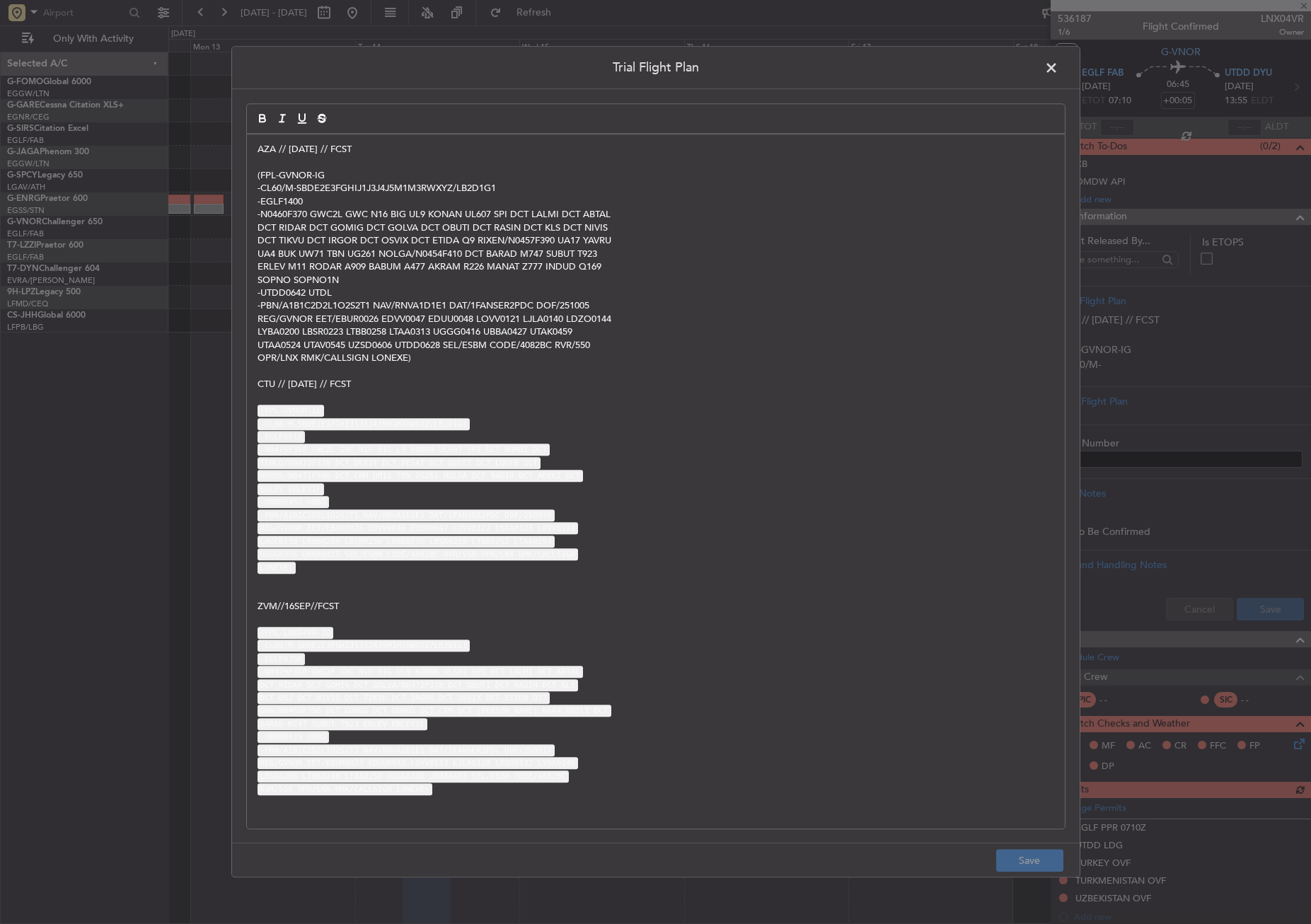
click at [258, 150] on p "AZA // [DATE] // FCST" at bounding box center [656, 149] width 797 height 13
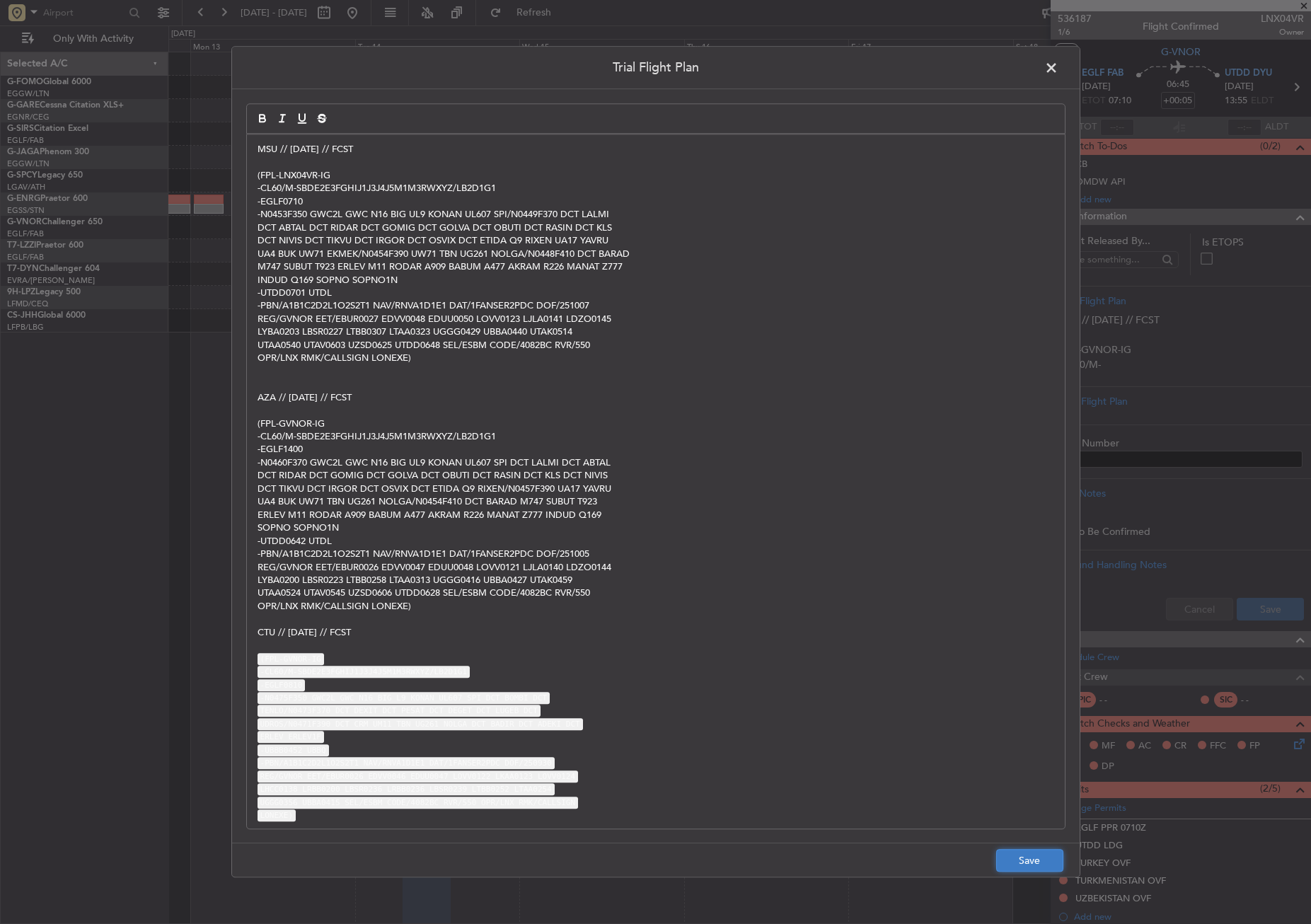
click at [1013, 857] on button "Save" at bounding box center [1030, 861] width 67 height 23
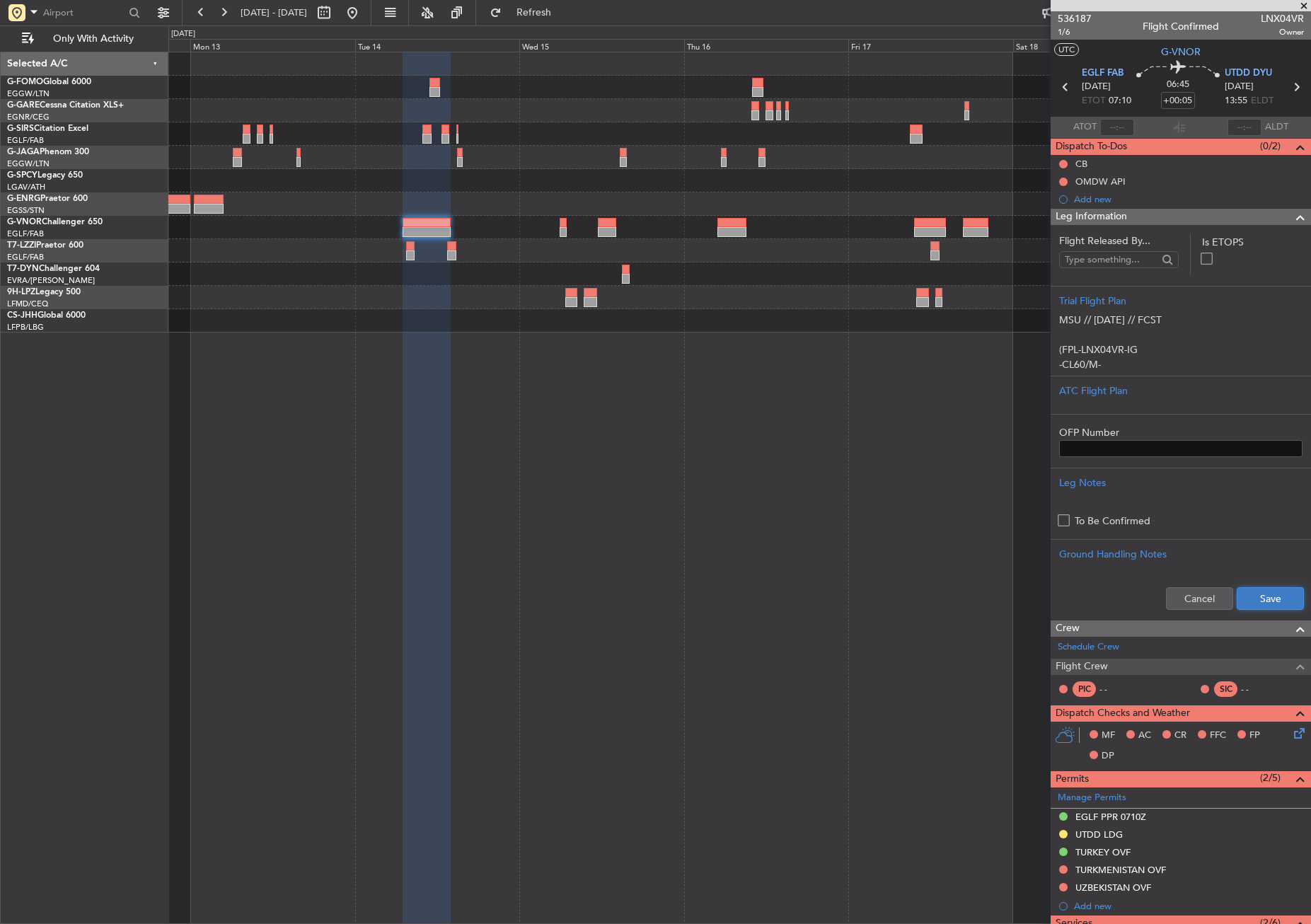
click at [1237, 598] on button "Save" at bounding box center [1271, 598] width 67 height 23
click at [296, 406] on div "Planned Maint Oxford ([GEOGRAPHIC_DATA]) - - LEZG 15:00 Z KNUQ 02:35 Z" at bounding box center [739, 487] width 1143 height 873
click at [639, 653] on div "Planned Maint Oxford ([GEOGRAPHIC_DATA]) - - LEZG 15:00 Z KNUQ 02:35 Z" at bounding box center [739, 487] width 1143 height 873
click at [336, 363] on div "Planned Maint Oxford ([GEOGRAPHIC_DATA]) - - LEZG 15:00 Z KNUQ 02:35 Z" at bounding box center [739, 487] width 1143 height 873
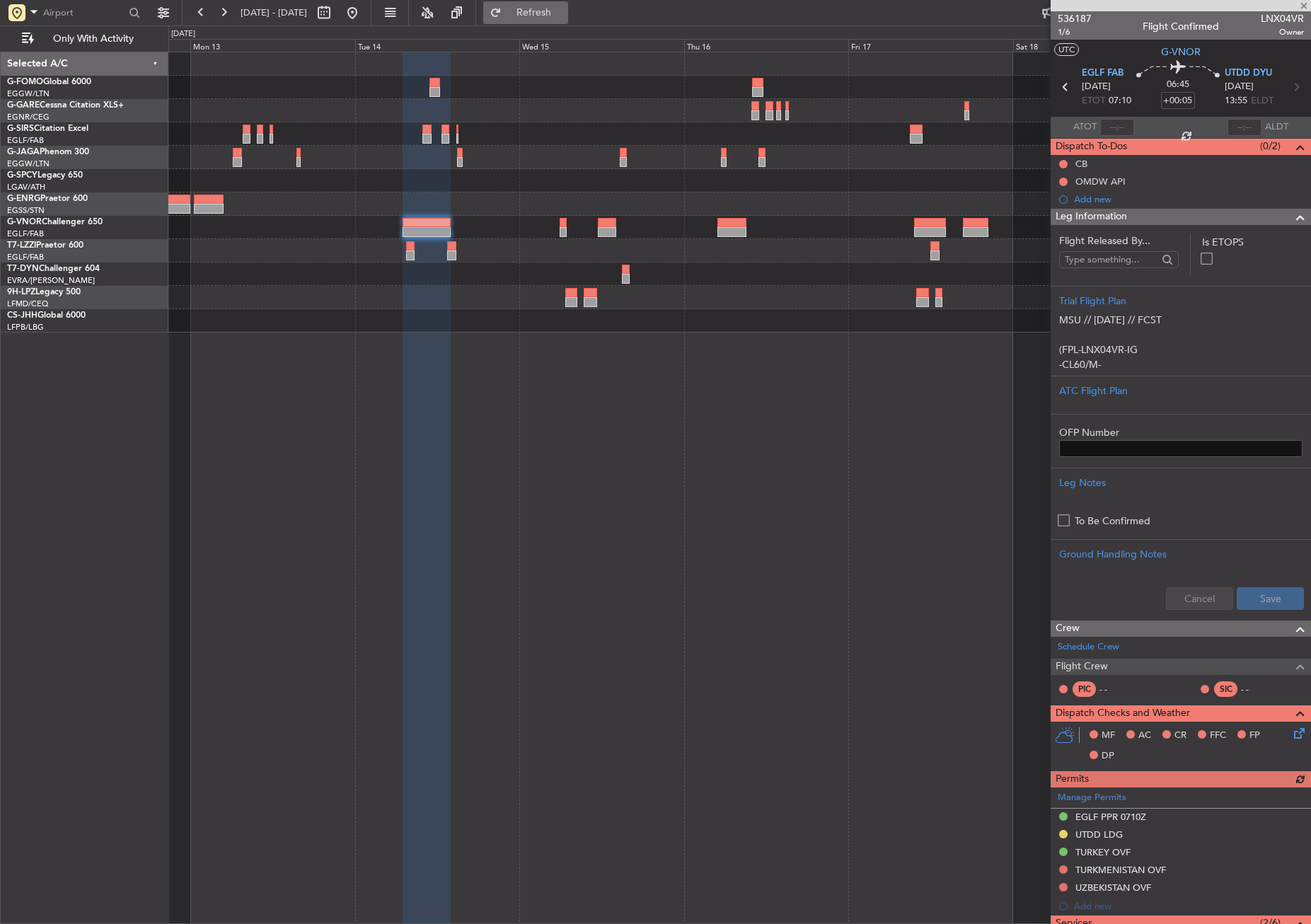
click at [540, 9] on button "Refresh" at bounding box center [526, 12] width 85 height 23
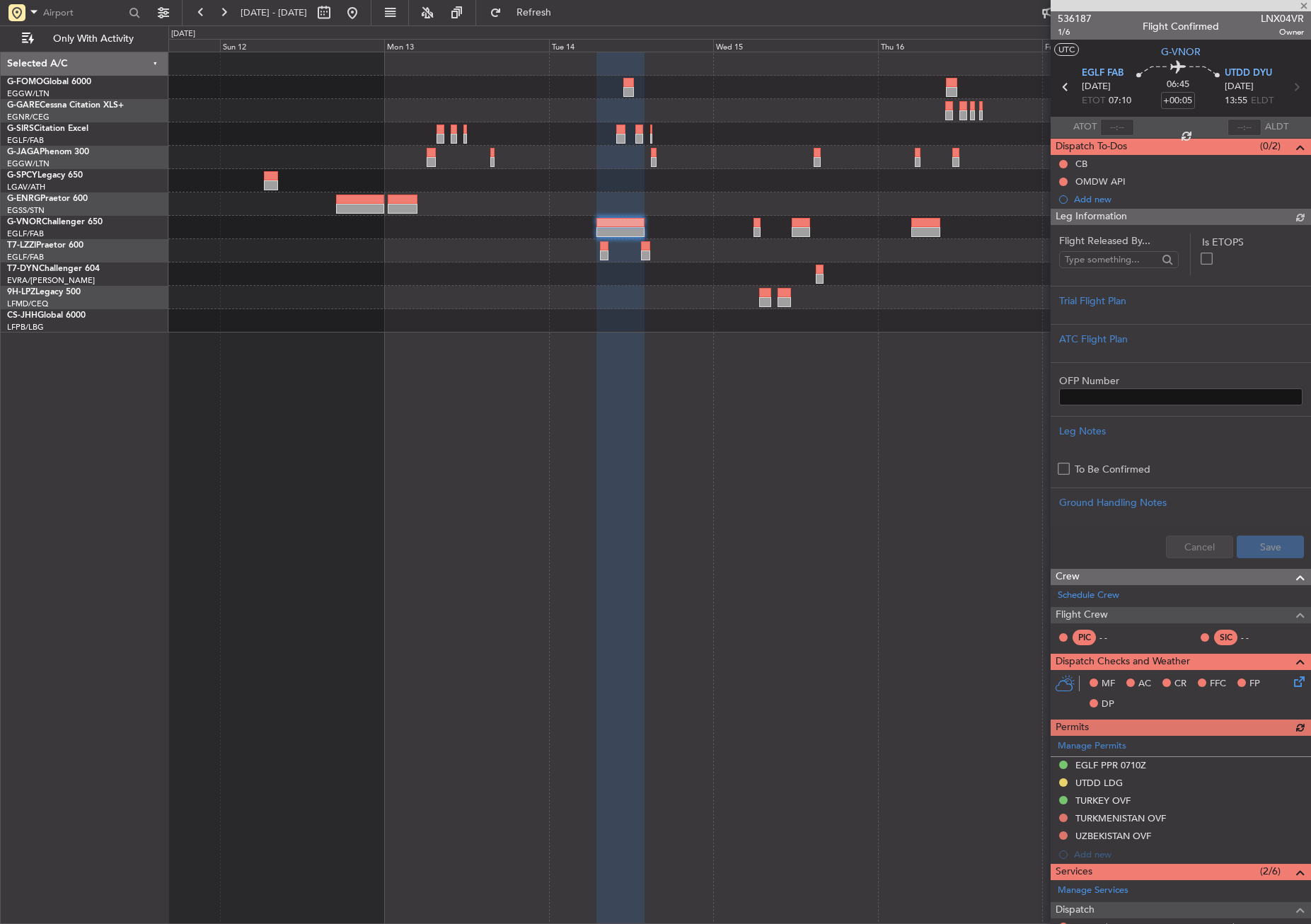
click at [656, 602] on div "Planned Maint Oxford ([GEOGRAPHIC_DATA]) - - LEZG 15:00 Z KNUQ 02:35 Z" at bounding box center [739, 487] width 1143 height 873
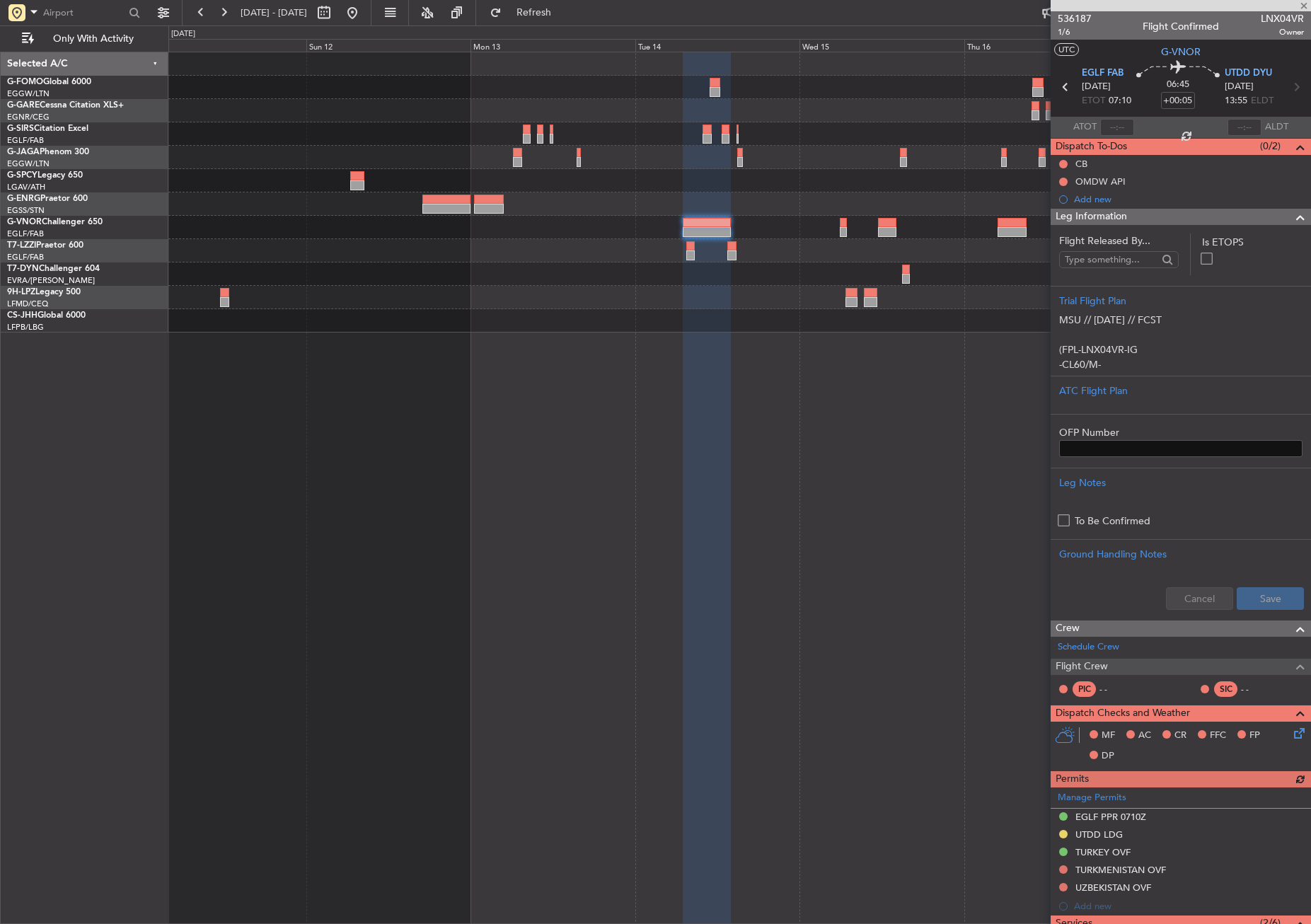
click at [781, 604] on div "- - LEZG 15:00 Z KNUQ 02:35 Z Planned Maint [GEOGRAPHIC_DATA] ([GEOGRAPHIC_DATA…" at bounding box center [739, 487] width 1143 height 873
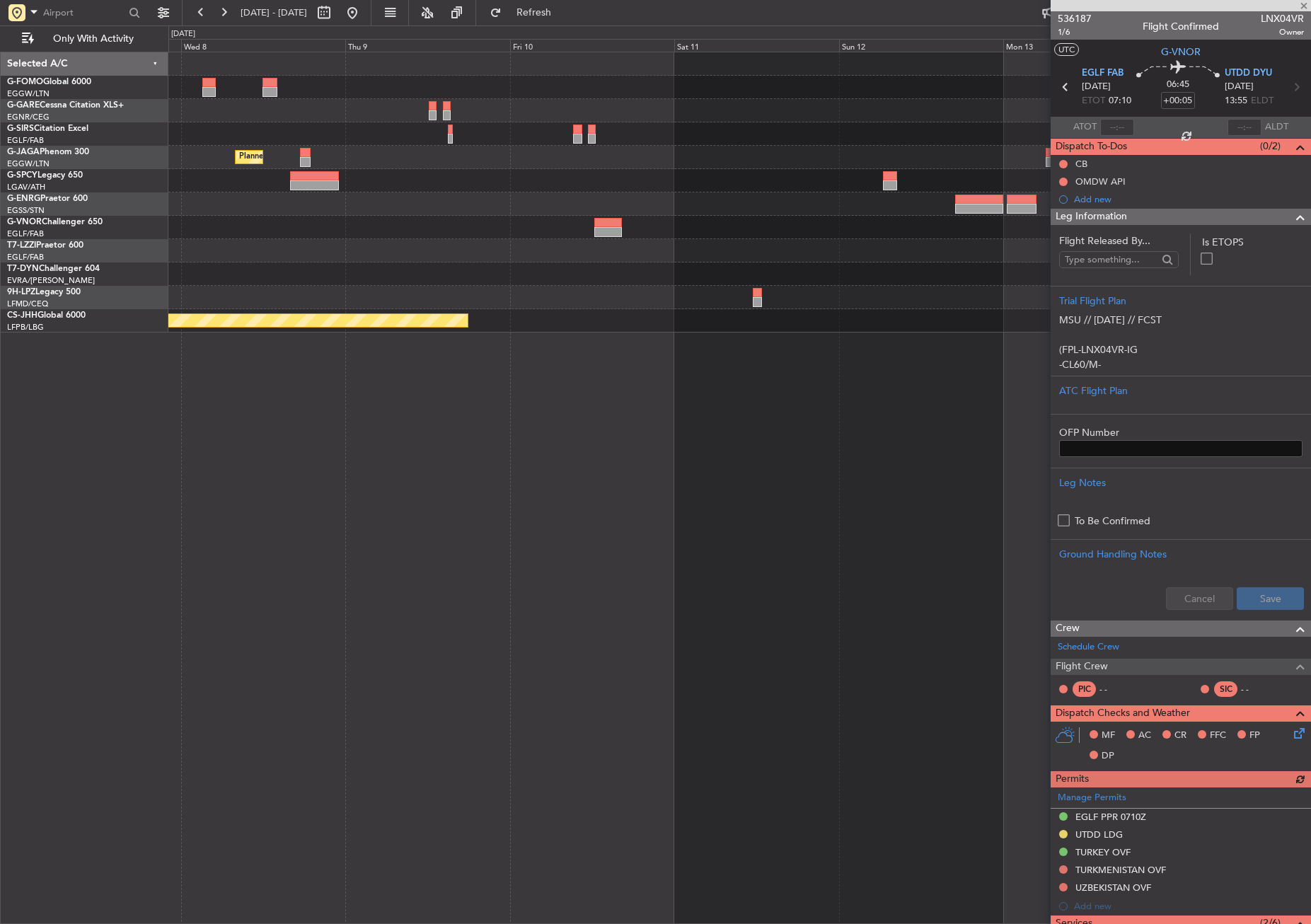
click at [688, 610] on div "Planned Maint [GEOGRAPHIC_DATA] ([GEOGRAPHIC_DATA]) Planned Maint [GEOGRAPHIC_D…" at bounding box center [739, 487] width 1143 height 873
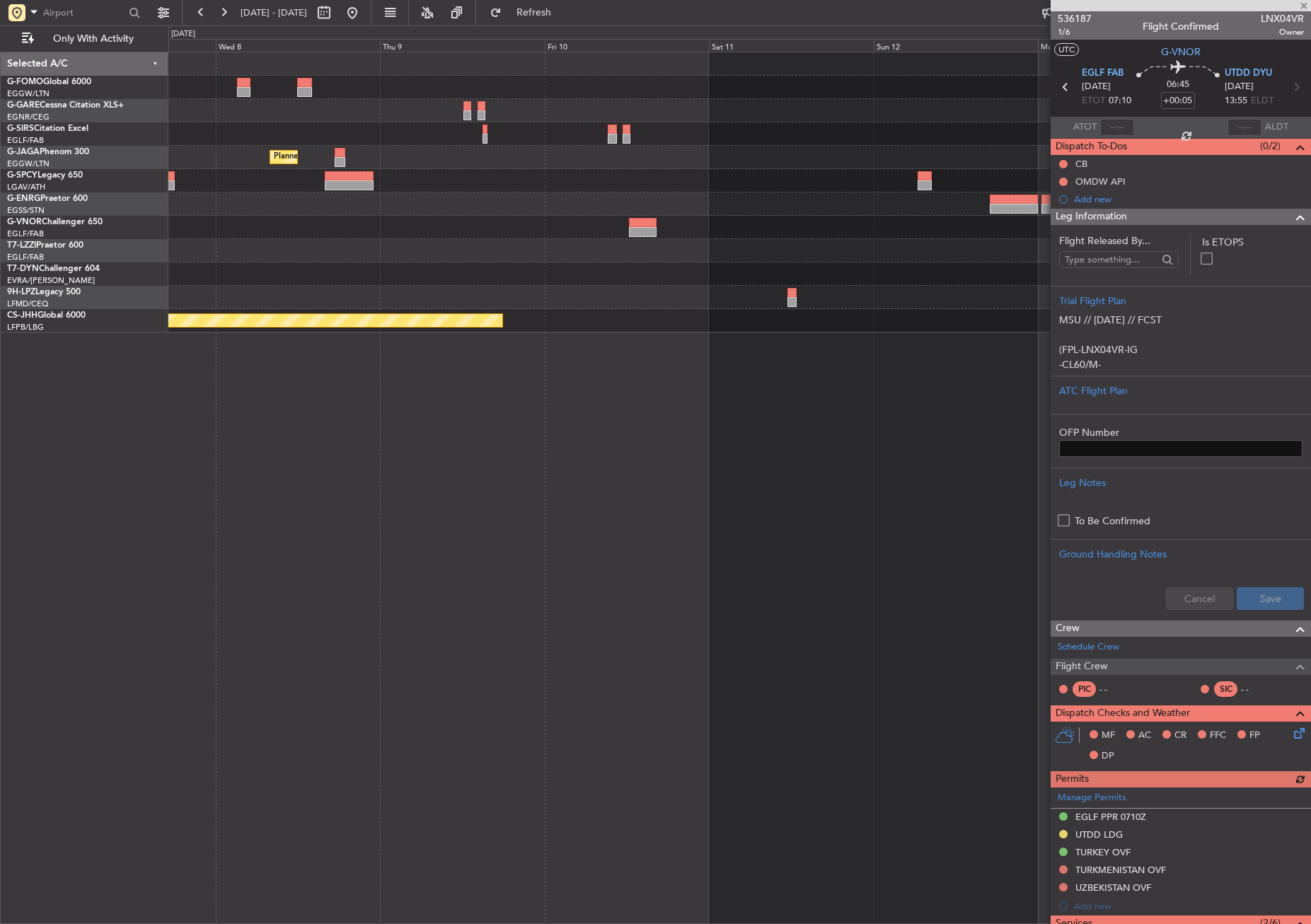
click at [752, 600] on div "Planned Maint [GEOGRAPHIC_DATA] ([GEOGRAPHIC_DATA]) Planned Maint [GEOGRAPHIC_D…" at bounding box center [739, 487] width 1143 height 873
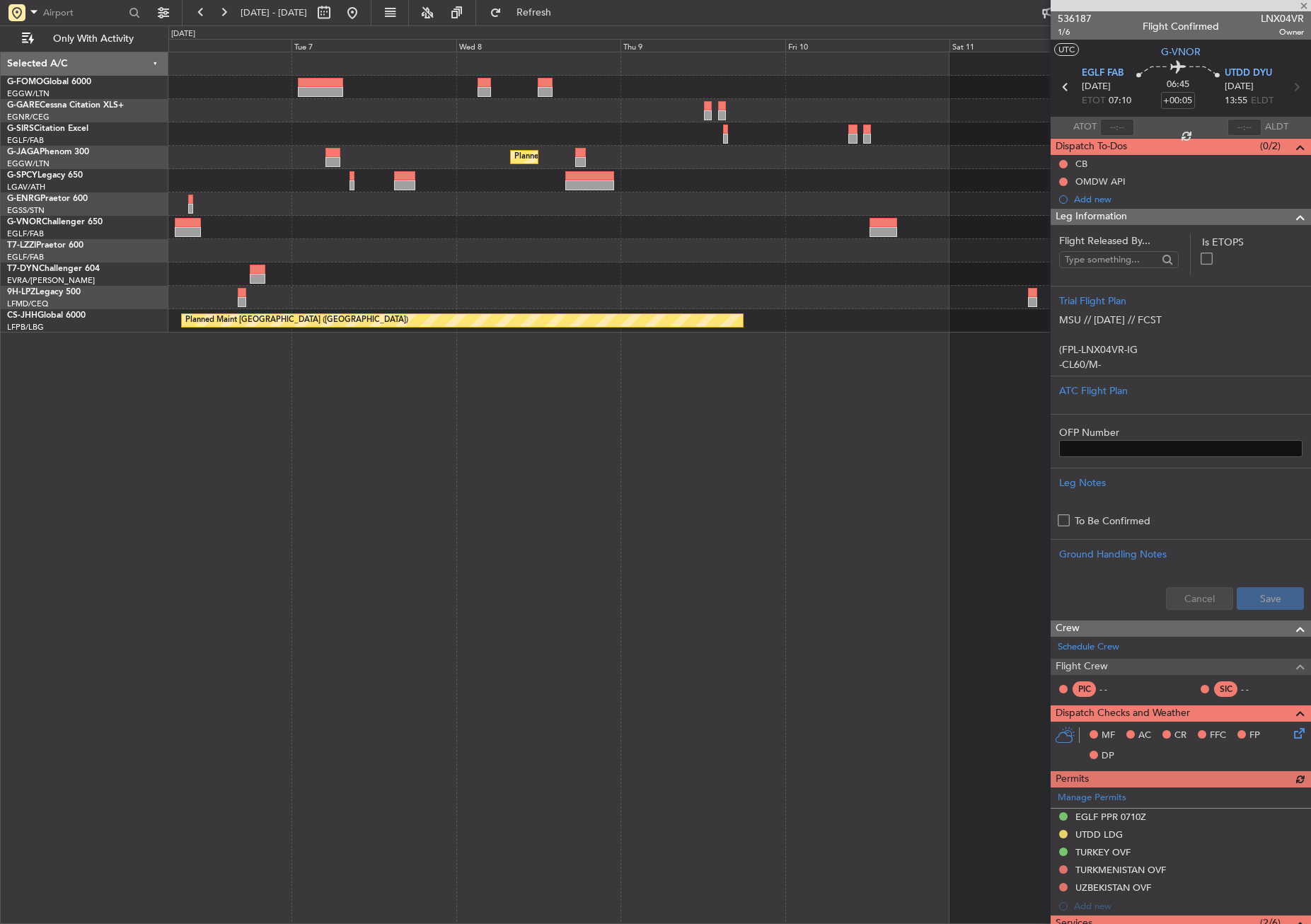
click at [669, 584] on div "Planned Maint [GEOGRAPHIC_DATA] ([GEOGRAPHIC_DATA]) Planned Maint [GEOGRAPHIC_D…" at bounding box center [739, 487] width 1143 height 873
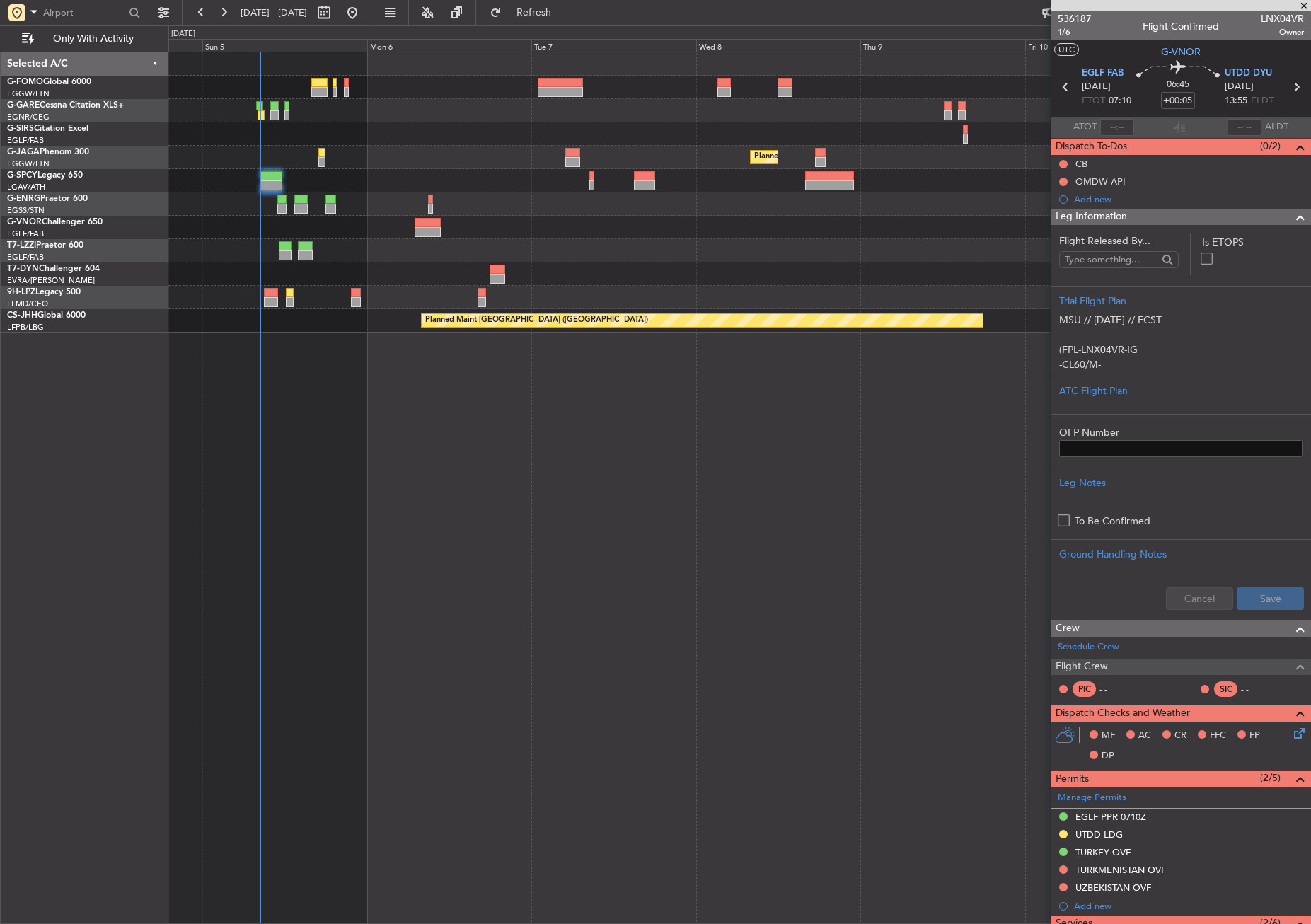
click at [512, 583] on div "Planned Maint [GEOGRAPHIC_DATA] ([GEOGRAPHIC_DATA]) Planned Maint [GEOGRAPHIC_D…" at bounding box center [739, 487] width 1143 height 873
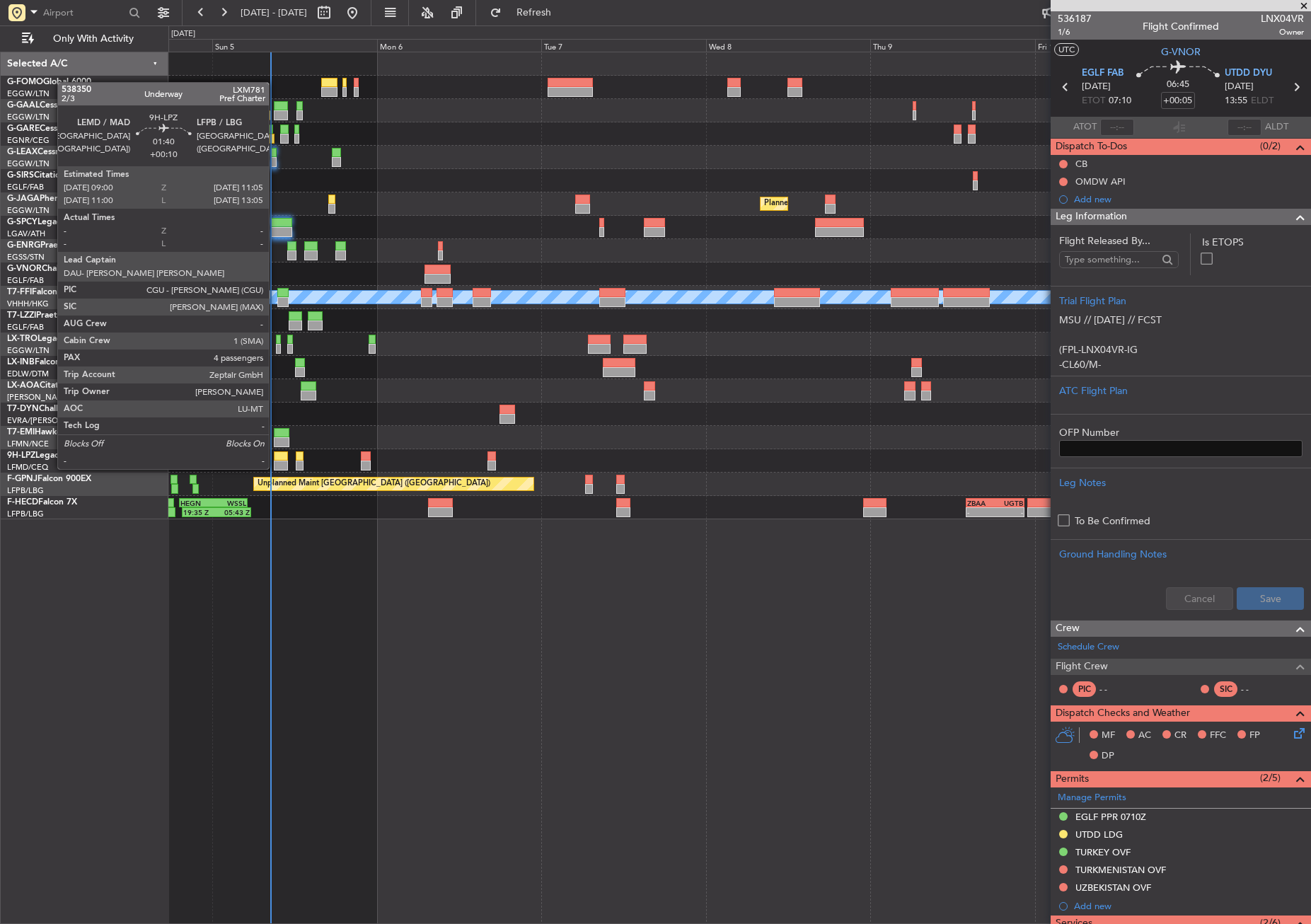
click at [276, 455] on div at bounding box center [281, 457] width 15 height 10
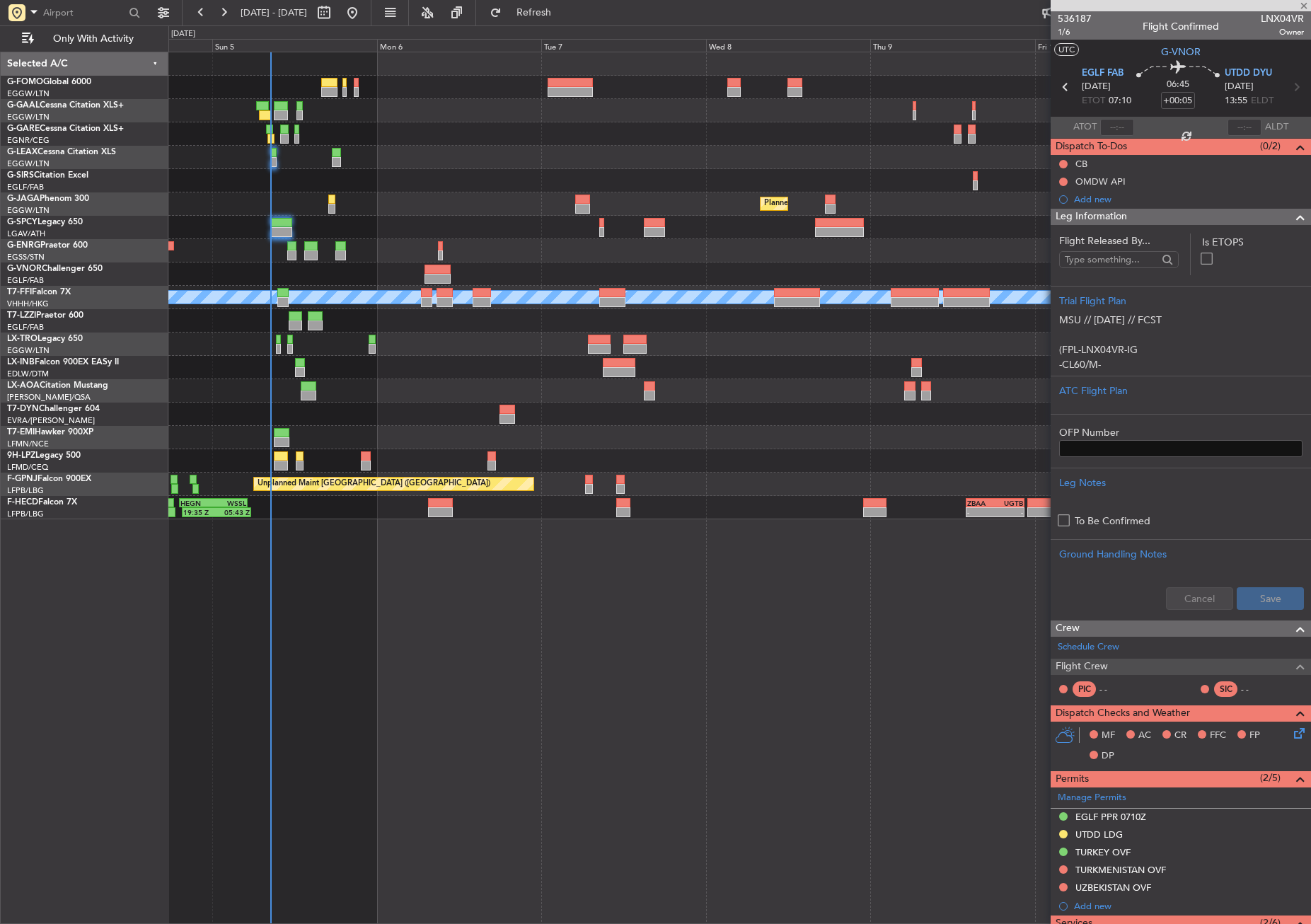
type input "+00:10"
type input "4"
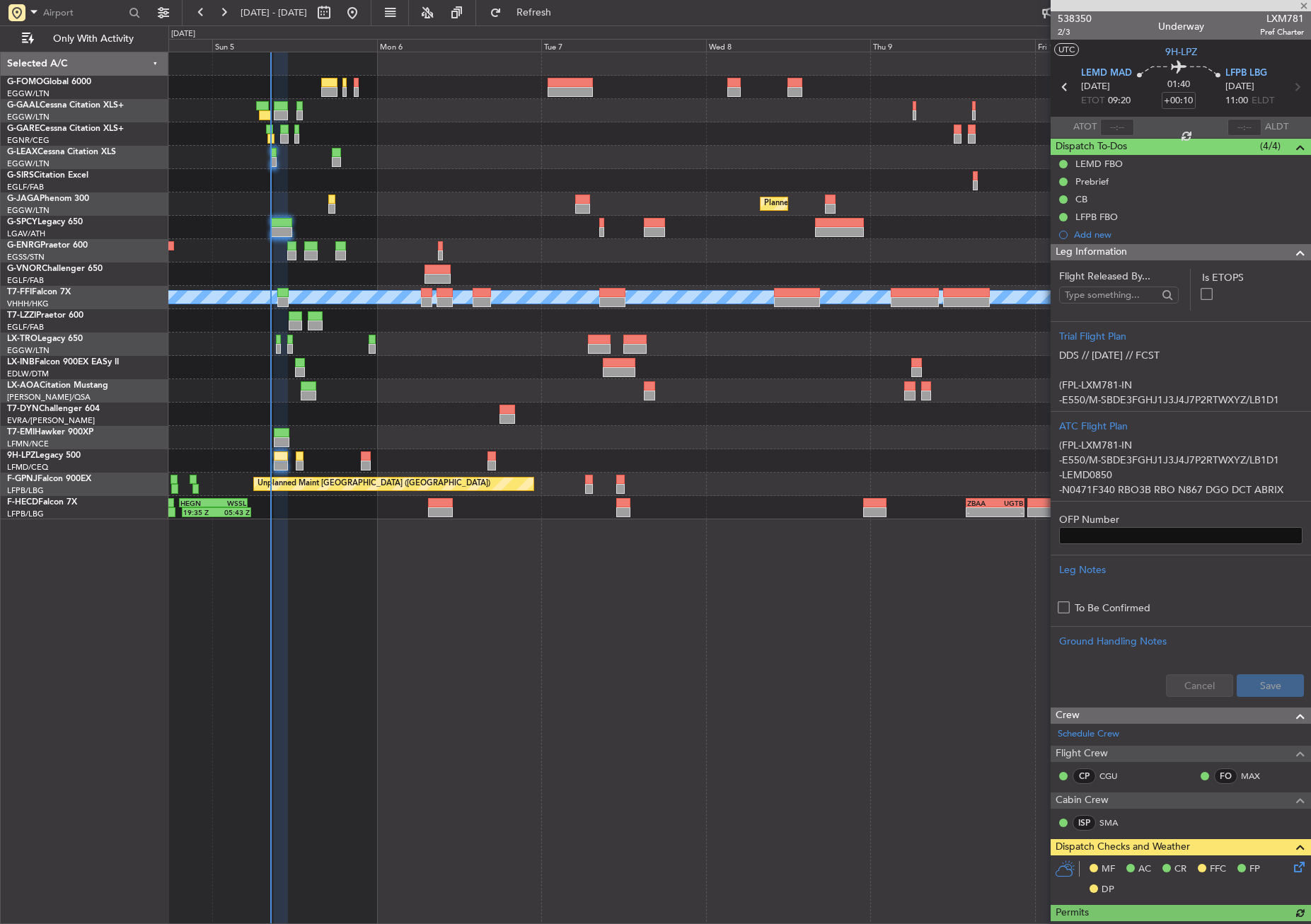
click at [1291, 870] on icon at bounding box center [1297, 865] width 12 height 12
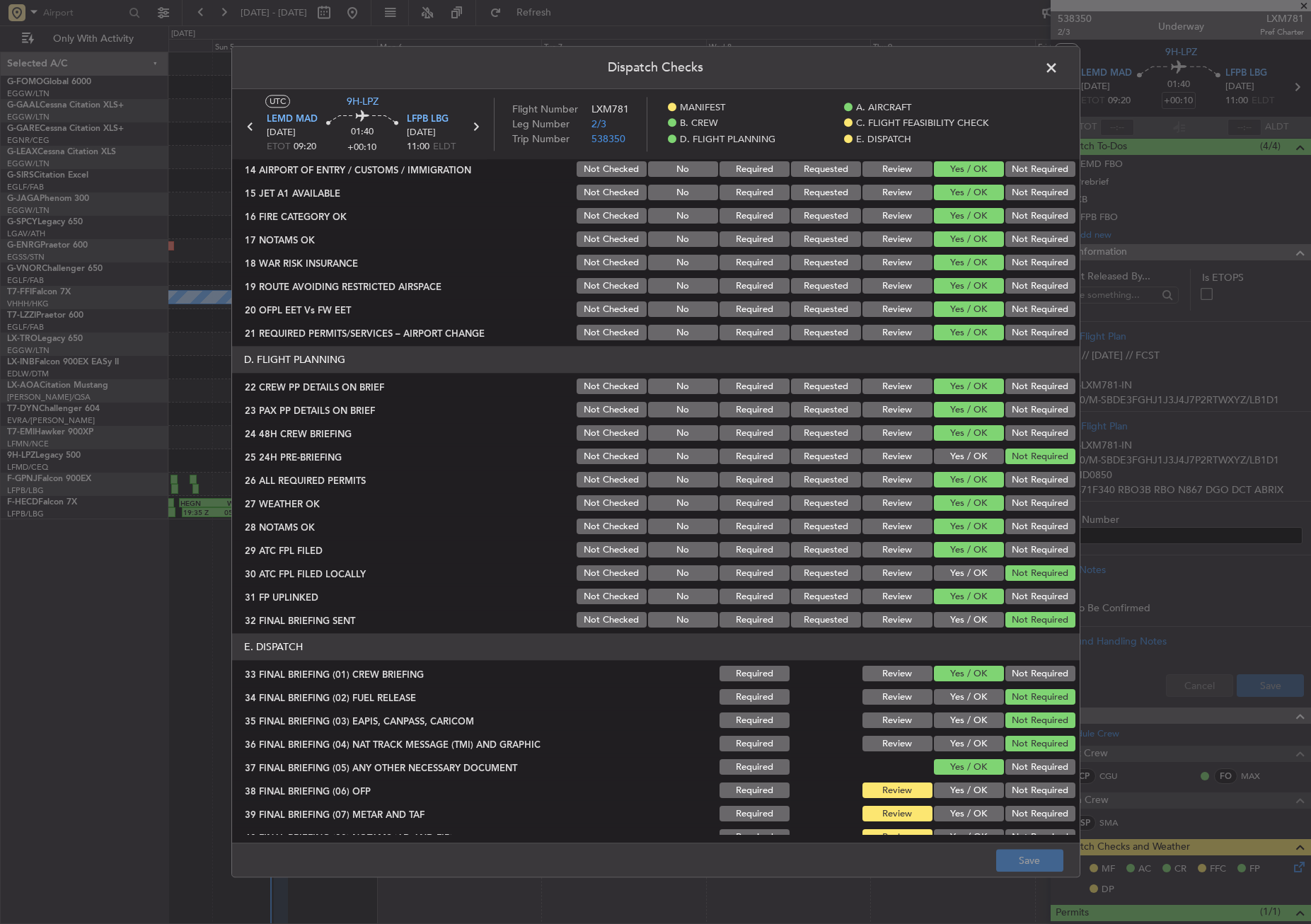
scroll to position [582, 0]
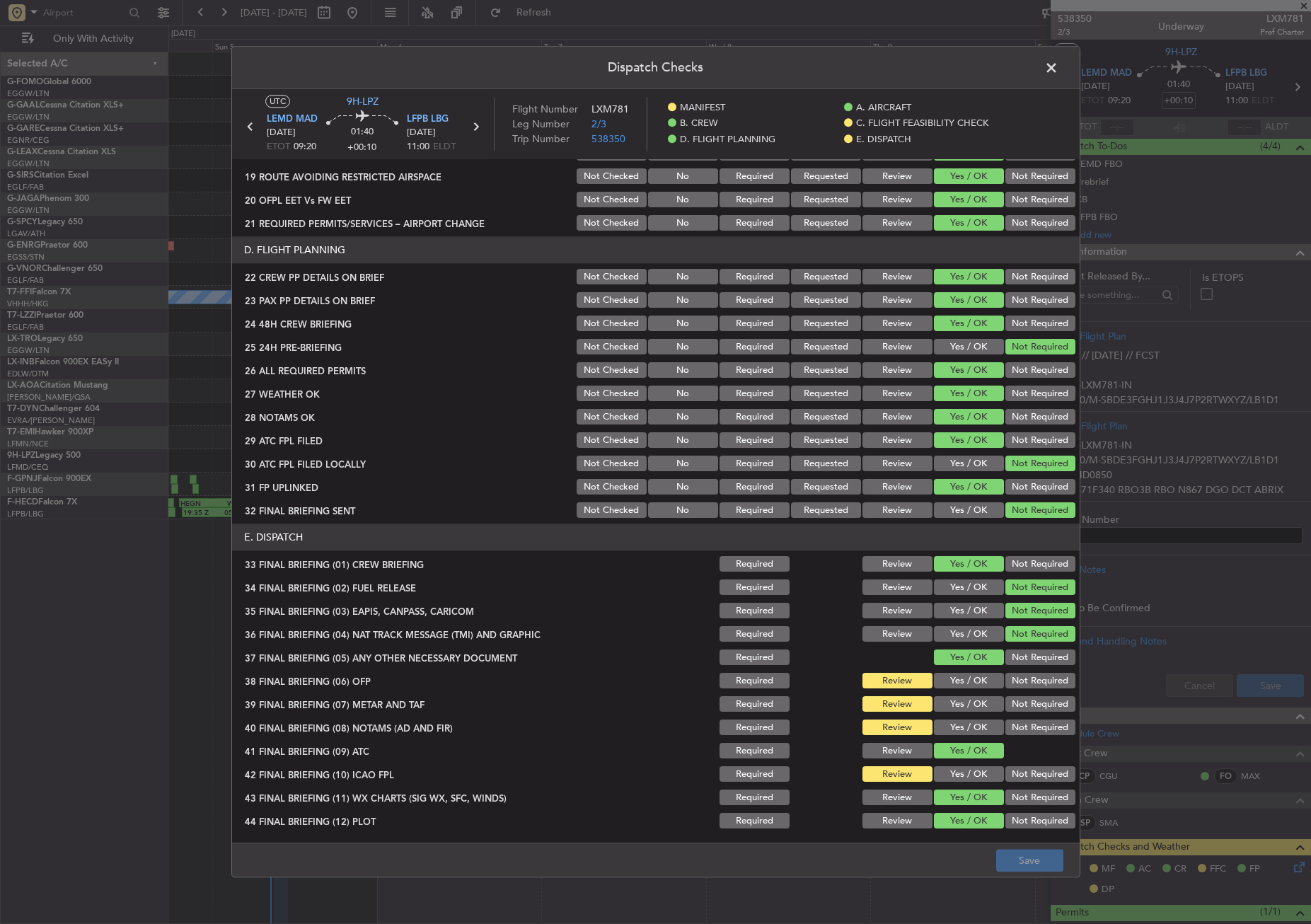
click at [966, 679] on button "Yes / OK" at bounding box center [968, 681] width 70 height 16
click at [966, 698] on button "Yes / OK" at bounding box center [968, 705] width 70 height 16
click at [967, 731] on button "Yes / OK" at bounding box center [968, 728] width 70 height 16
click at [973, 771] on button "Yes / OK" at bounding box center [968, 774] width 70 height 16
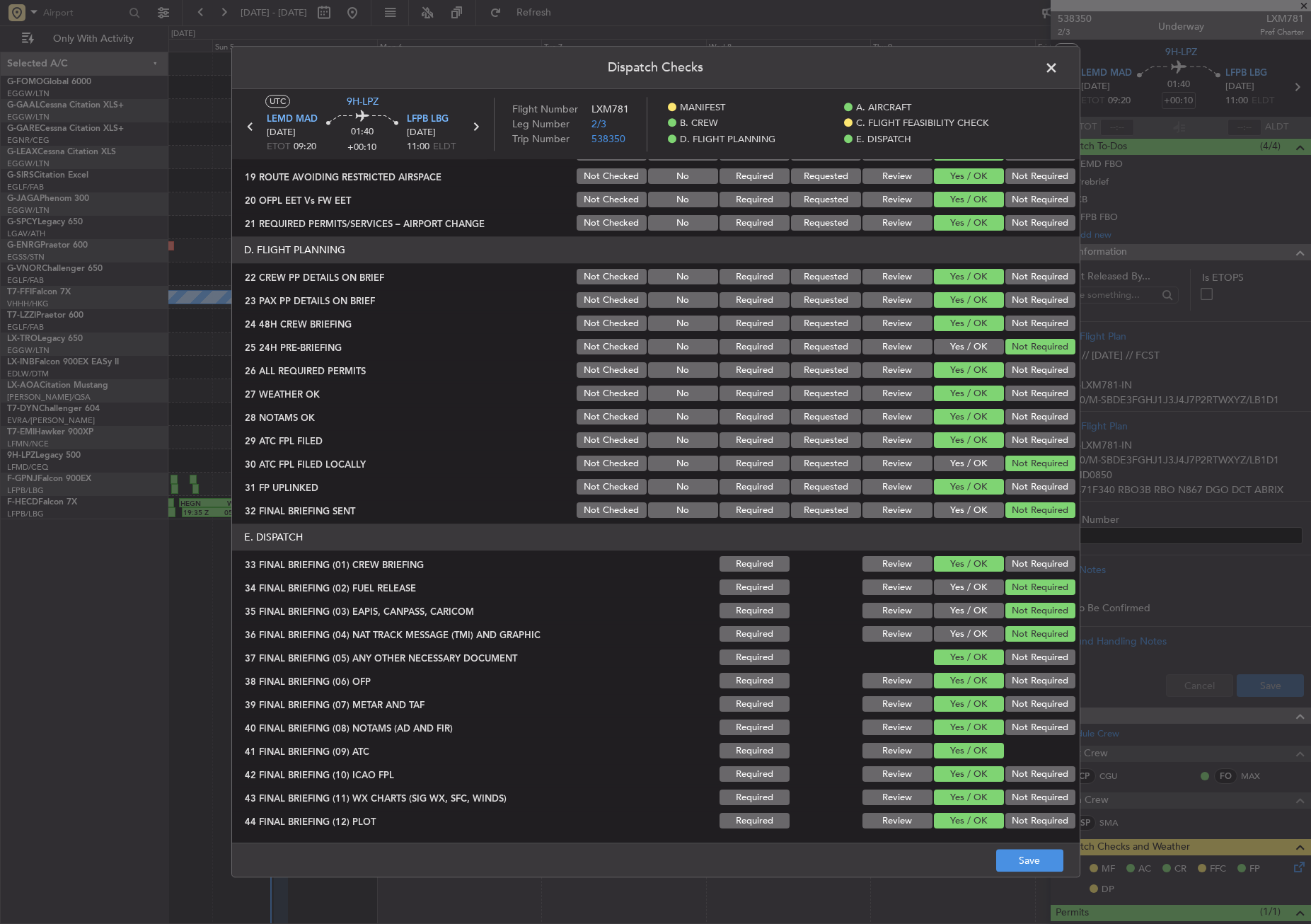
click at [1026, 774] on button "Not Required" at bounding box center [1040, 774] width 70 height 16
click at [1031, 852] on button "Save" at bounding box center [1030, 861] width 67 height 23
click at [1059, 64] on span at bounding box center [1059, 71] width 0 height 29
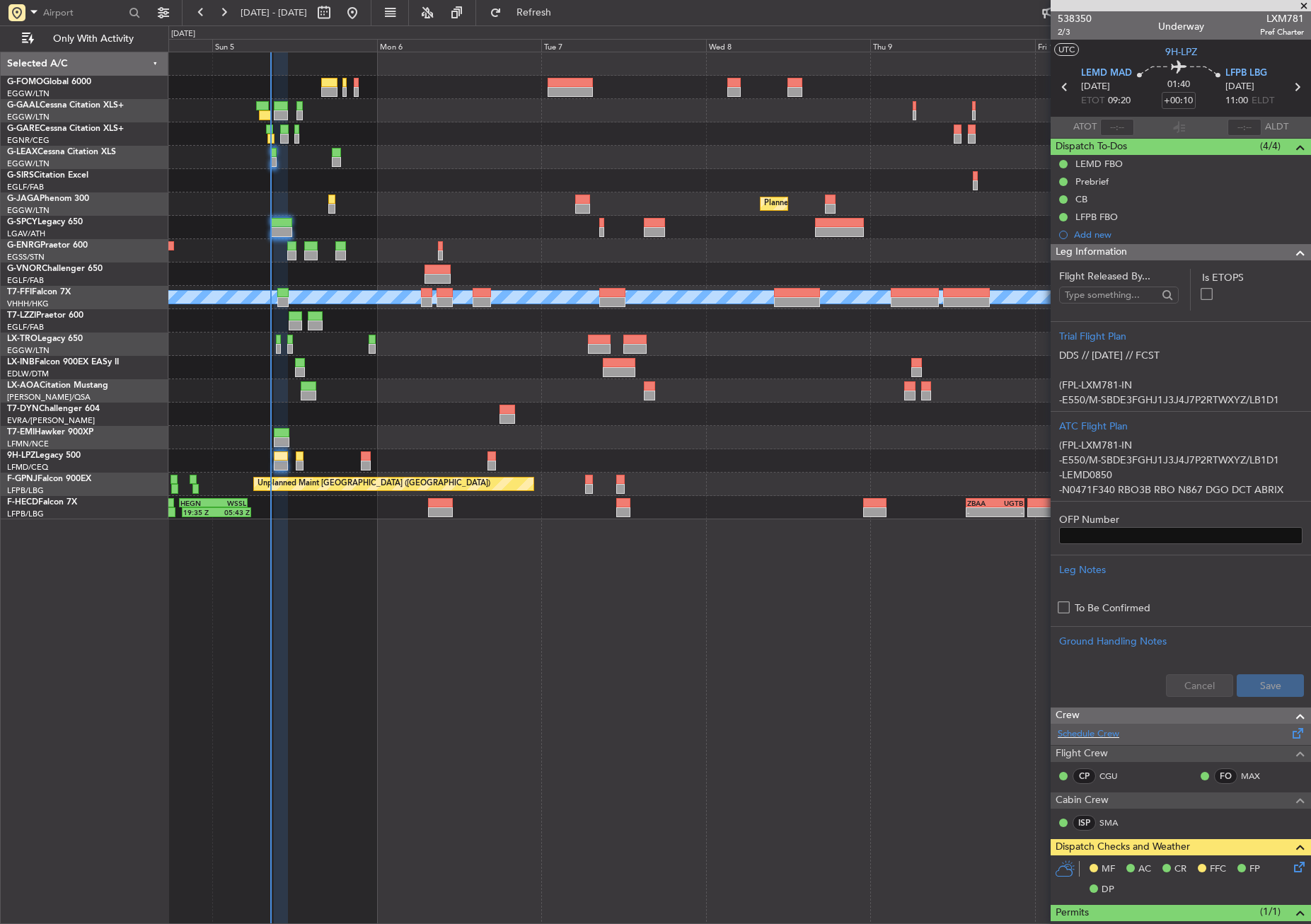
scroll to position [283, 0]
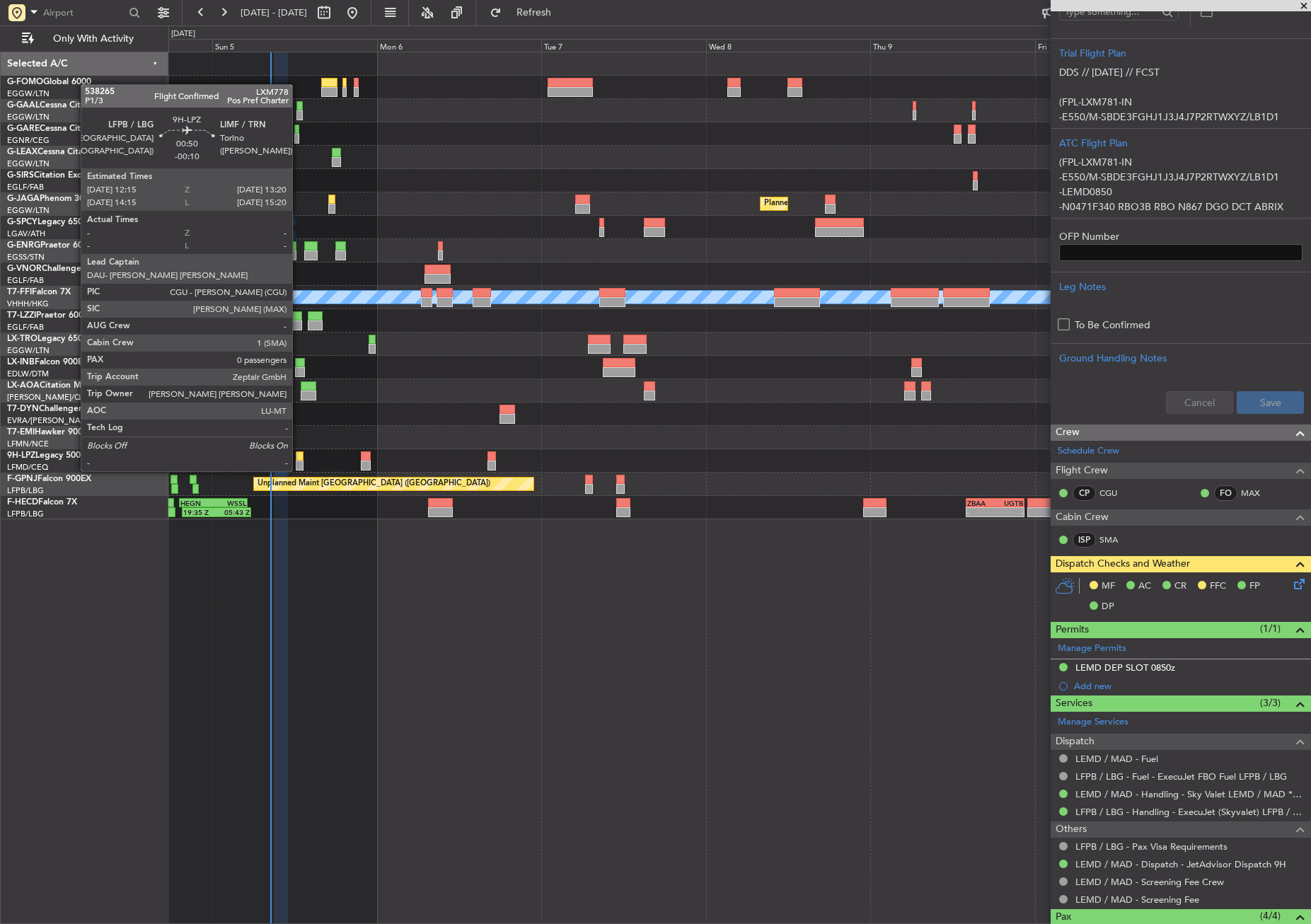
click at [298, 457] on div at bounding box center [300, 457] width 8 height 10
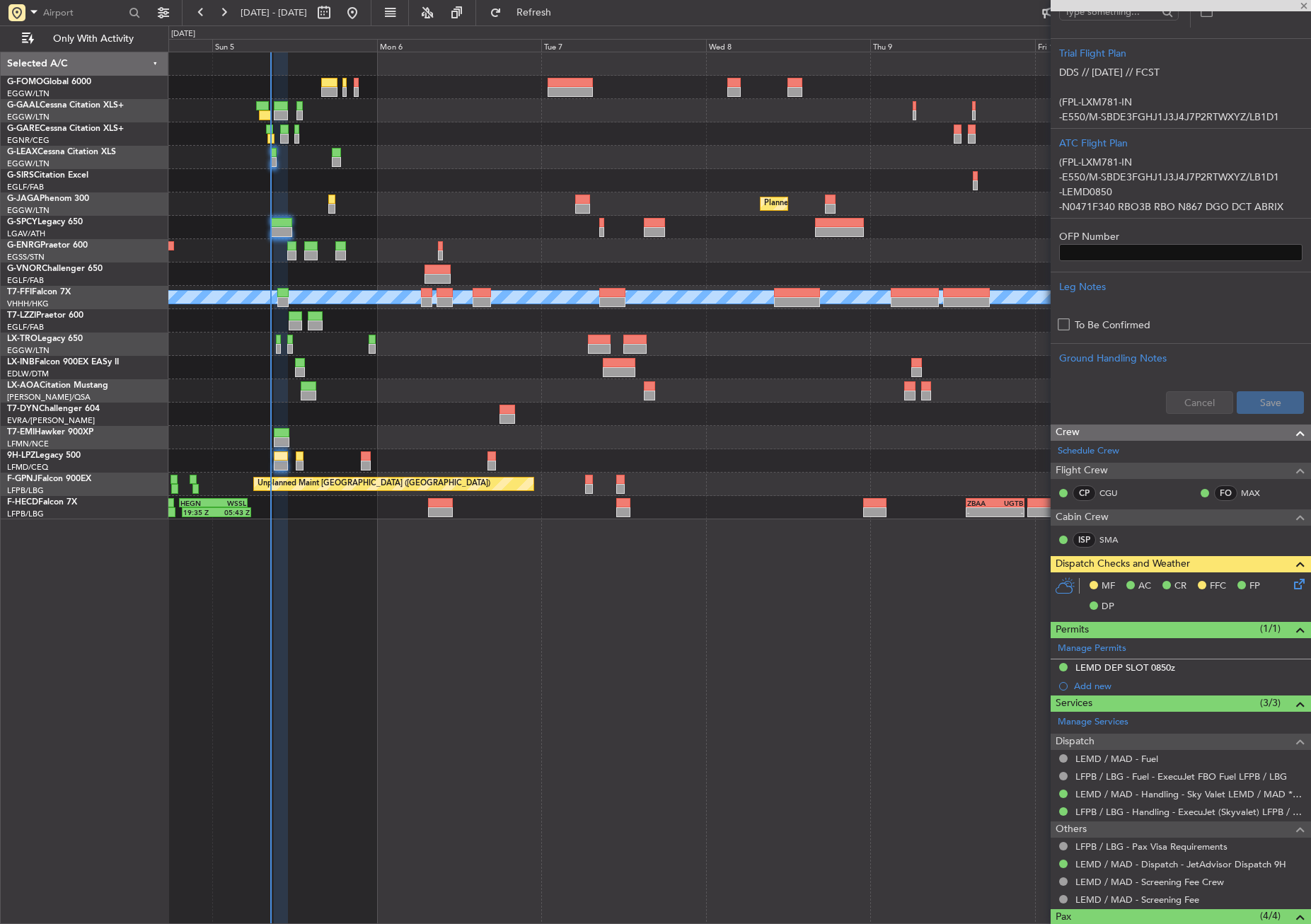
type input "-00:10"
type input "0"
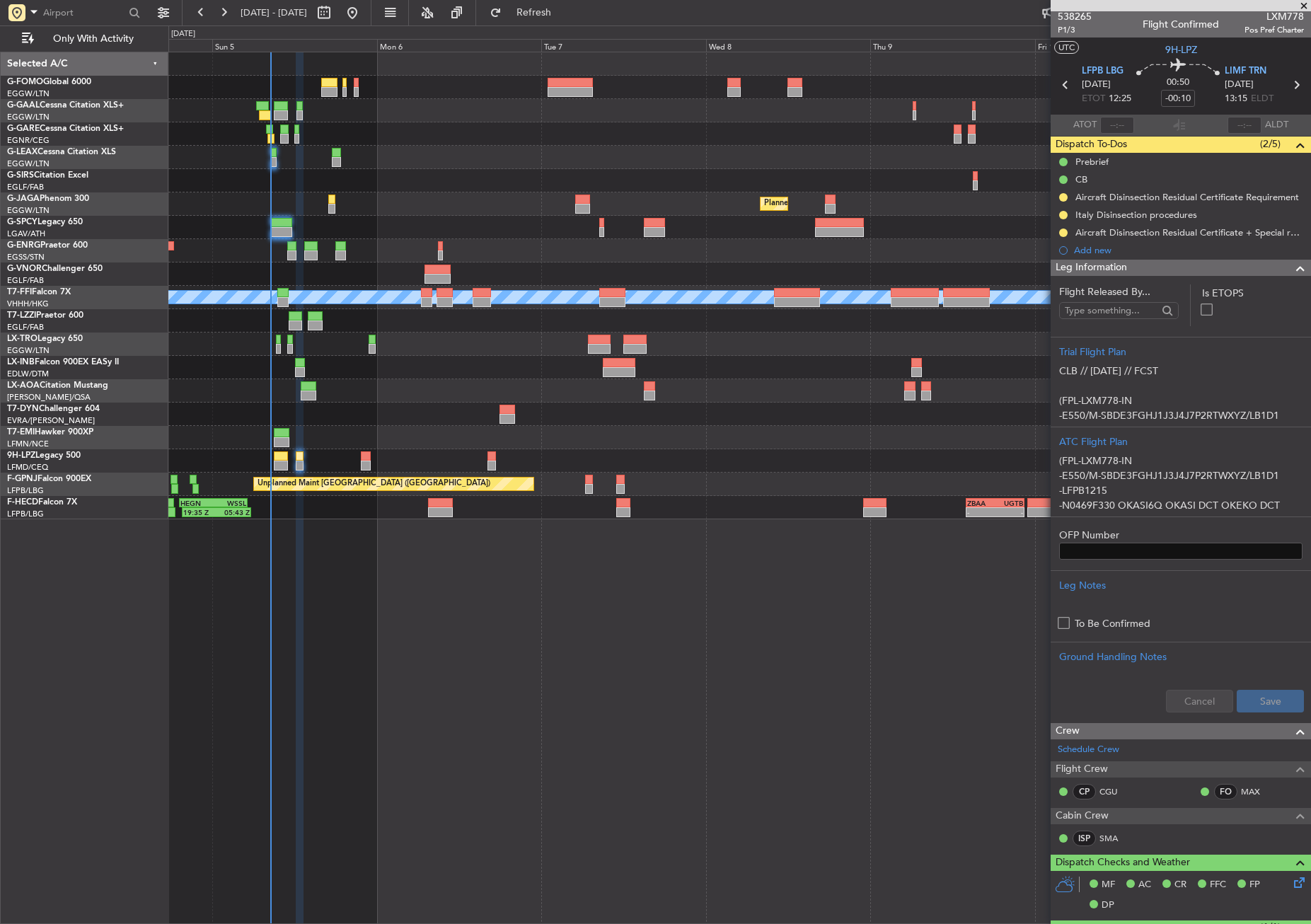
scroll to position [0, 0]
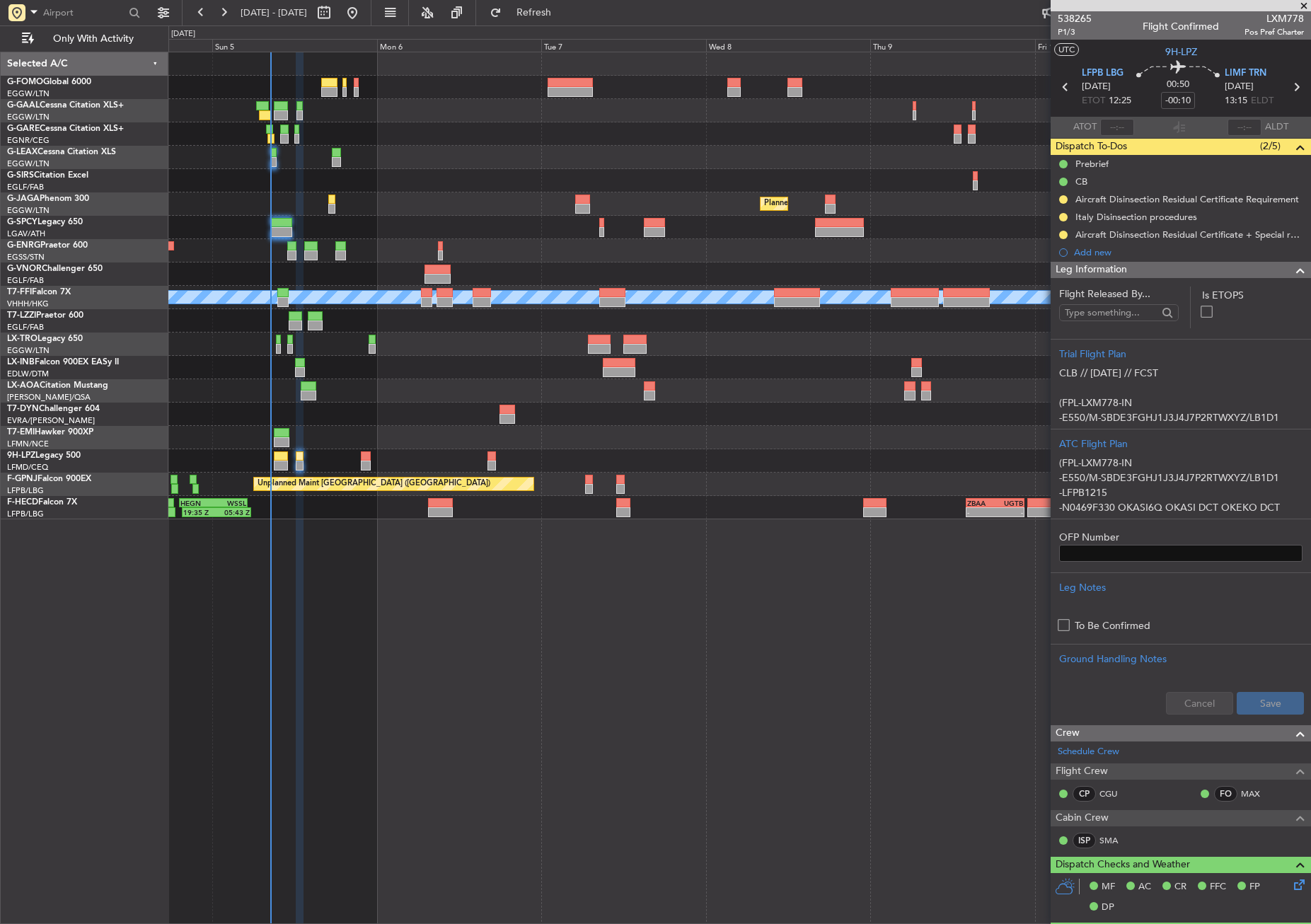
click at [1082, 271] on span "Leg Information" at bounding box center [1092, 270] width 72 height 17
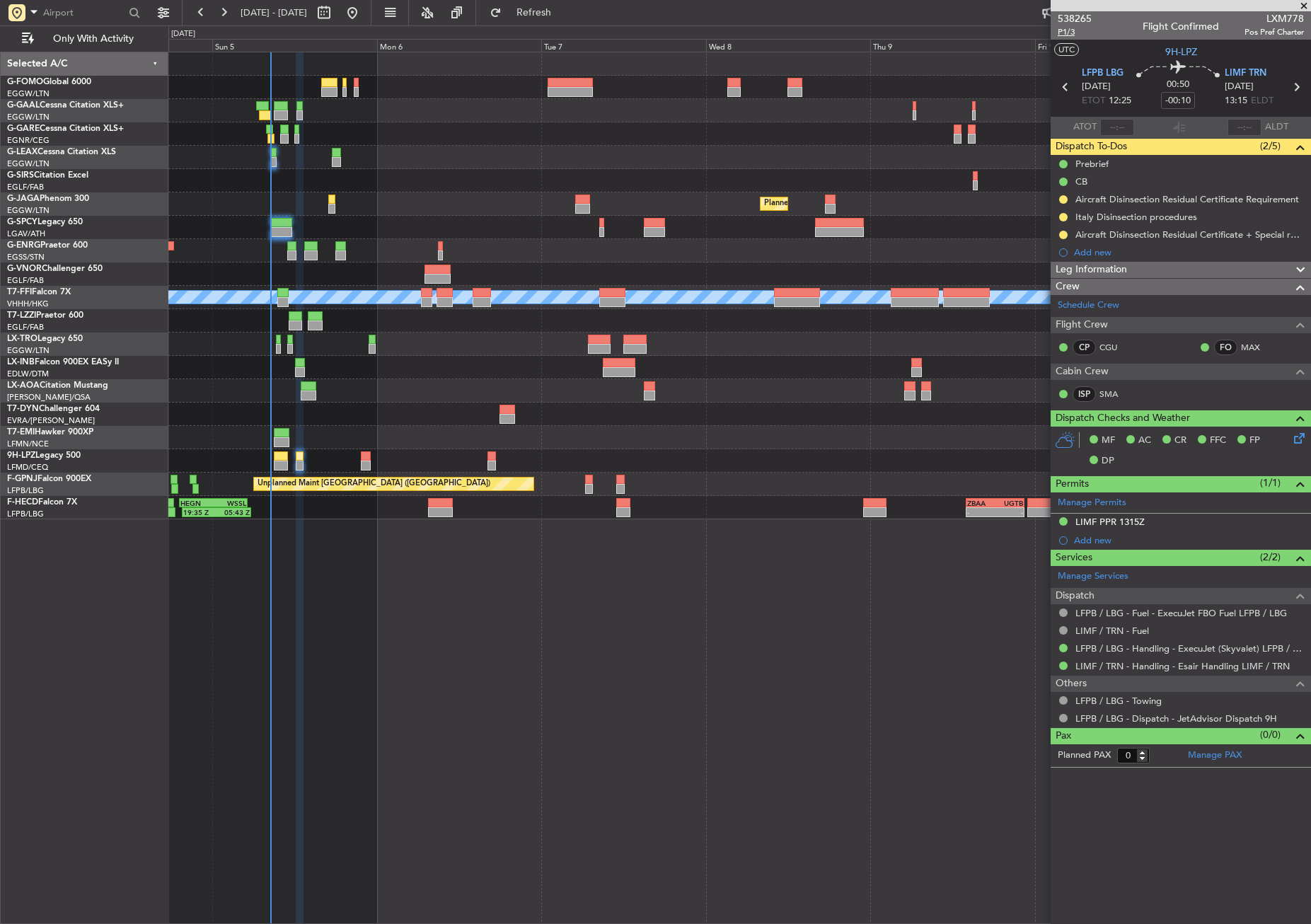
click at [1070, 31] on span "P1/3" at bounding box center [1075, 32] width 34 height 12
